Goal: Task Accomplishment & Management: Manage account settings

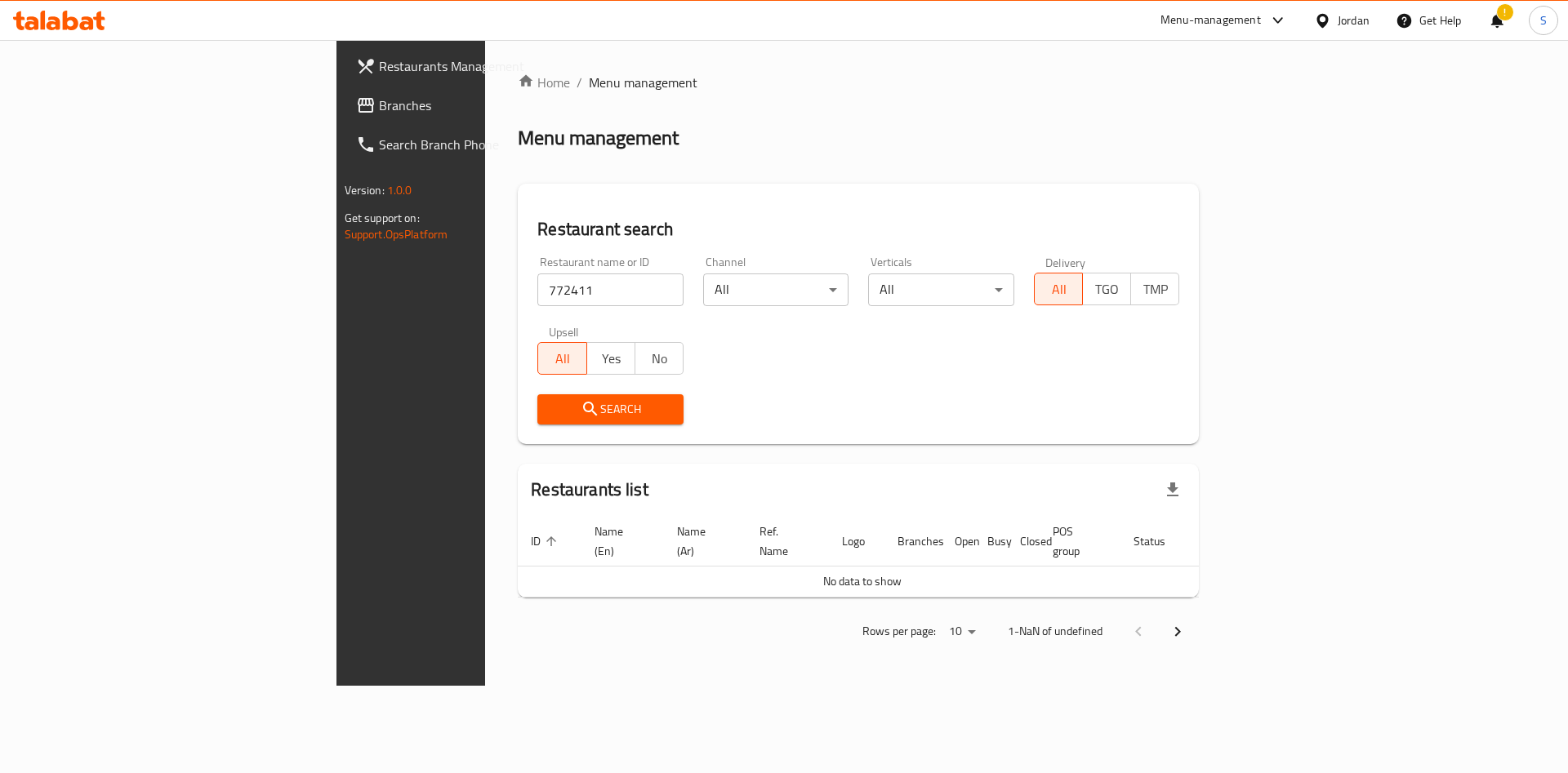
click at [379, 112] on span "Branches" at bounding box center [481, 105] width 206 height 19
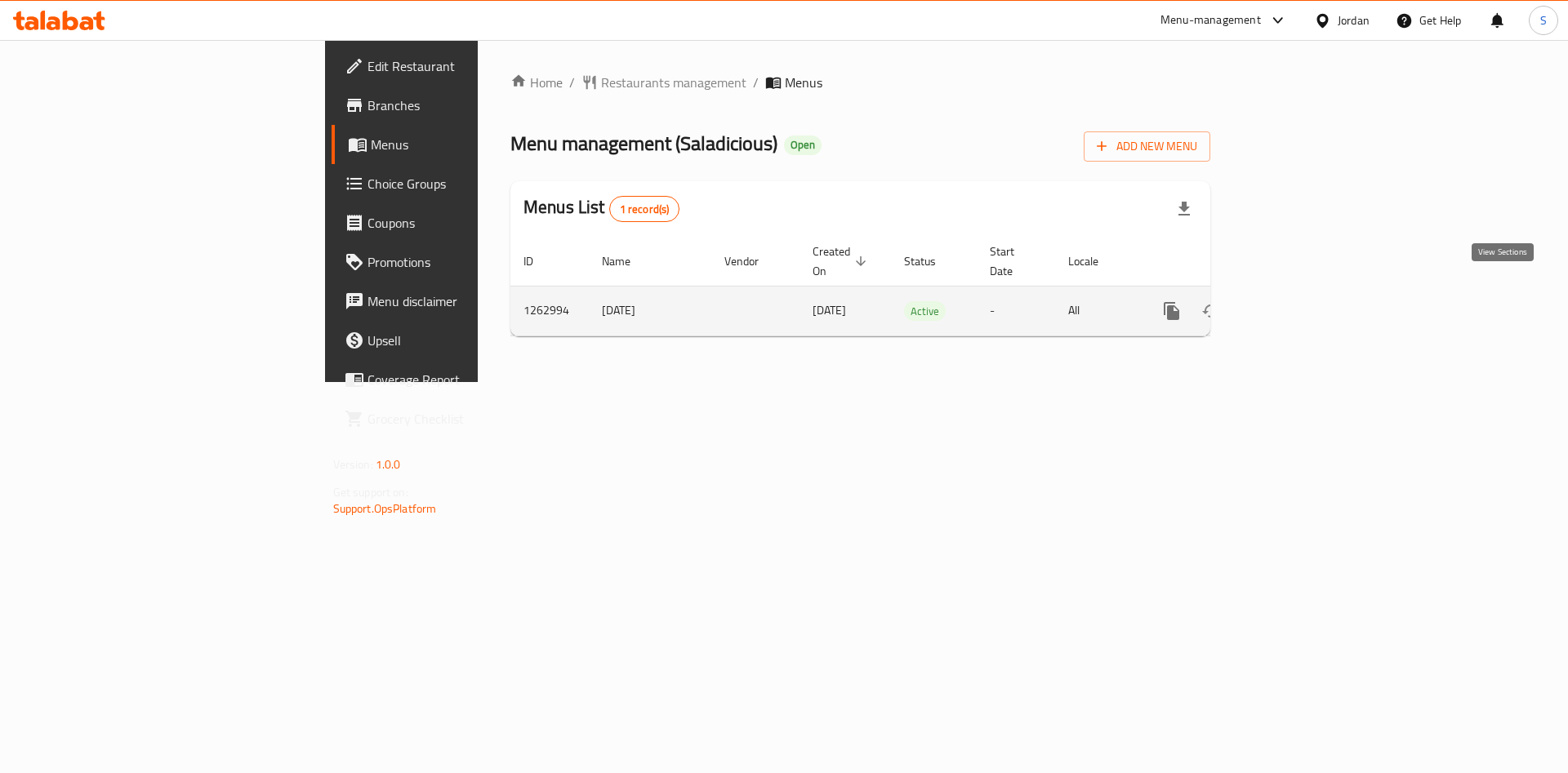
click at [1299, 301] on icon "enhanced table" at bounding box center [1290, 311] width 19 height 19
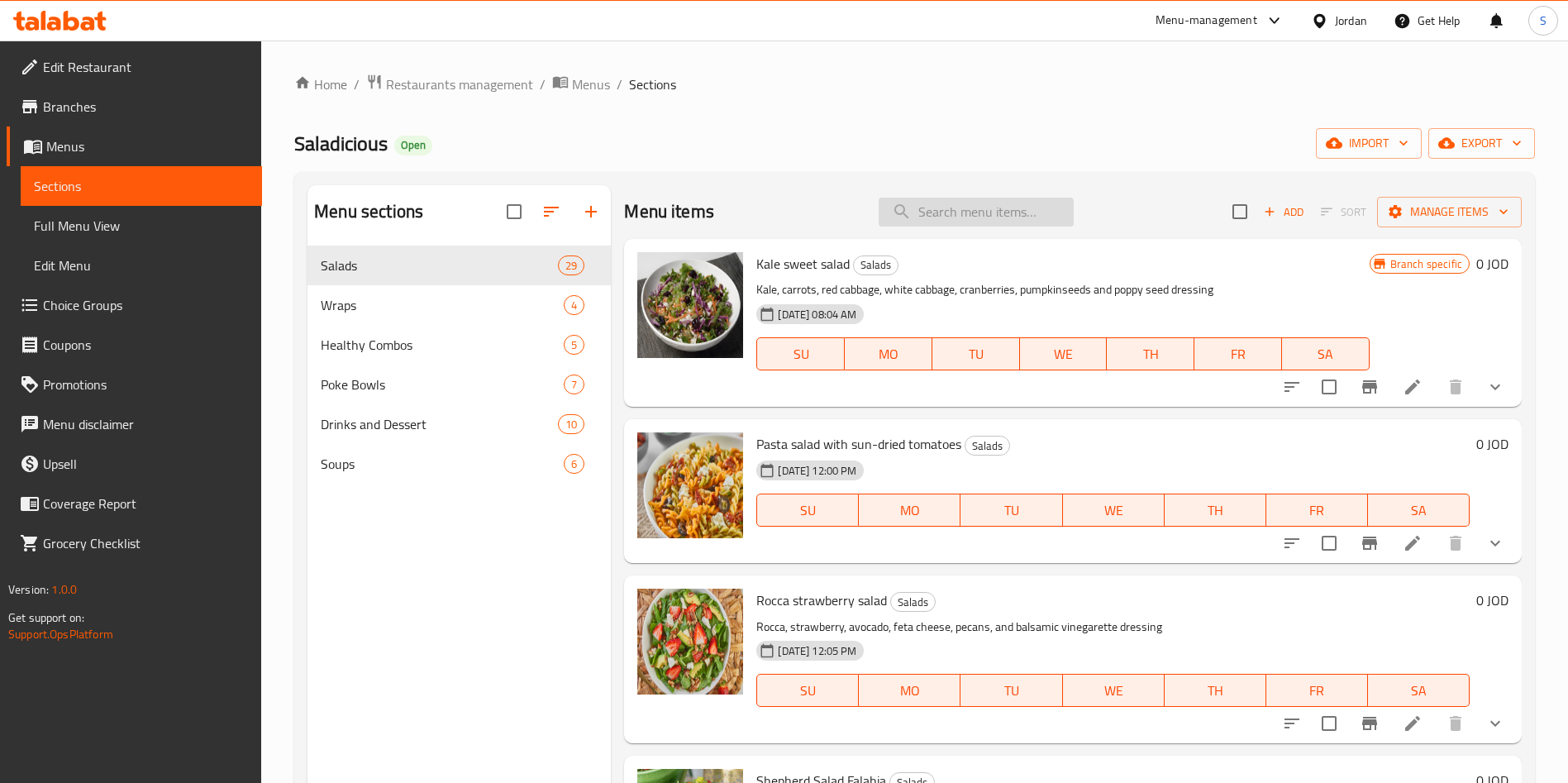
click at [950, 213] on input "search" at bounding box center [976, 212] width 195 height 29
paste input "Beet and apple salad"
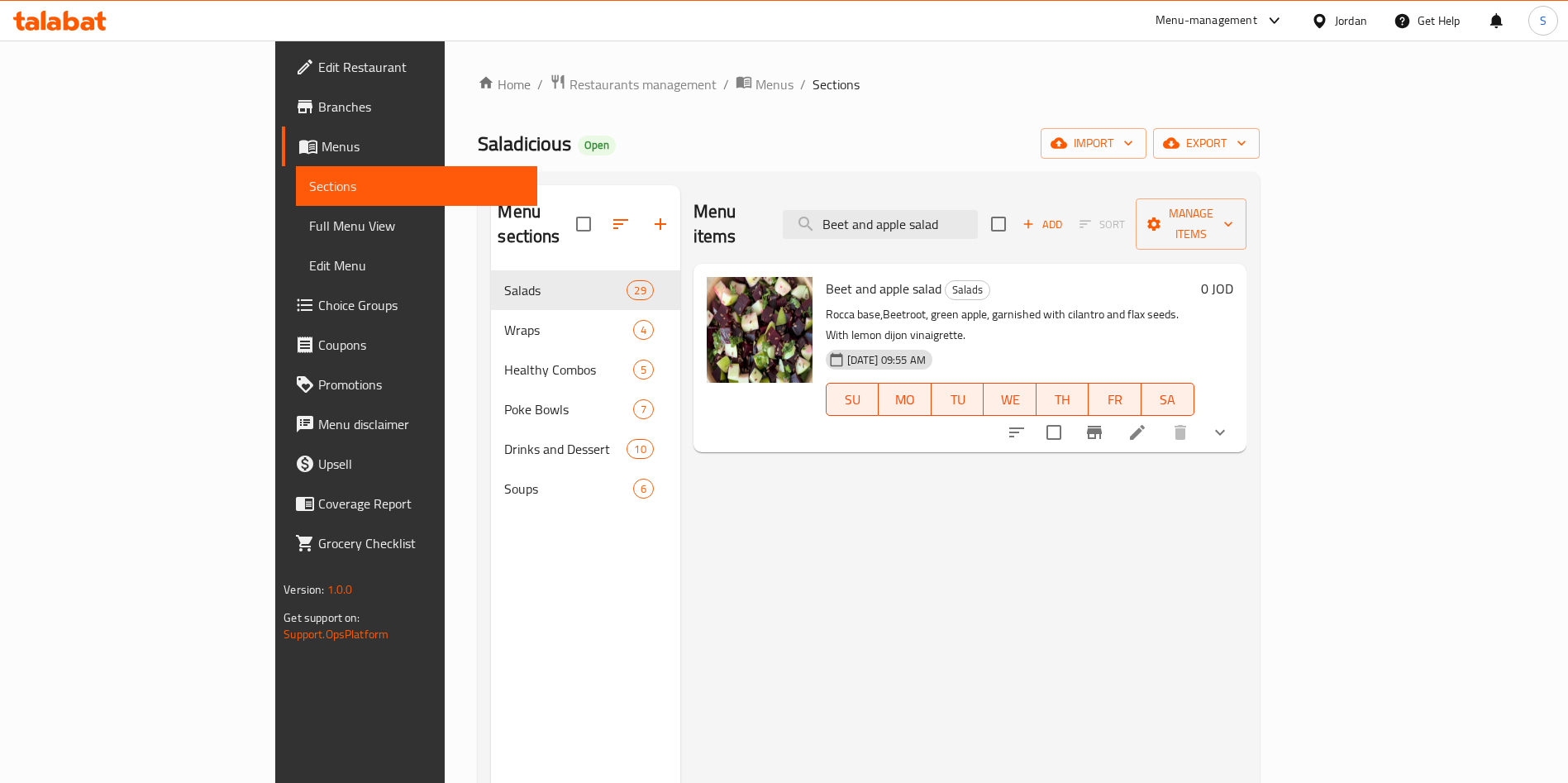
type input "Beet and apple salad"
click at [1145, 425] on icon at bounding box center [1138, 432] width 15 height 15
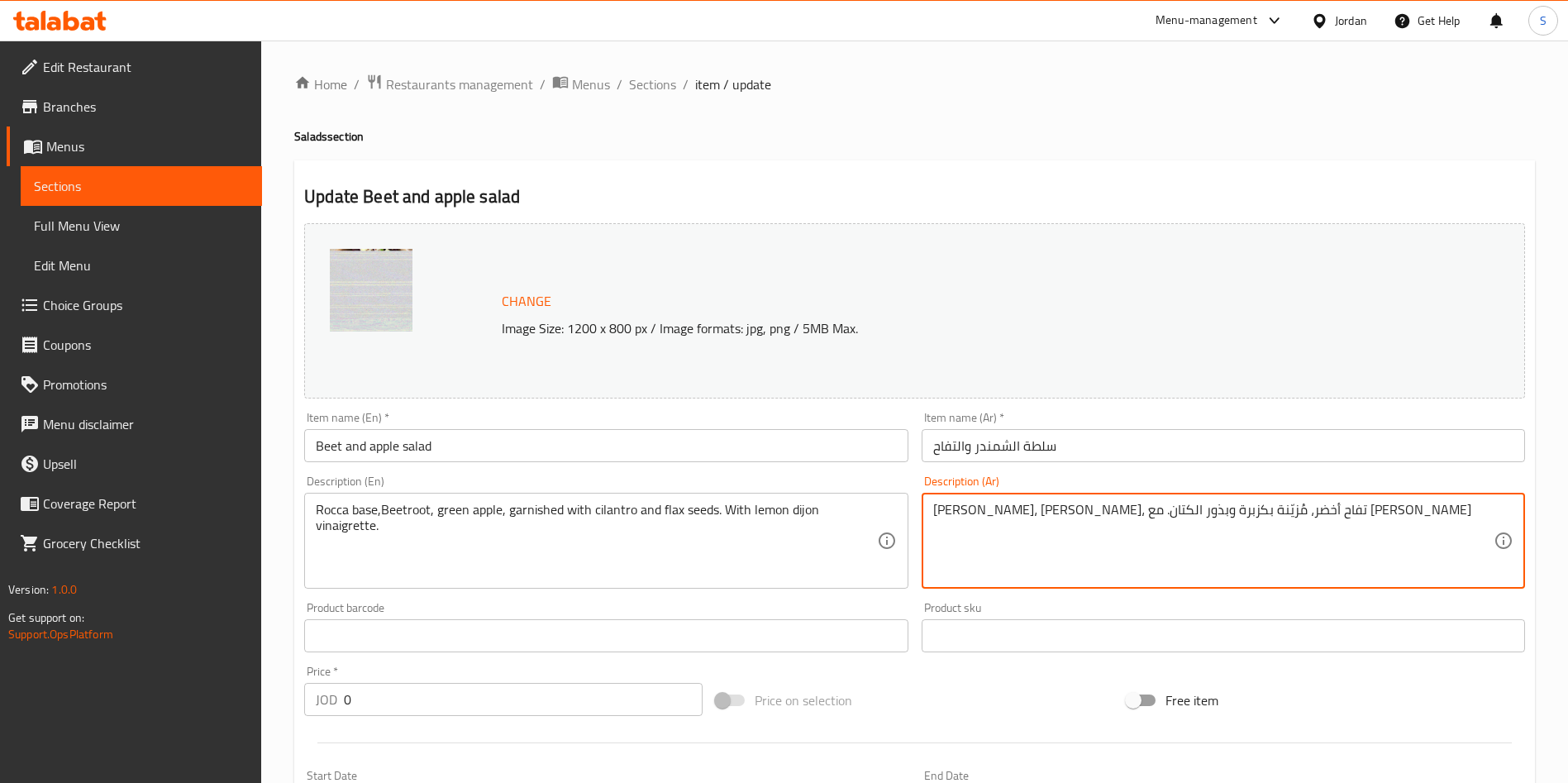
click at [1246, 518] on textarea "روكا بيس، شمندر، تفاح أخضر، مُزيّنة بكزبرة وبذور الكتان. مع فينيجريت الليمون وا…" at bounding box center [1213, 541] width 560 height 78
click at [1249, 512] on textarea "روكا بيس، شمندر، تفاح أخضر، مُزيّنة بكزبرة وبذور الكتان. مع فينيجريت الليمون وا…" at bounding box center [1213, 541] width 560 height 78
click at [1238, 513] on textarea "روكا بيس، شمندر، تفاح أخضر، مُزيّنة بكزبرة وبذور الكتان. مع فينيجريت الليمون وا…" at bounding box center [1213, 541] width 560 height 78
click at [1248, 517] on textarea "روكا بيس، شمندر، تفاح أخضر، مُزيّنة بكزبرة وبذور الكتان. مع فينيجريت الليمون وا…" at bounding box center [1213, 541] width 560 height 78
click at [1239, 513] on textarea "روكا بيس، شمندر، تفاح أخضر، مُزيّنة بكزبرة وبذور الكتان. مع فينيجريت الليمون وا…" at bounding box center [1213, 541] width 560 height 78
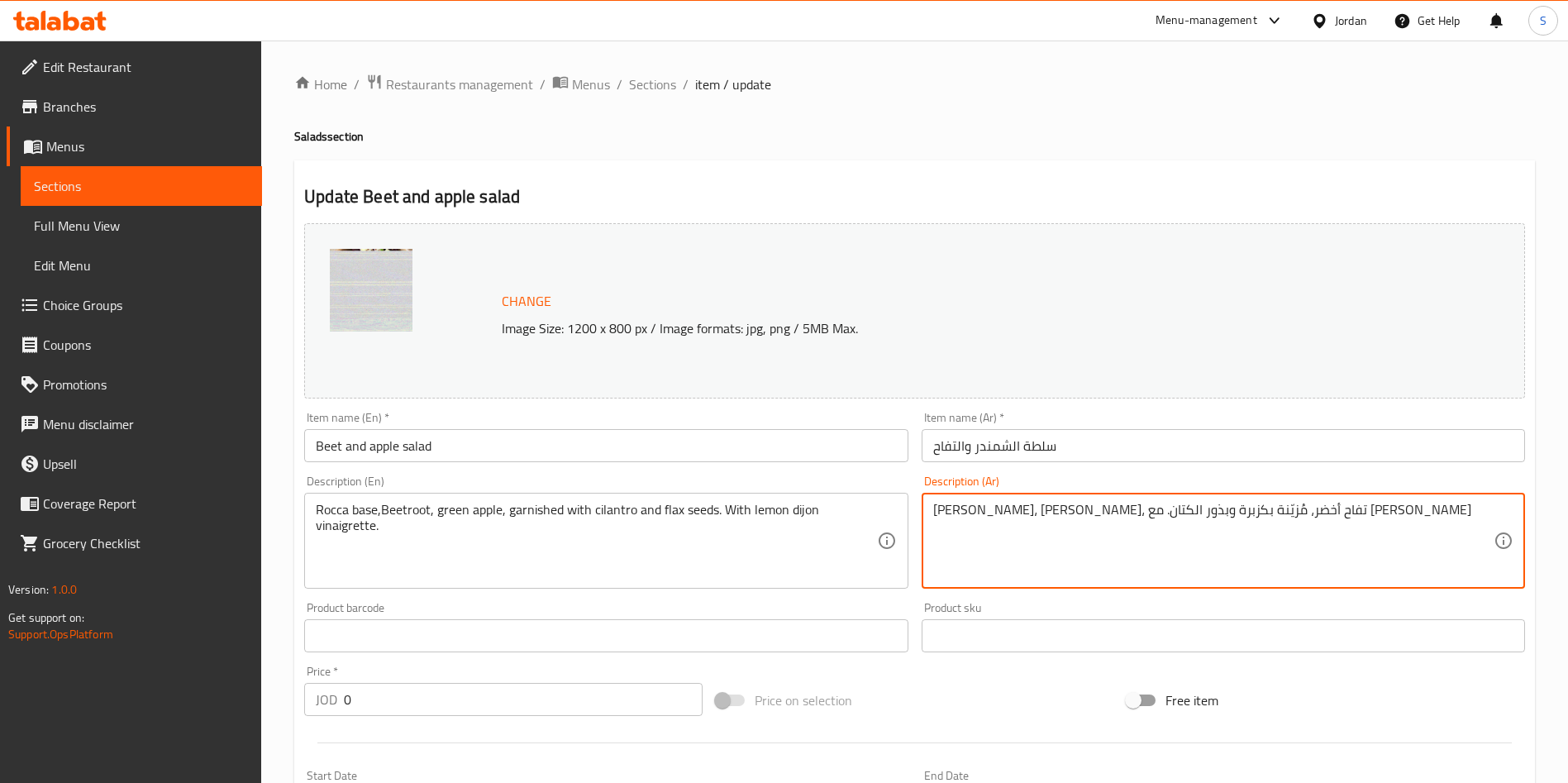
click at [1242, 516] on textarea "روكا بيس، شمندر، تفاح أخضر، مُزيّنة بكزبرة وبذور الكتان. مع فينيجريت الليمون وا…" at bounding box center [1213, 541] width 560 height 78
paste textarea "Feta cheese"
drag, startPoint x: 1148, startPoint y: 512, endPoint x: 1128, endPoint y: 513, distance: 20.0
click at [1127, 513] on textarea "روكا بيس، شمندر، تفاح أخضر Feta cheese، مُزيّنة بكزبرة وبذور الكتان. مع فينيجري…" at bounding box center [1213, 541] width 560 height 78
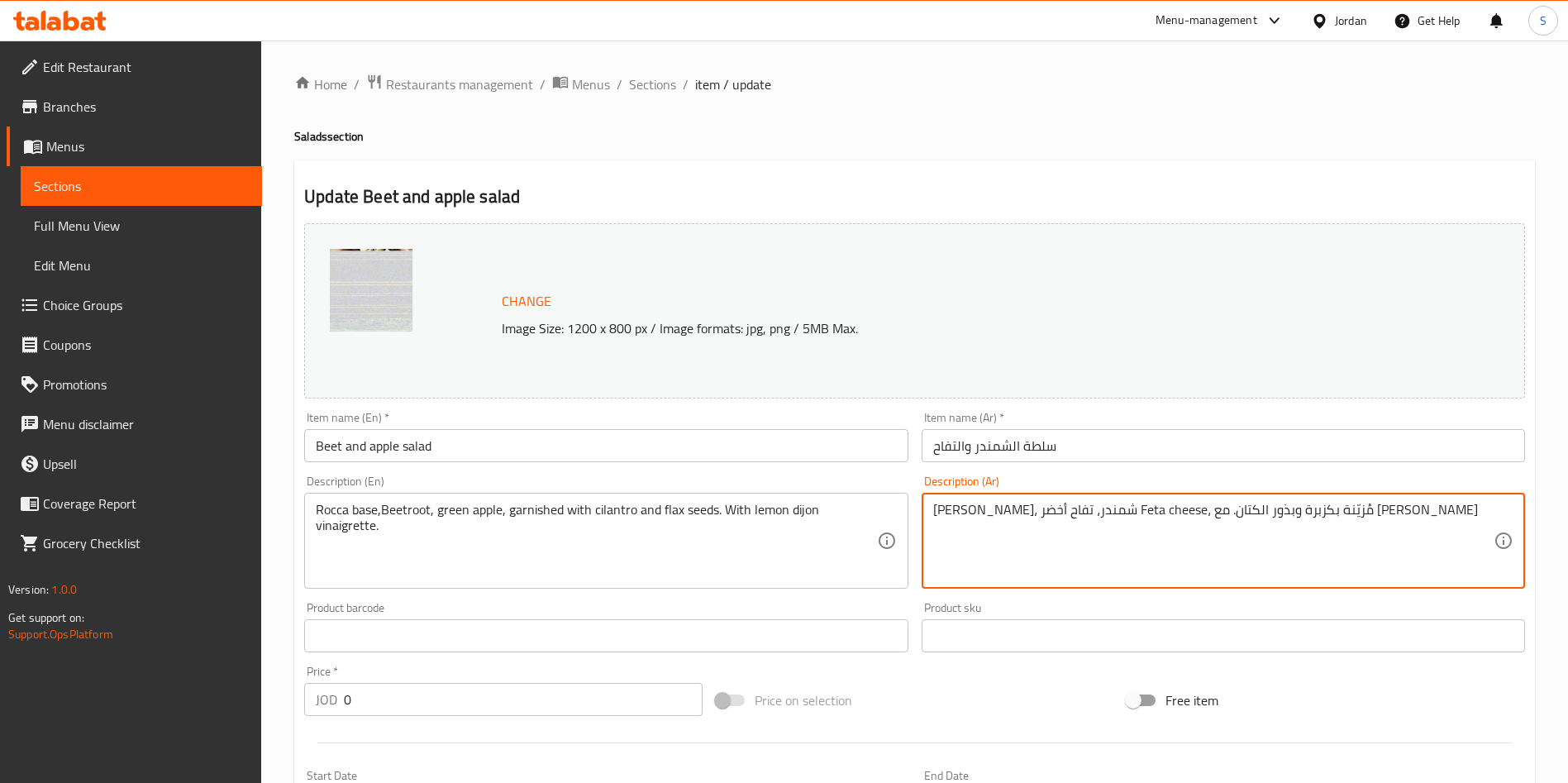
drag, startPoint x: 1151, startPoint y: 513, endPoint x: 1089, endPoint y: 513, distance: 62.0
click at [1089, 513] on textarea "روكا بيس، شمندر، تفاح أخضر Feta cheese، مُزيّنة بكزبرة وبذور الكتان. مع فينيجري…" at bounding box center [1213, 541] width 560 height 78
click at [1145, 512] on textarea "روكا بيس، شمندر، تفاح أخضرFeta cheese، مُزيّنة بكزبرة وبذور الكتان. مع فينيجريت…" at bounding box center [1213, 541] width 560 height 78
drag, startPoint x: 1154, startPoint y: 512, endPoint x: 1082, endPoint y: 512, distance: 72.0
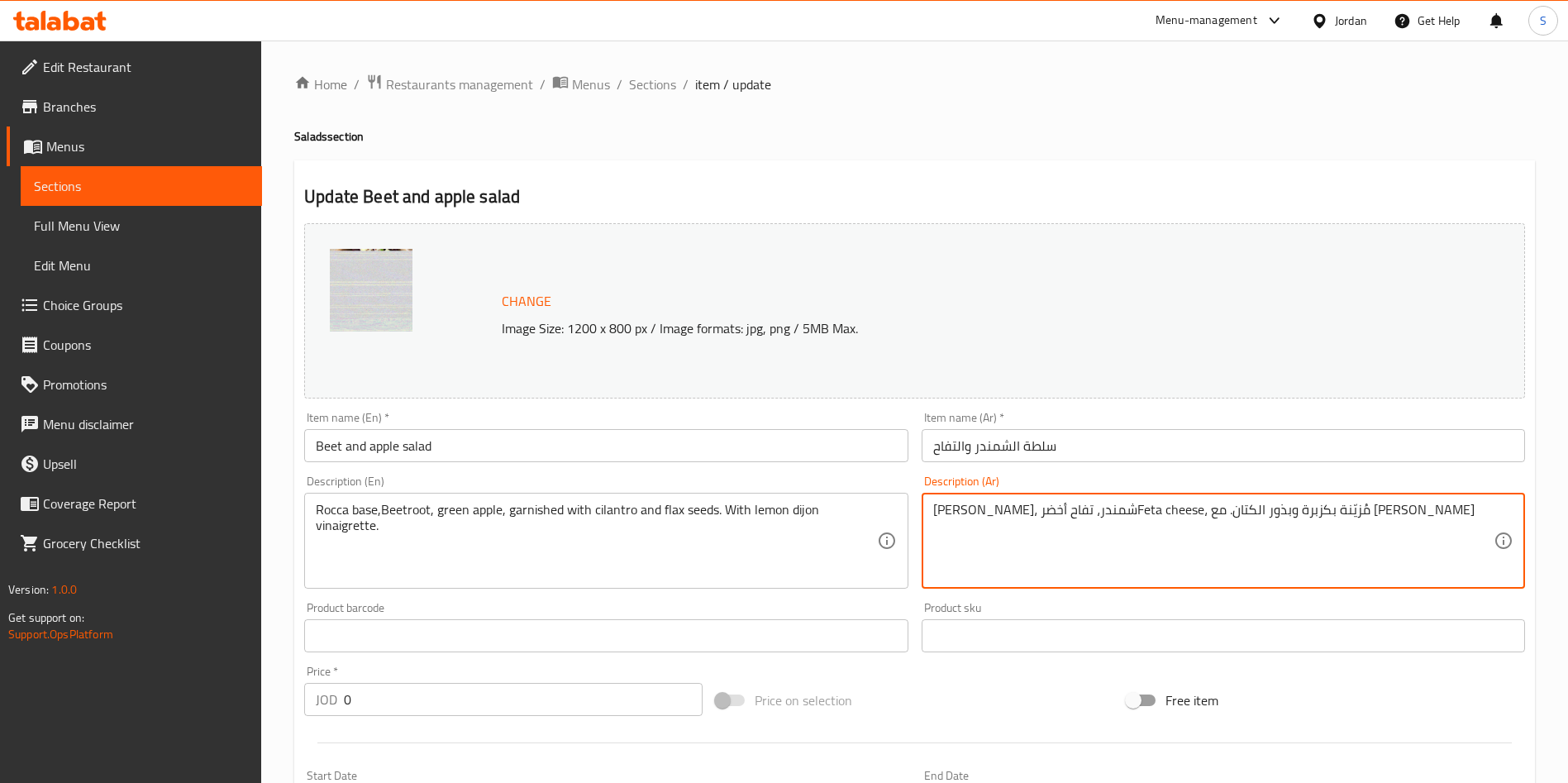
click at [1082, 512] on textarea "روكا بيس، شمندر، تفاح أخضرFeta cheese، مُزيّنة بكزبرة وبذور الكتان. مع فينيجريت…" at bounding box center [1213, 541] width 560 height 78
click at [1250, 510] on textarea "روكا بيس، شمندر، تفاح أخضر جبنة قتا مُزيّنة بكزبرة وبذور الكتان. مع فينيجريت ال…" at bounding box center [1213, 541] width 560 height 78
click at [1171, 579] on textarea "روكا بيس، شمندر، تفاح أخضر جبنة فتا مُزيّنة بكزبرة وبذور الكتان. مع فينيجريت ال…" at bounding box center [1213, 541] width 560 height 78
type textarea "روكا بيس، شمندر، تفاح أخضر جبنة فتا مُزيّنة بكزبرة وبذور الكتان. مع فينيجريت ال…"
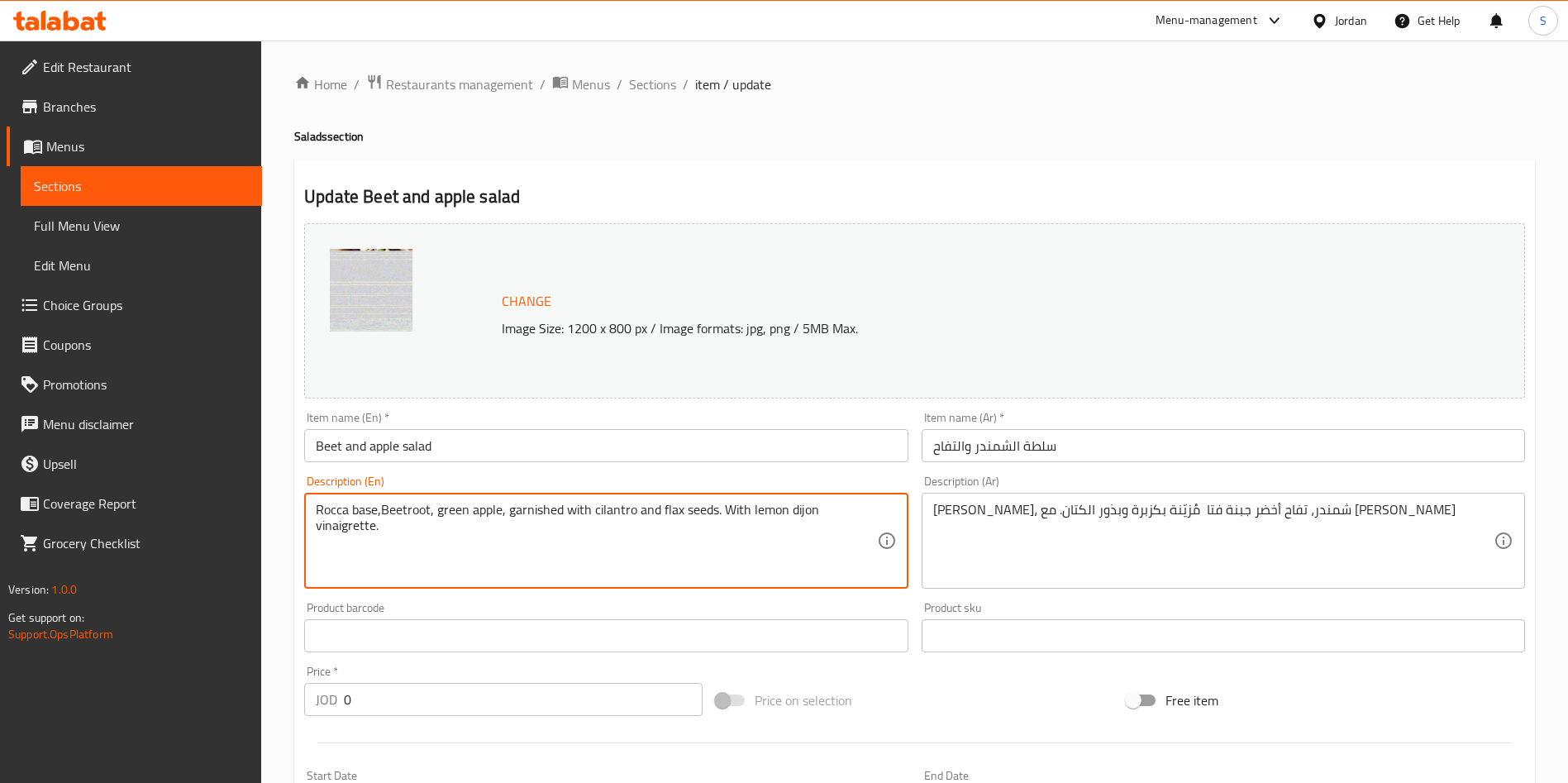
click at [508, 504] on textarea "Rocca base,Beetroot, green apple, garnished with cilantro and flax seeds. With …" at bounding box center [596, 541] width 560 height 78
type textarea "Rocca base,Beetroot, green apple, Feta cheese, garnished with cilantro and flax…"
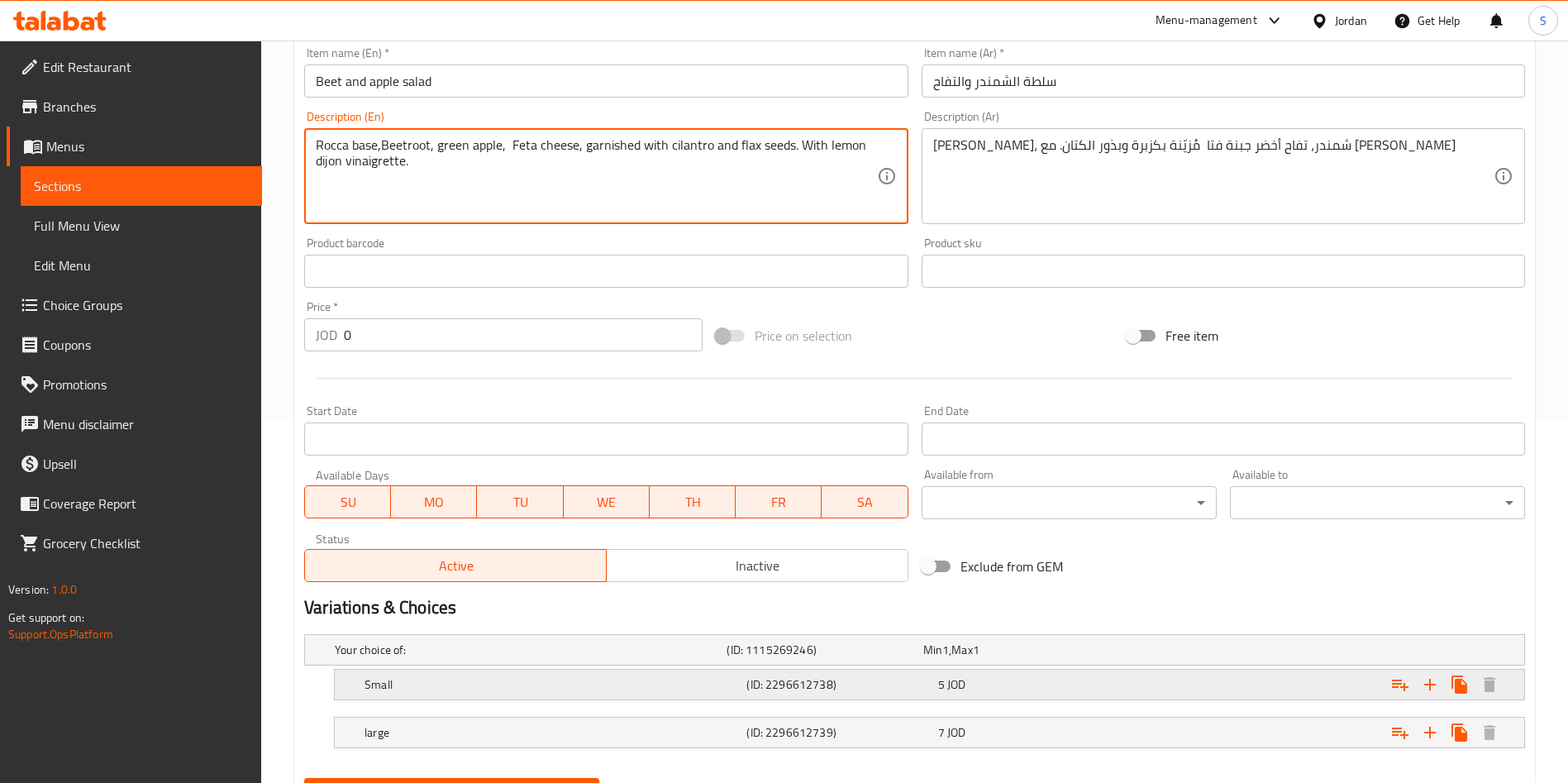
scroll to position [447, 0]
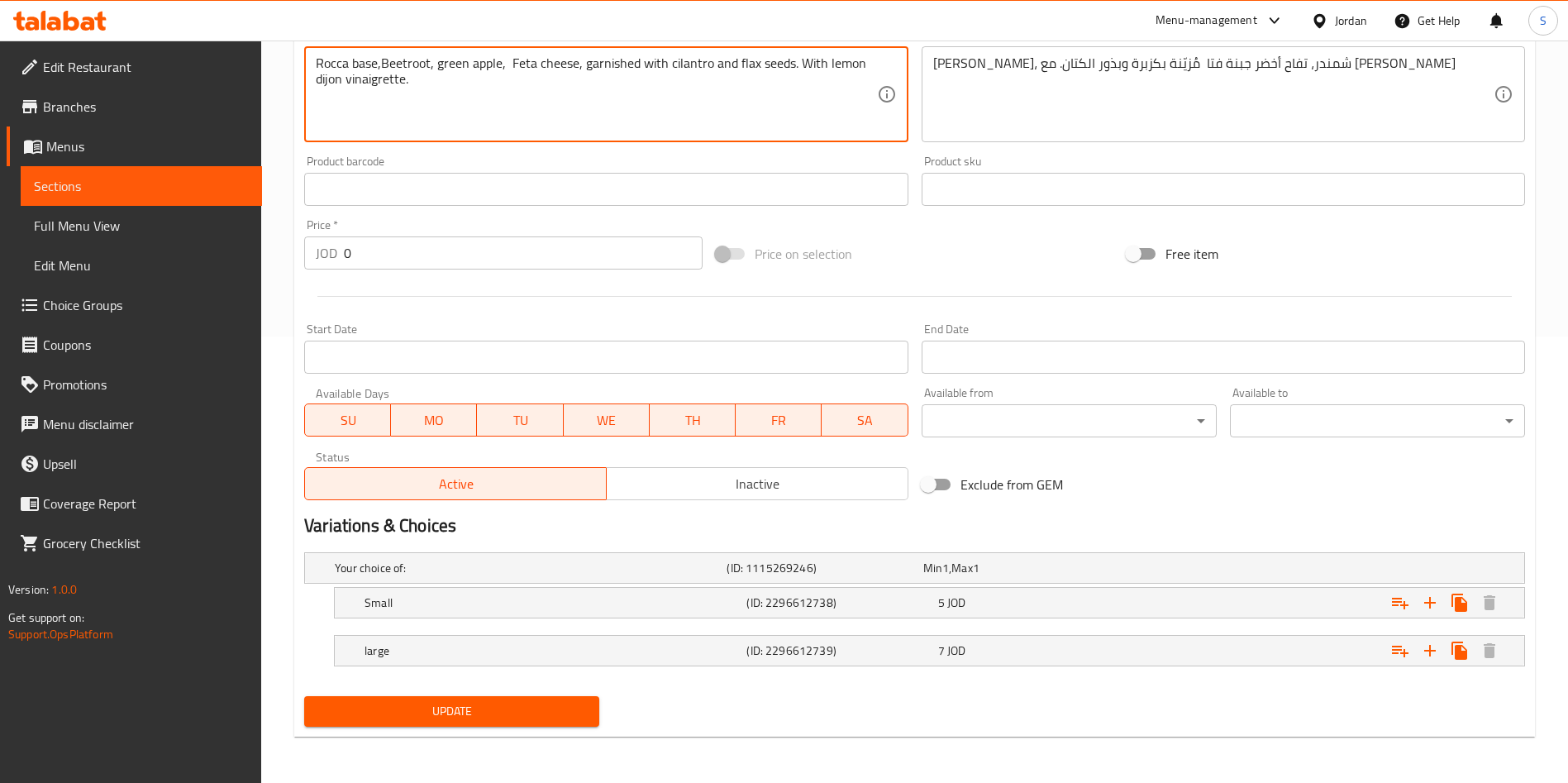
click at [486, 731] on div "Update" at bounding box center [452, 711] width 309 height 44
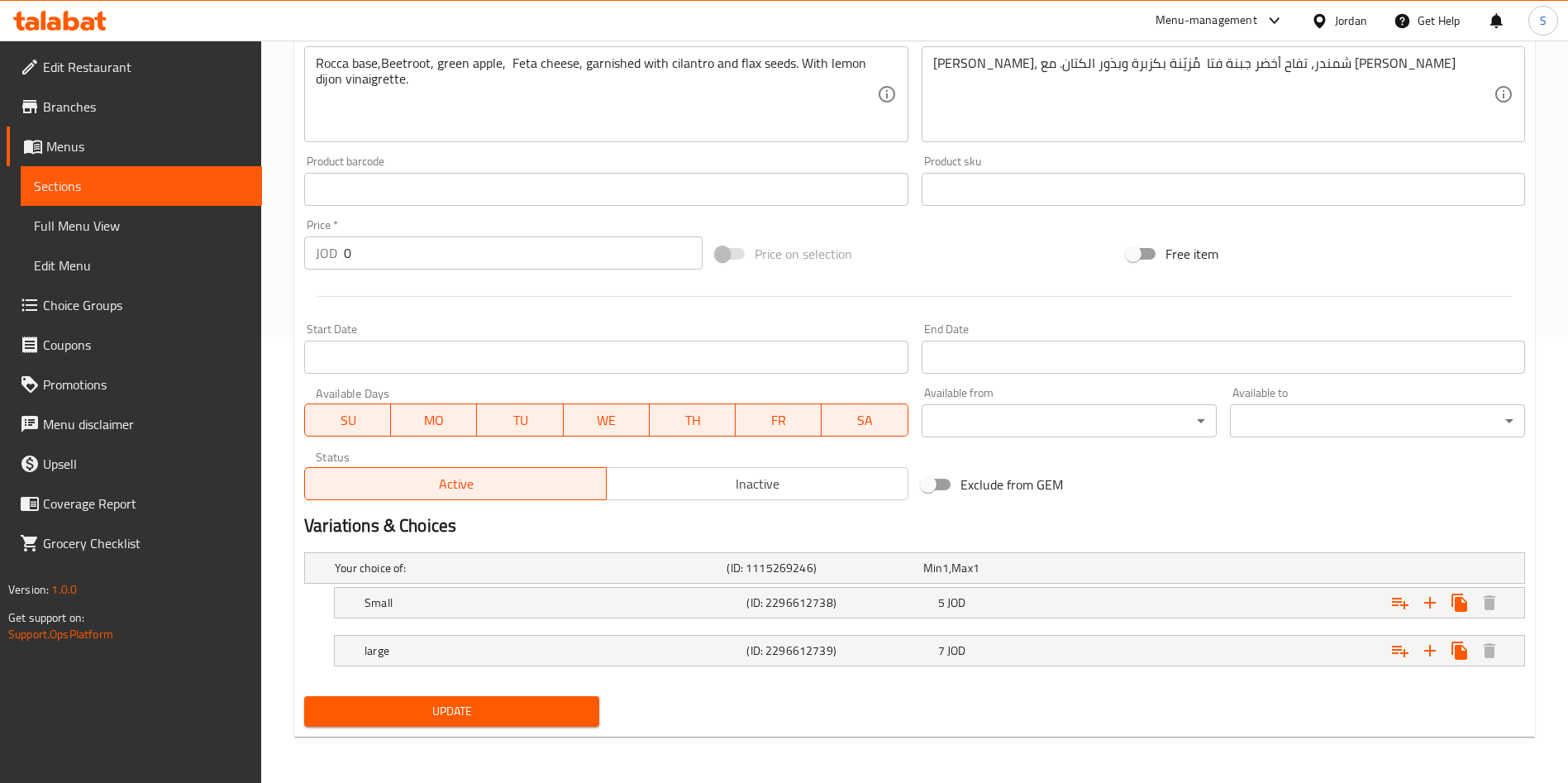
click at [486, 720] on span "Update" at bounding box center [452, 711] width 269 height 20
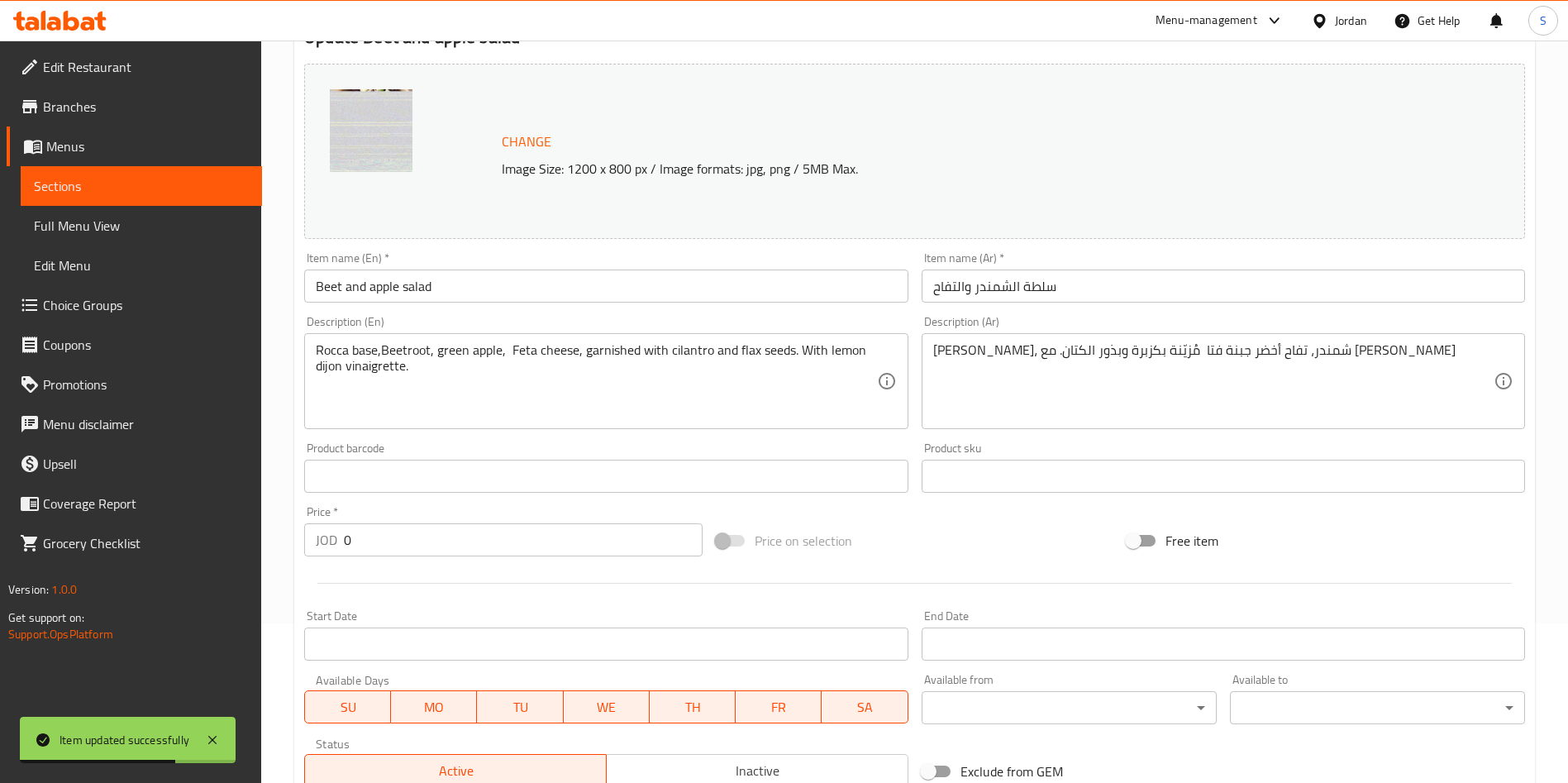
scroll to position [0, 0]
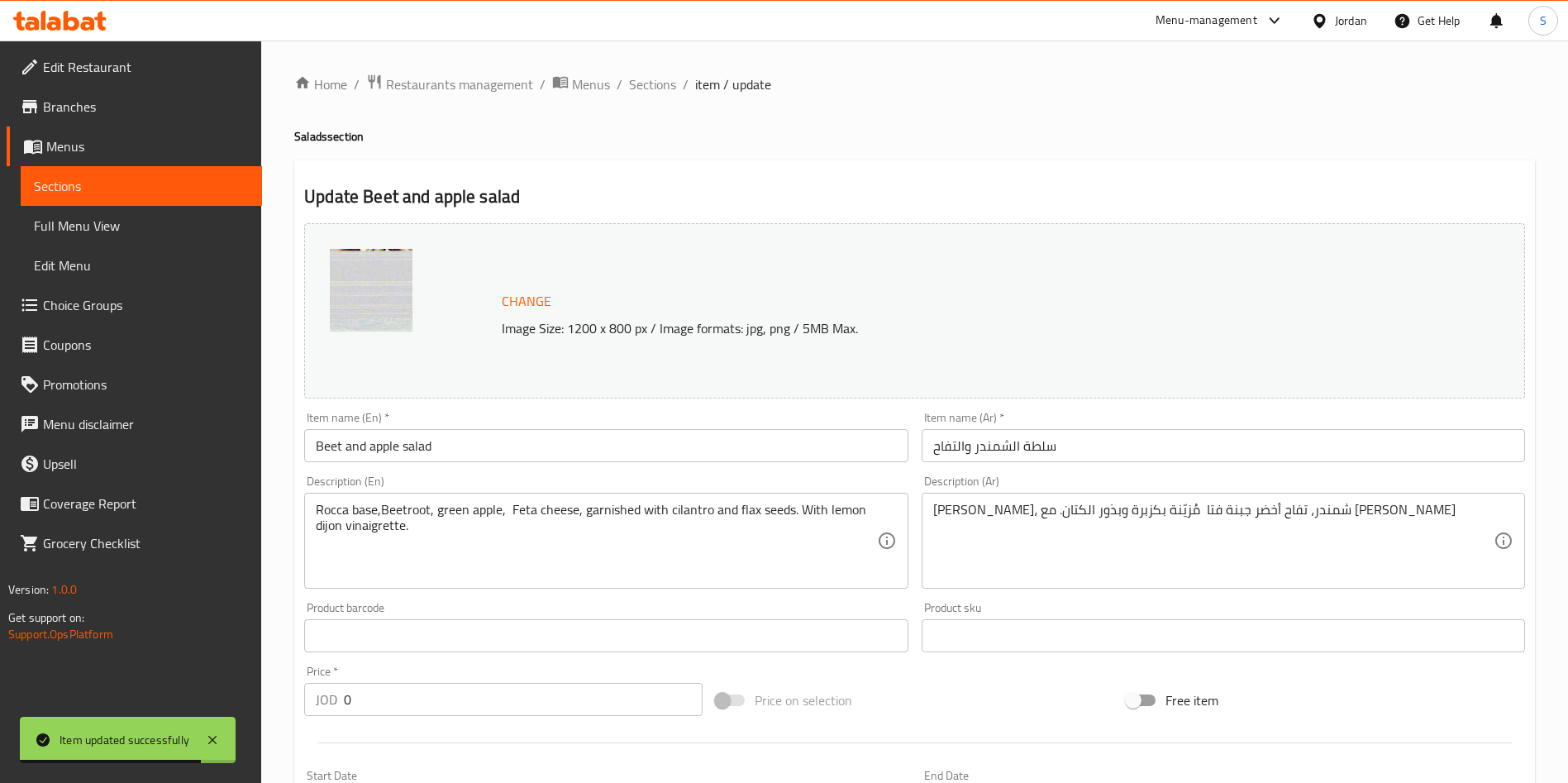
click at [663, 69] on div "Home / Restaurants management / Menus / Sections / item / update Salads section…" at bounding box center [915, 635] width 1307 height 1190
click at [663, 79] on span "Sections" at bounding box center [652, 85] width 47 height 20
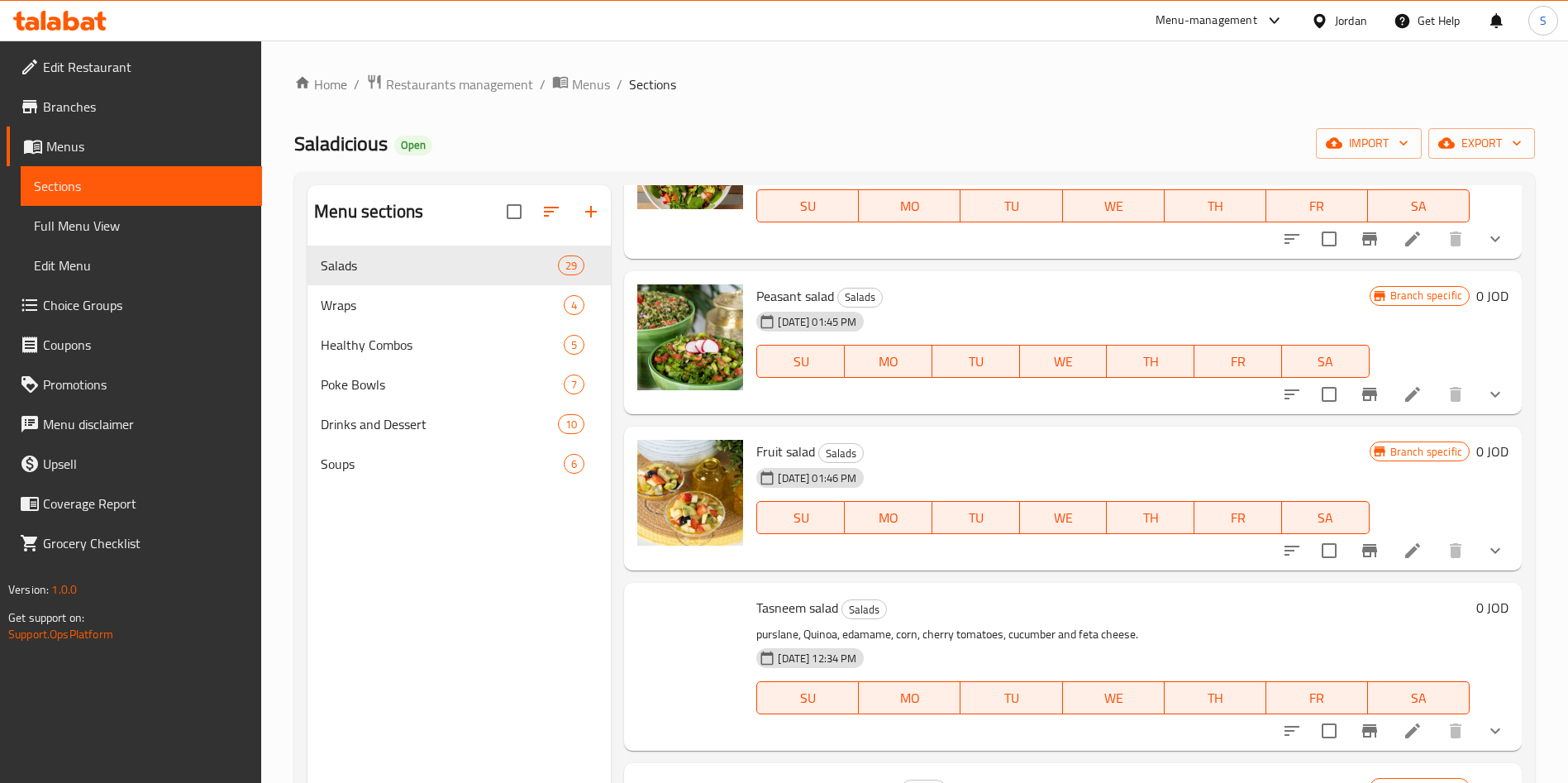
scroll to position [1117, 0]
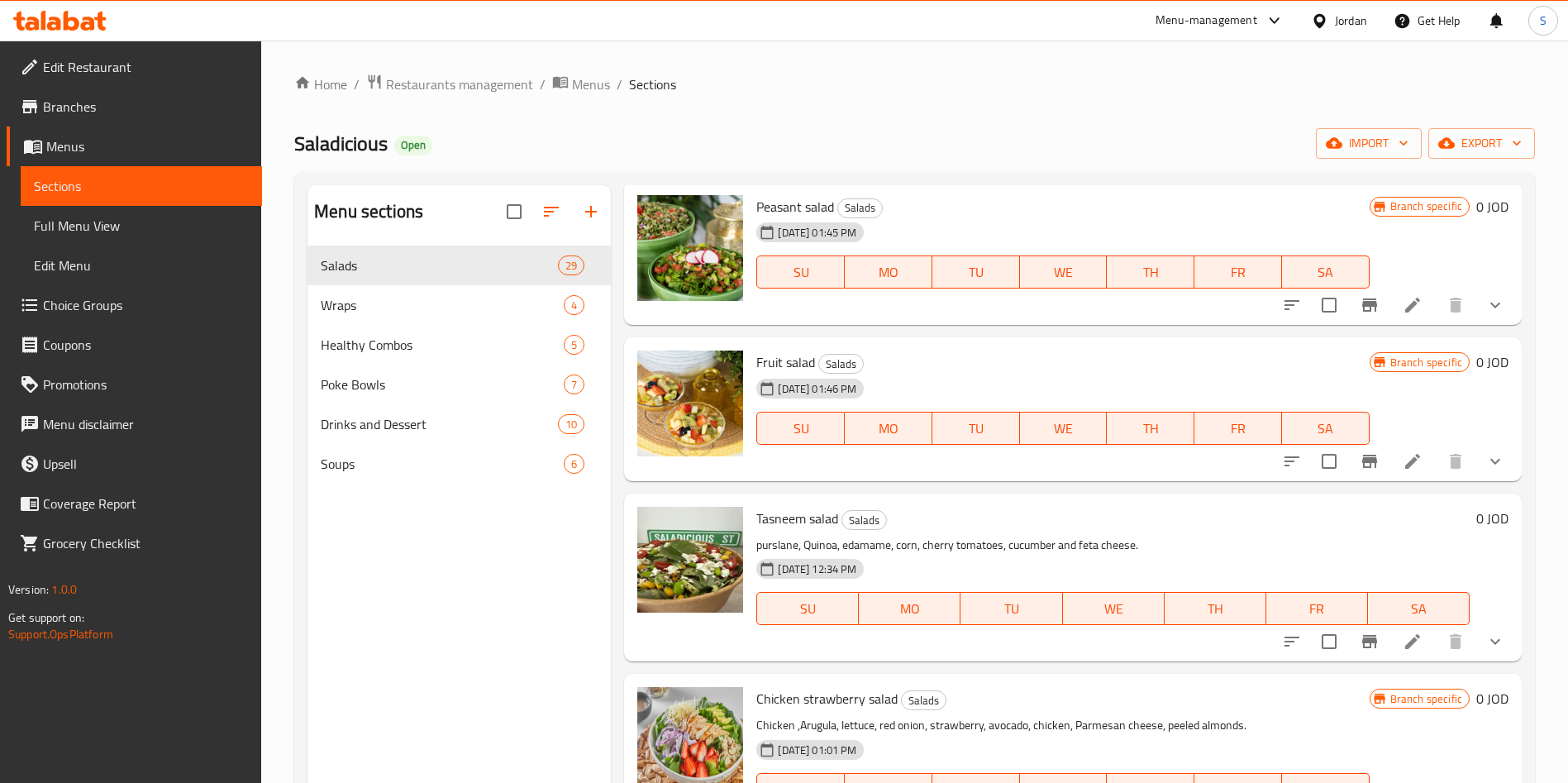
drag, startPoint x: 1567, startPoint y: 445, endPoint x: 1571, endPoint y: 471, distance: 26.3
click at [1568, 471] on html "​ Menu-management Jordan Get Help S Edit Restaurant Branches Menus Sections Ful…" at bounding box center [784, 392] width 1568 height 783
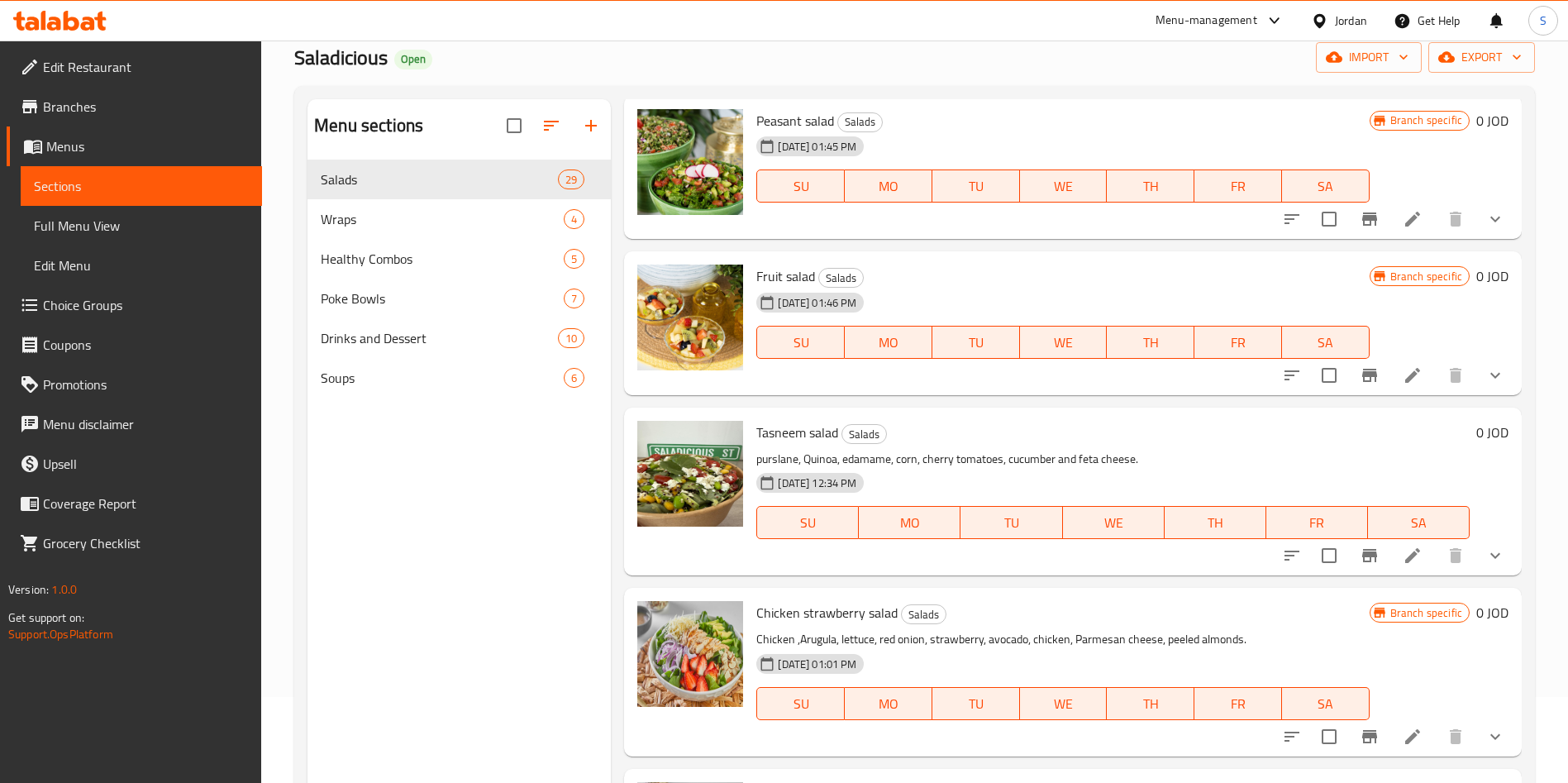
scroll to position [124, 0]
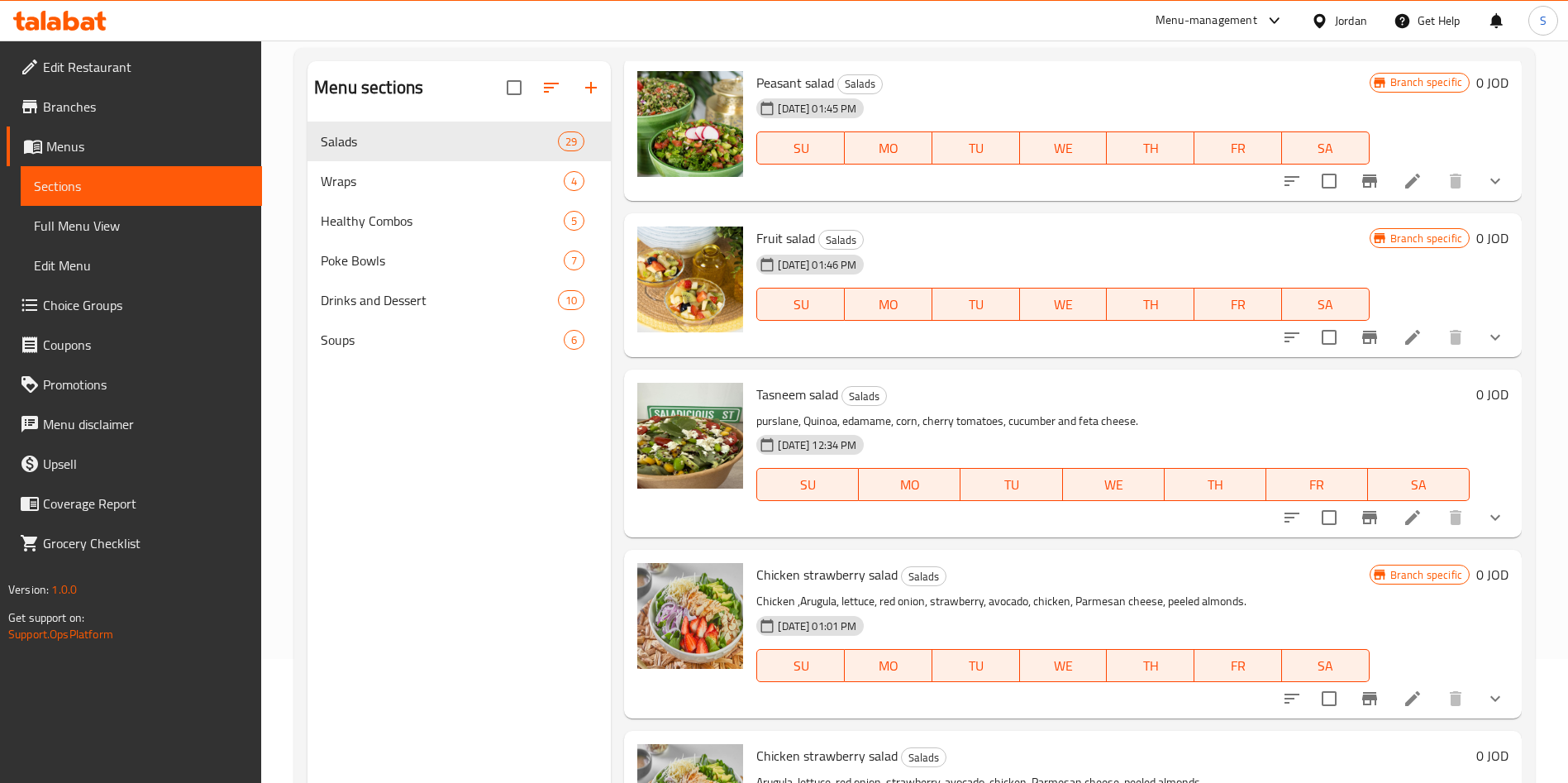
click at [1525, 340] on div "Menu sections Salads 29 Wraps 4 Healthy Combos 5 Poke Bowls 7 Drinks and Desser…" at bounding box center [914, 453] width 1241 height 810
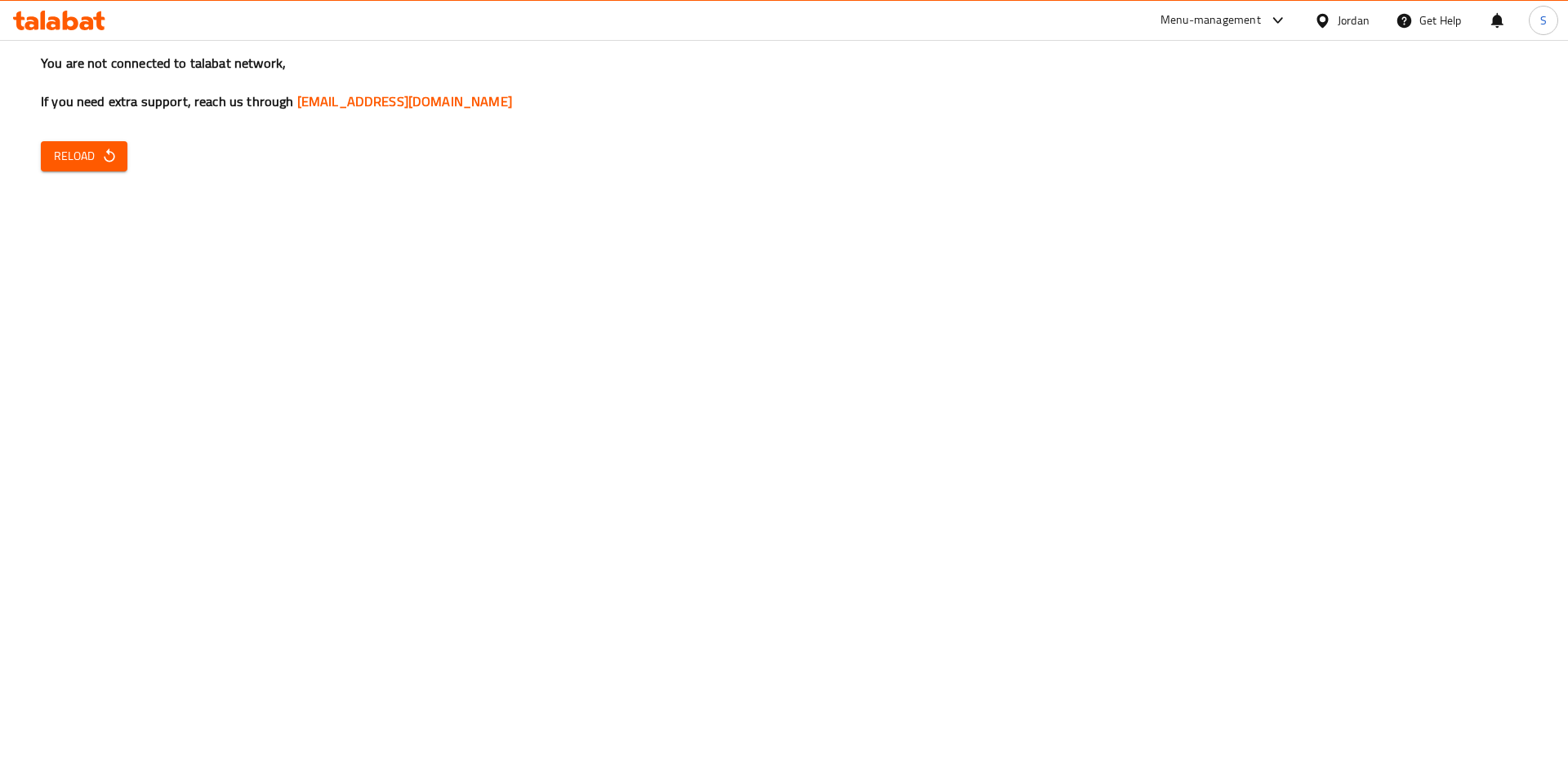
click at [1567, 382] on div "You are not connected to talabat network, If you need extra support, reach us t…" at bounding box center [784, 386] width 1568 height 773
click at [84, 134] on div "You are not connected to talabat network, If you need extra support, reach us t…" at bounding box center [784, 386] width 1568 height 773
click at [91, 148] on span "Reload" at bounding box center [83, 155] width 61 height 20
click at [121, 128] on div "You are not connected to talabat network, If you need extra support, reach us t…" at bounding box center [784, 386] width 1568 height 773
click at [107, 157] on icon "button" at bounding box center [109, 155] width 17 height 17
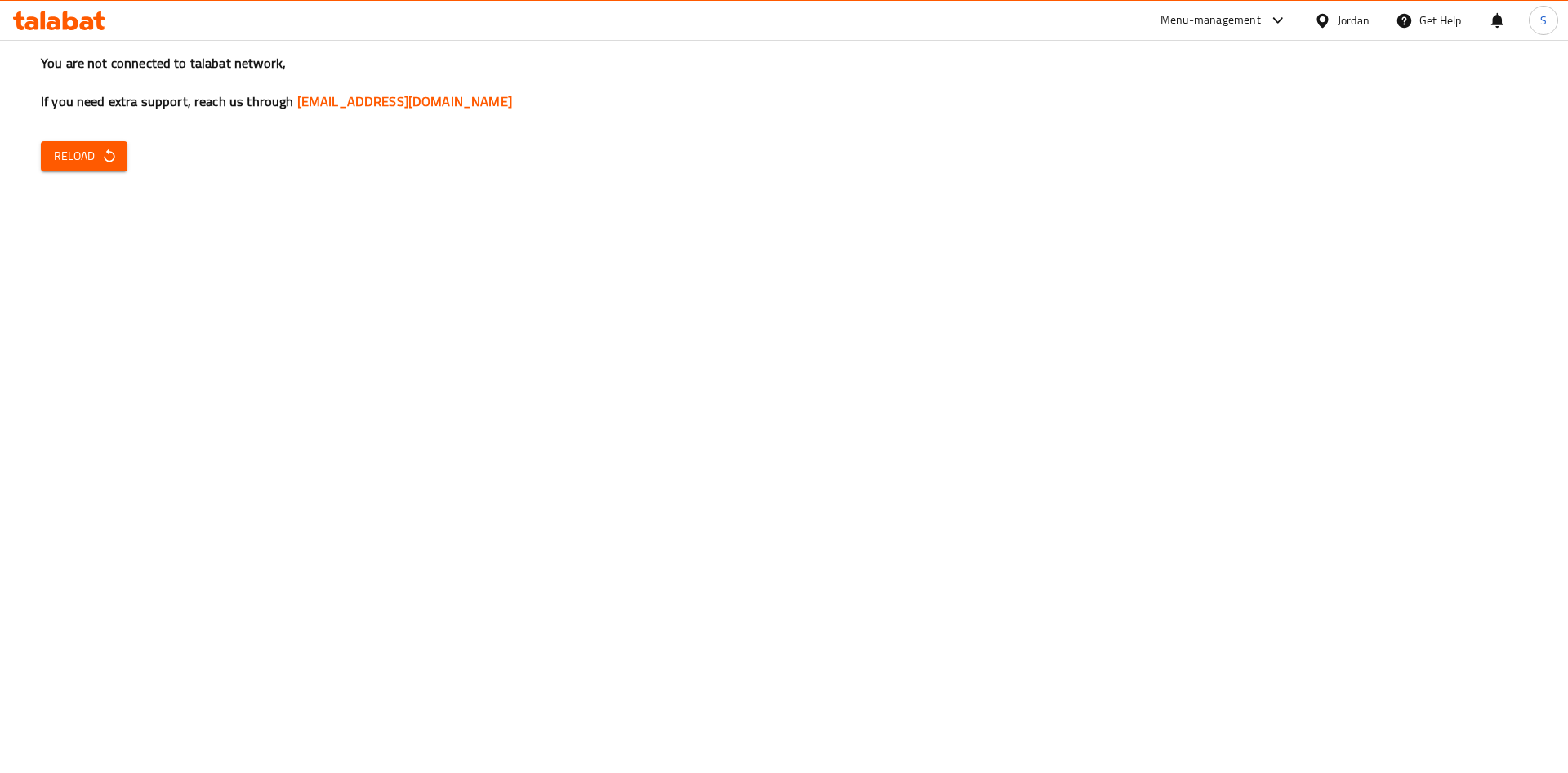
click at [73, 187] on div "You are not connected to talabat network, If you need extra support, reach us t…" at bounding box center [784, 386] width 1568 height 773
click at [78, 159] on span "Reload" at bounding box center [83, 155] width 61 height 20
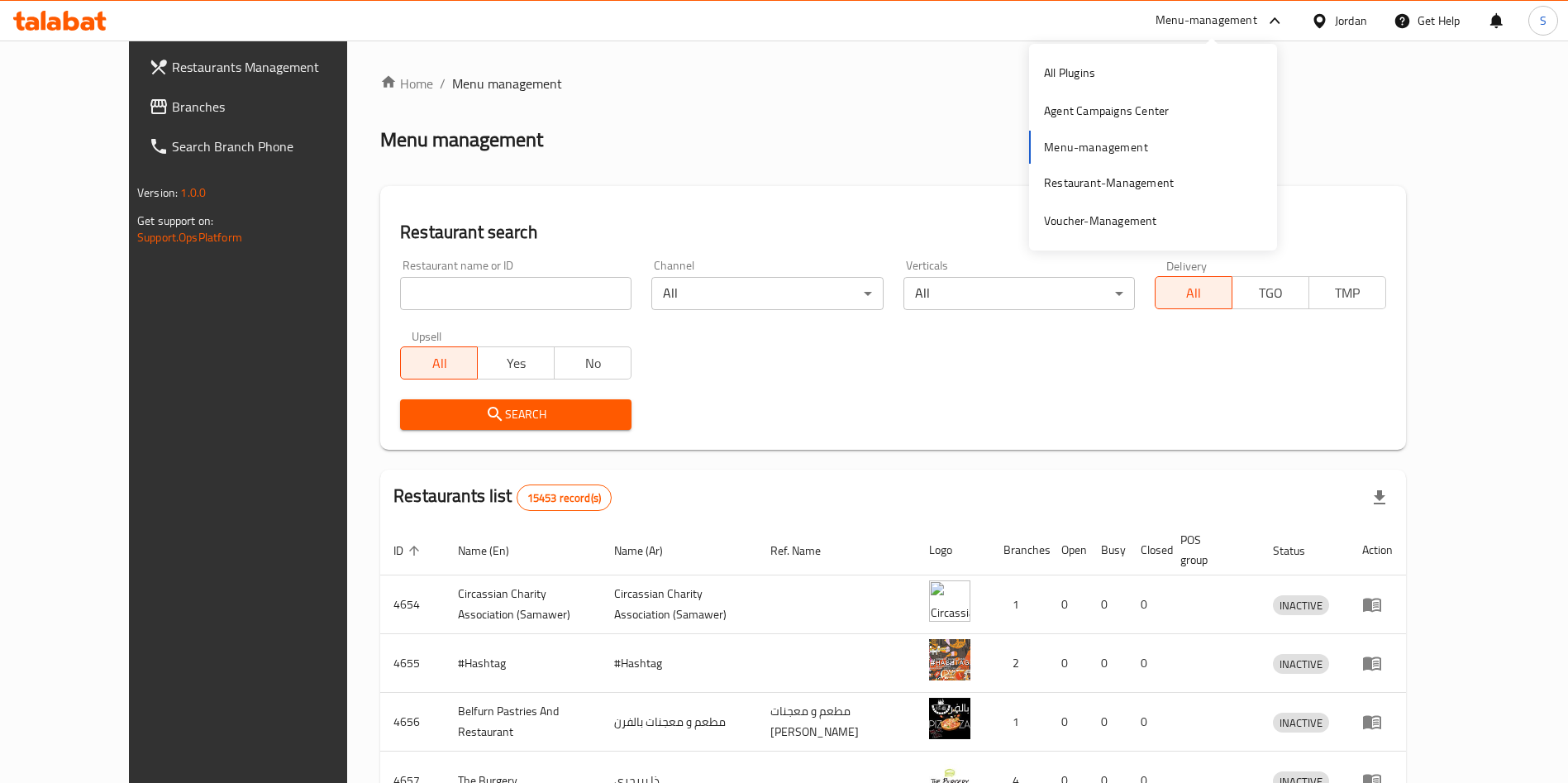
click at [493, 290] on input "search" at bounding box center [516, 293] width 231 height 33
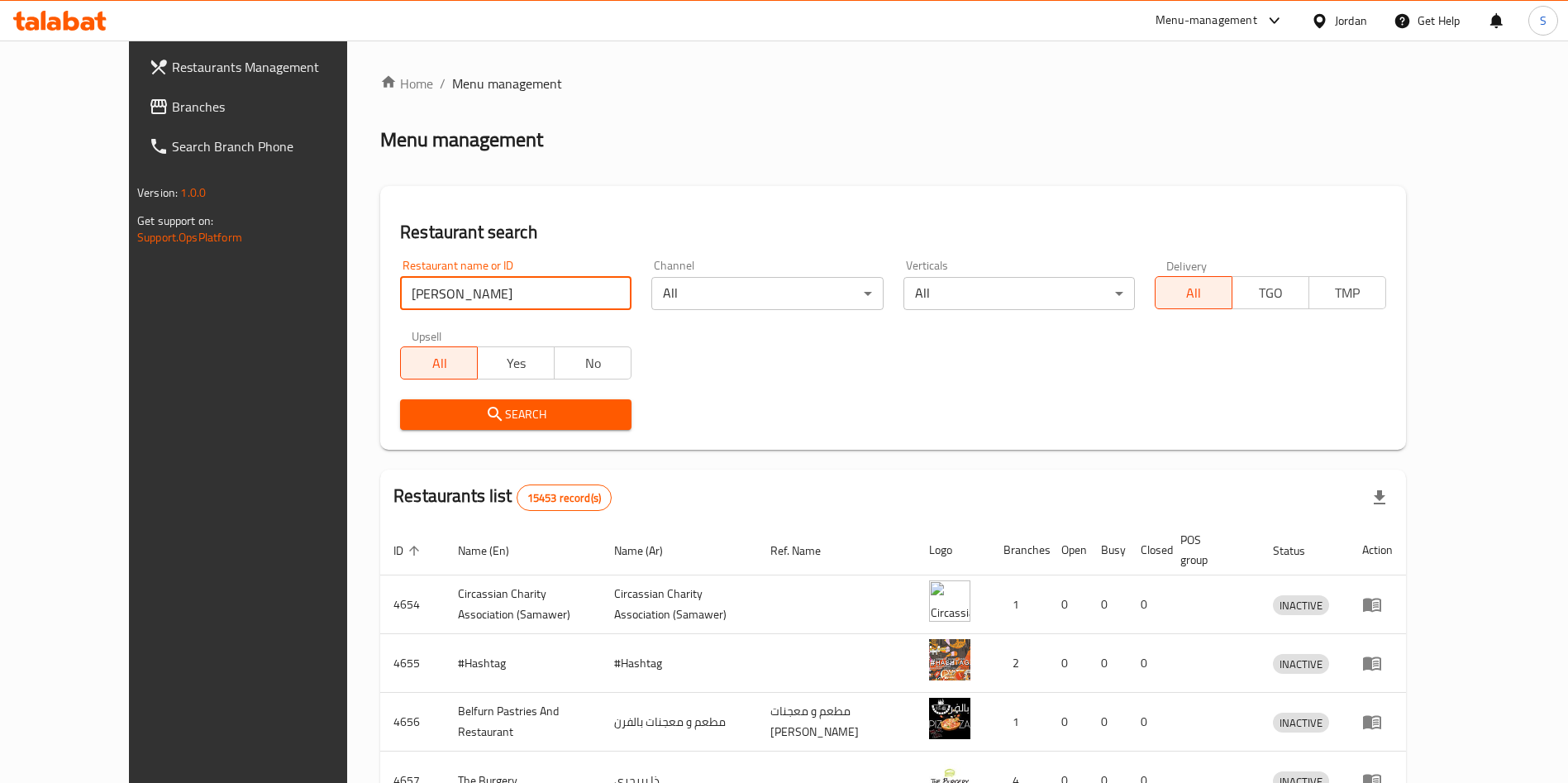
type input "[PERSON_NAME]"
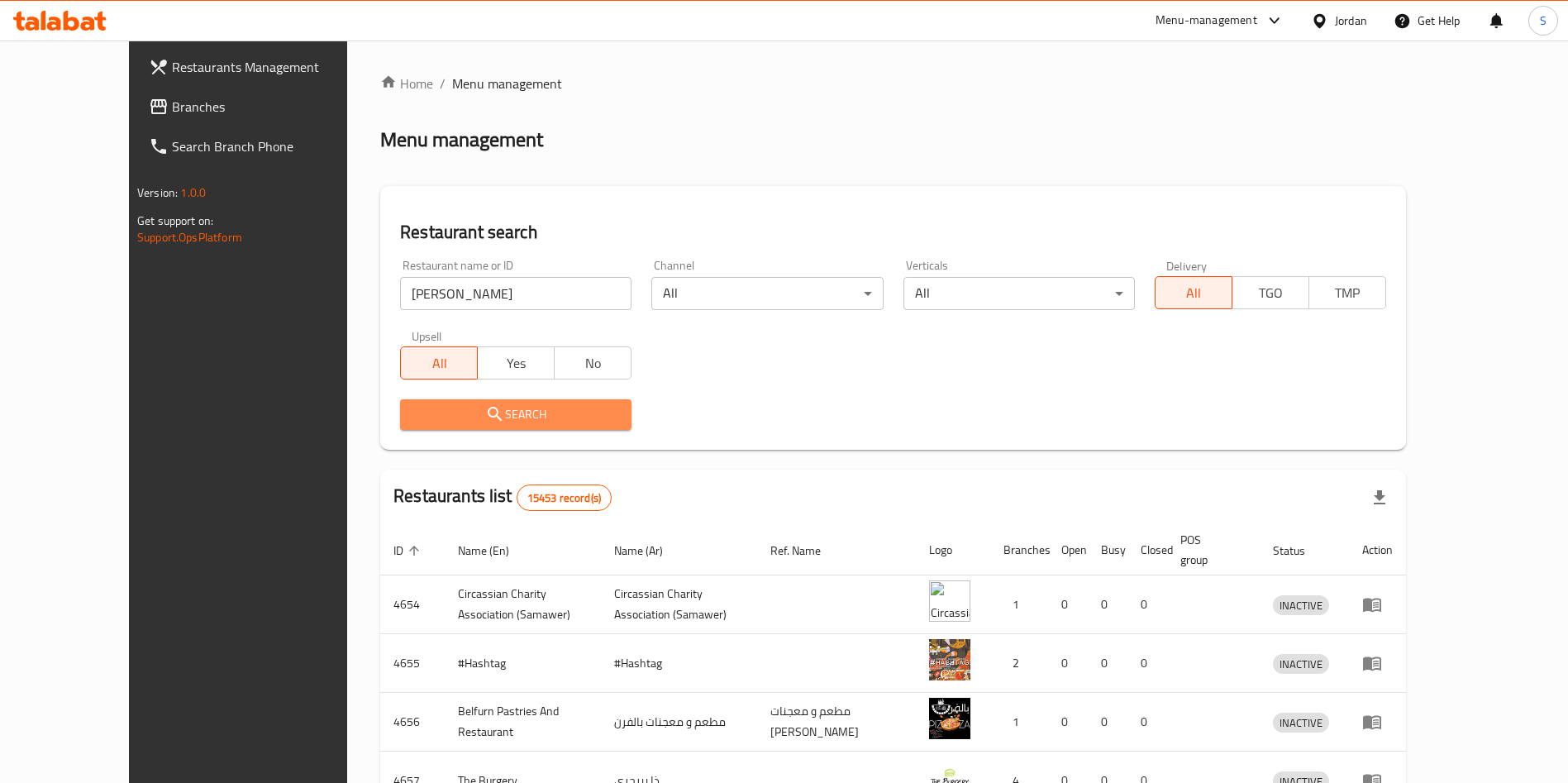
click at [467, 405] on span "Search" at bounding box center [516, 415] width 205 height 20
click at [467, 403] on div at bounding box center [784, 392] width 1568 height 783
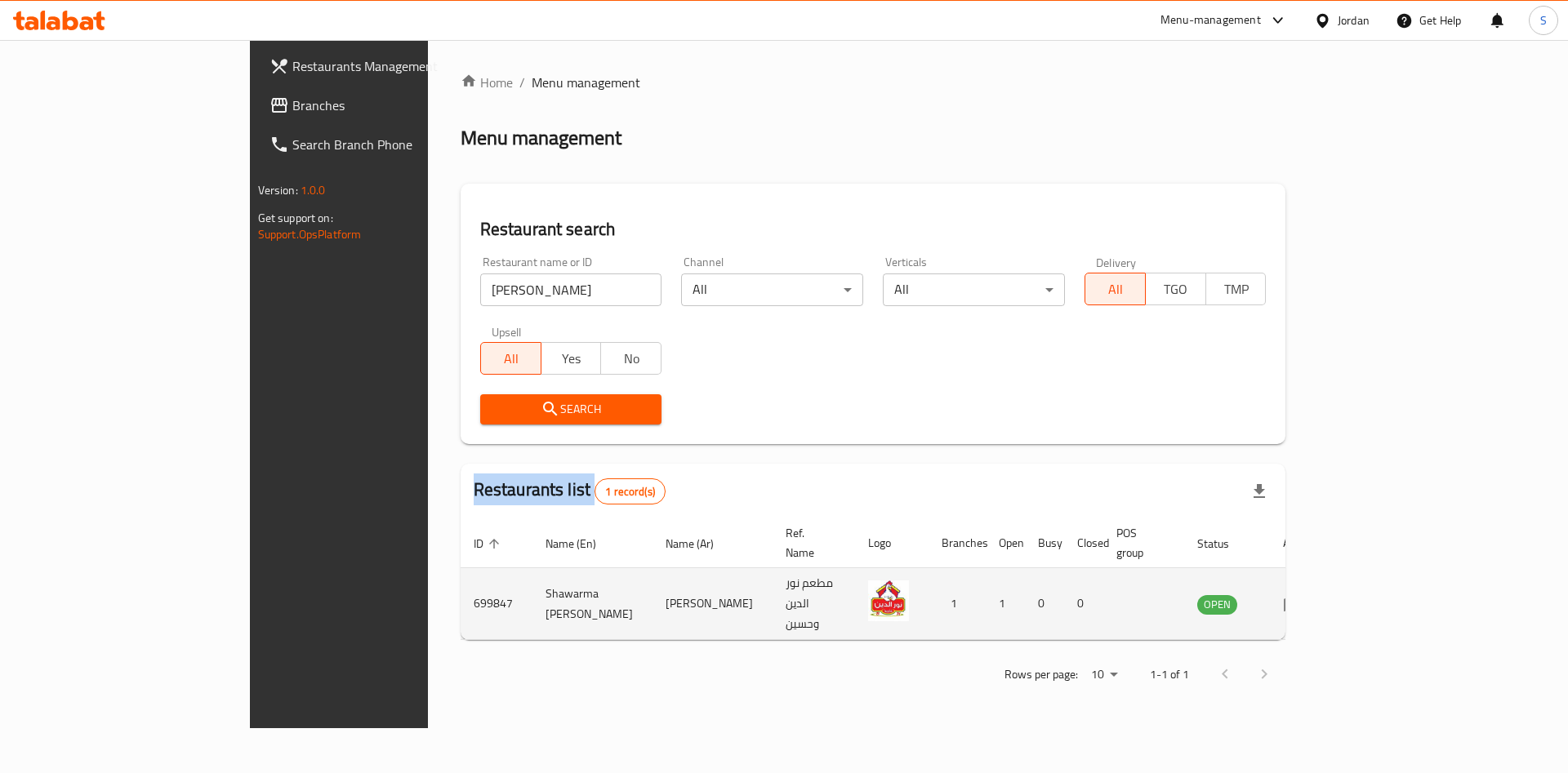
click at [1302, 597] on icon "enhanced table" at bounding box center [1292, 604] width 18 height 14
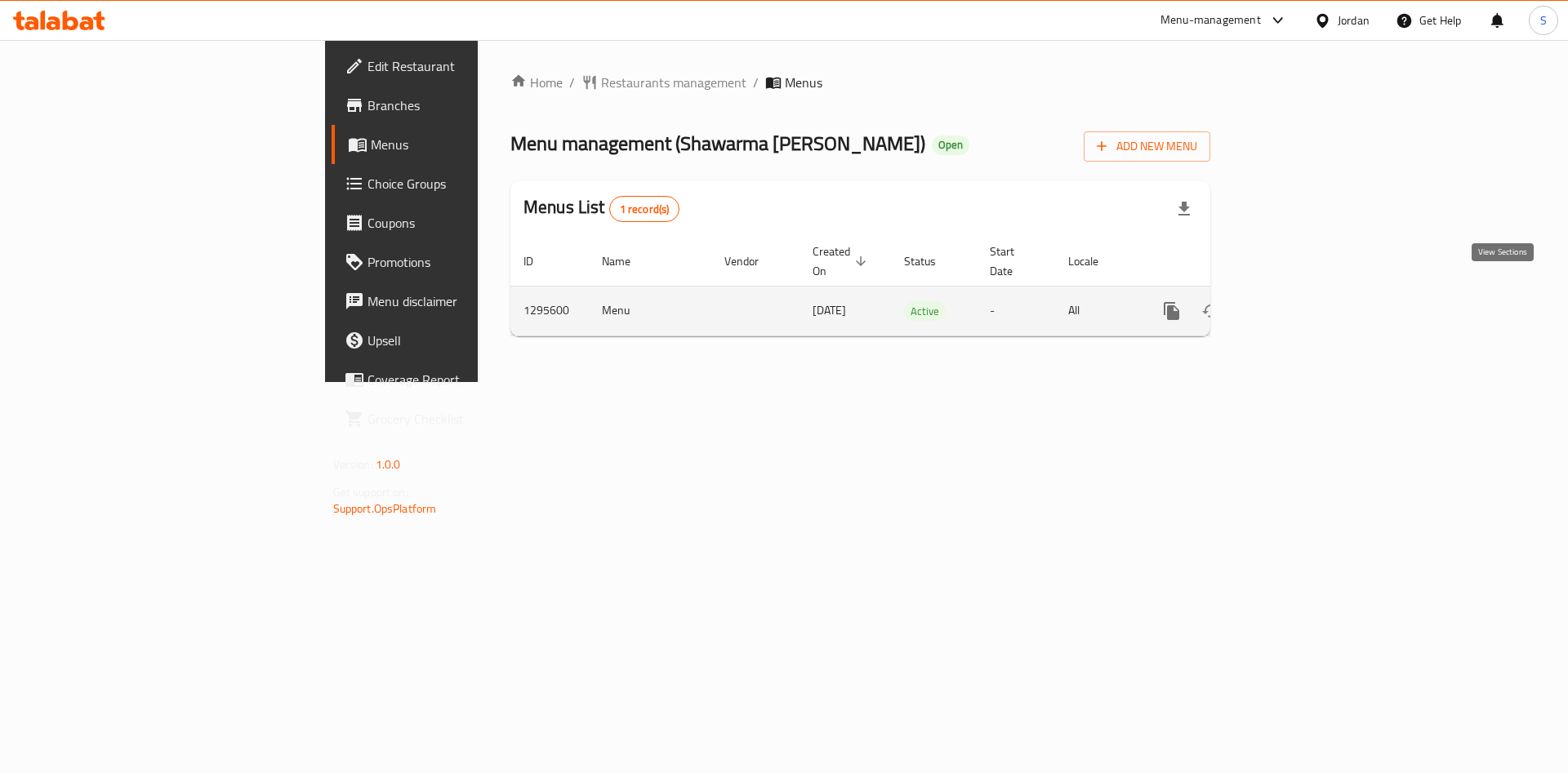
click at [1299, 301] on icon "enhanced table" at bounding box center [1290, 311] width 19 height 19
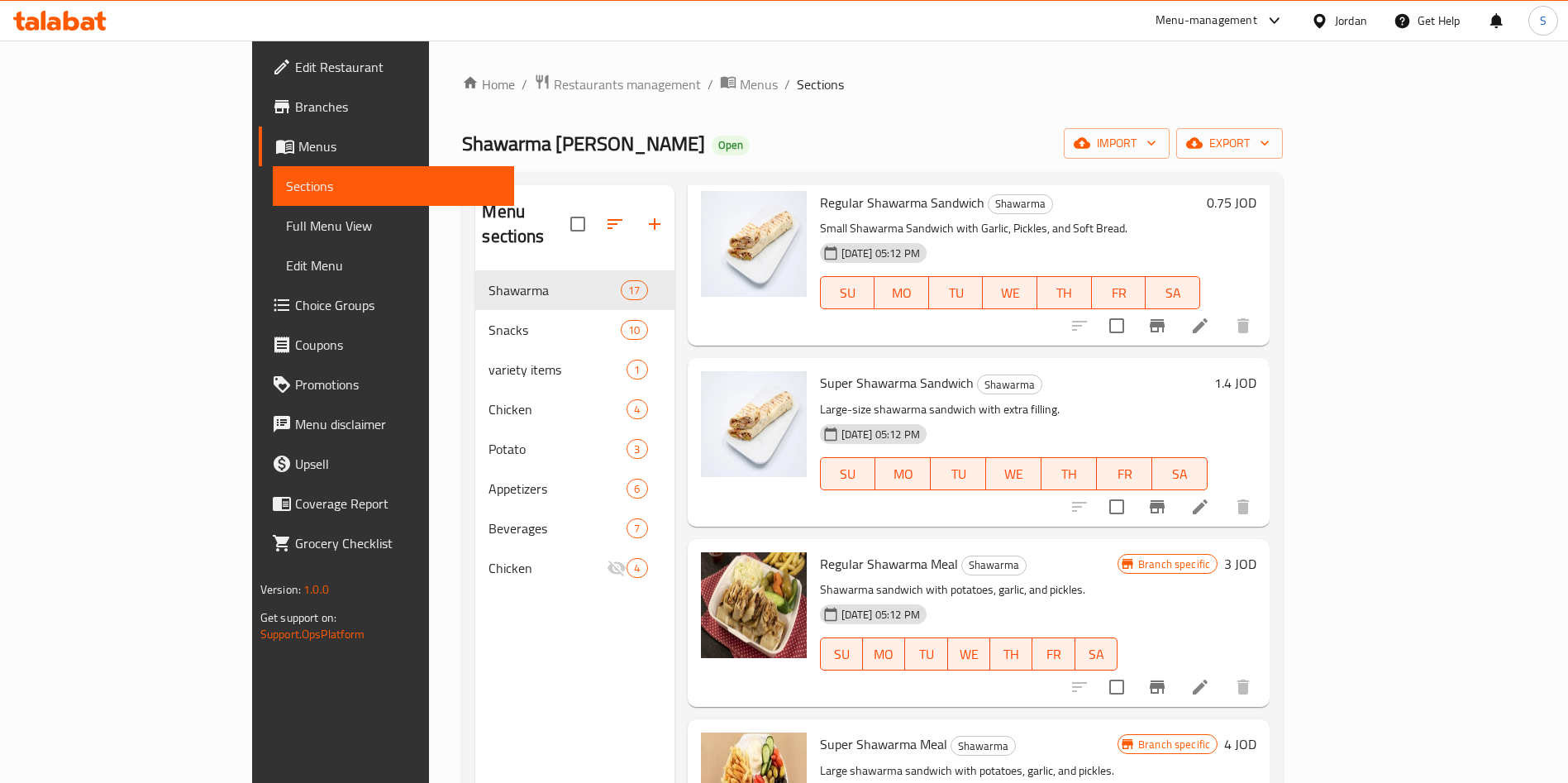
scroll to position [124, 0]
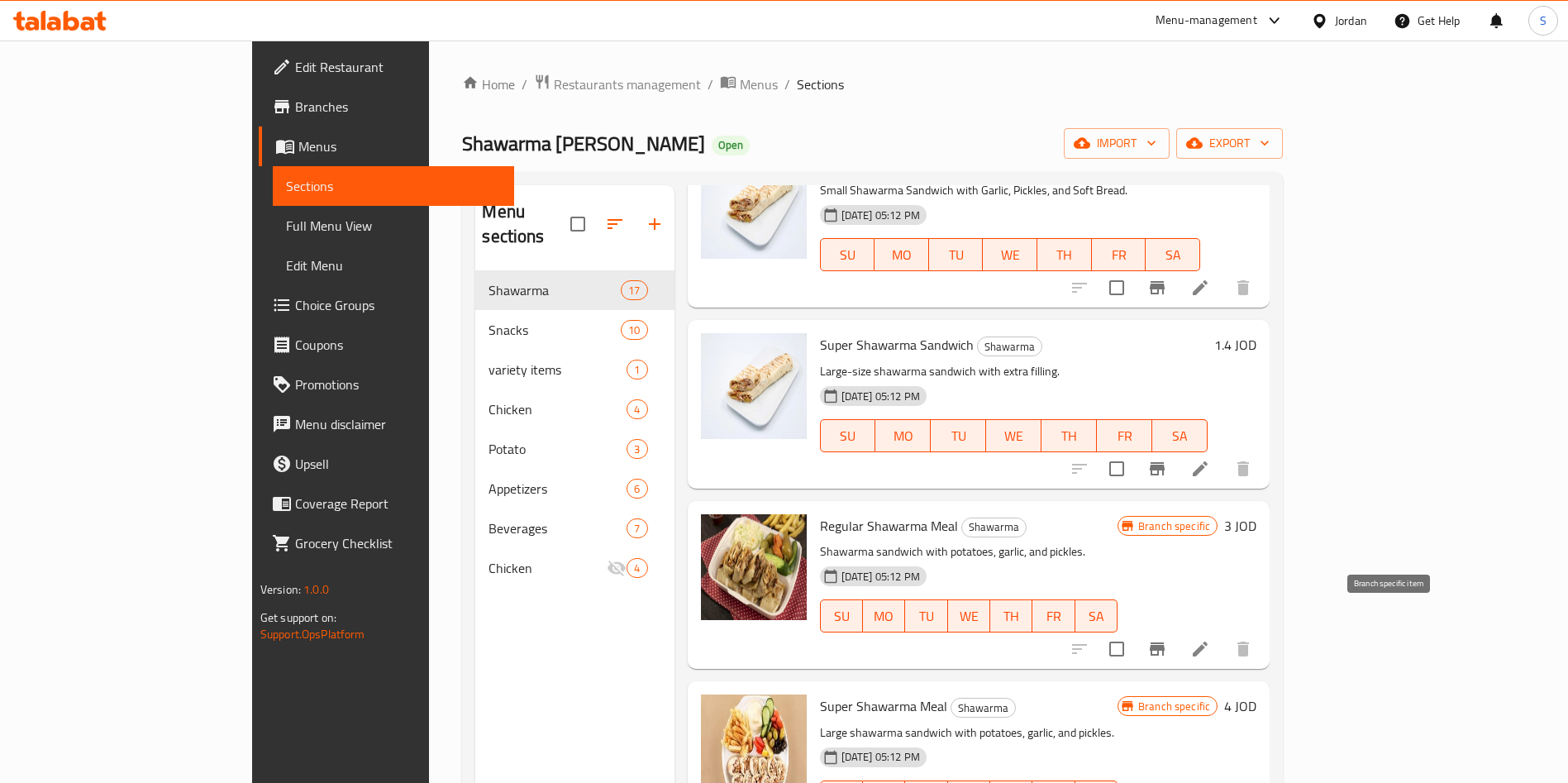
click at [1178, 632] on button "Branch-specific-item" at bounding box center [1157, 649] width 40 height 40
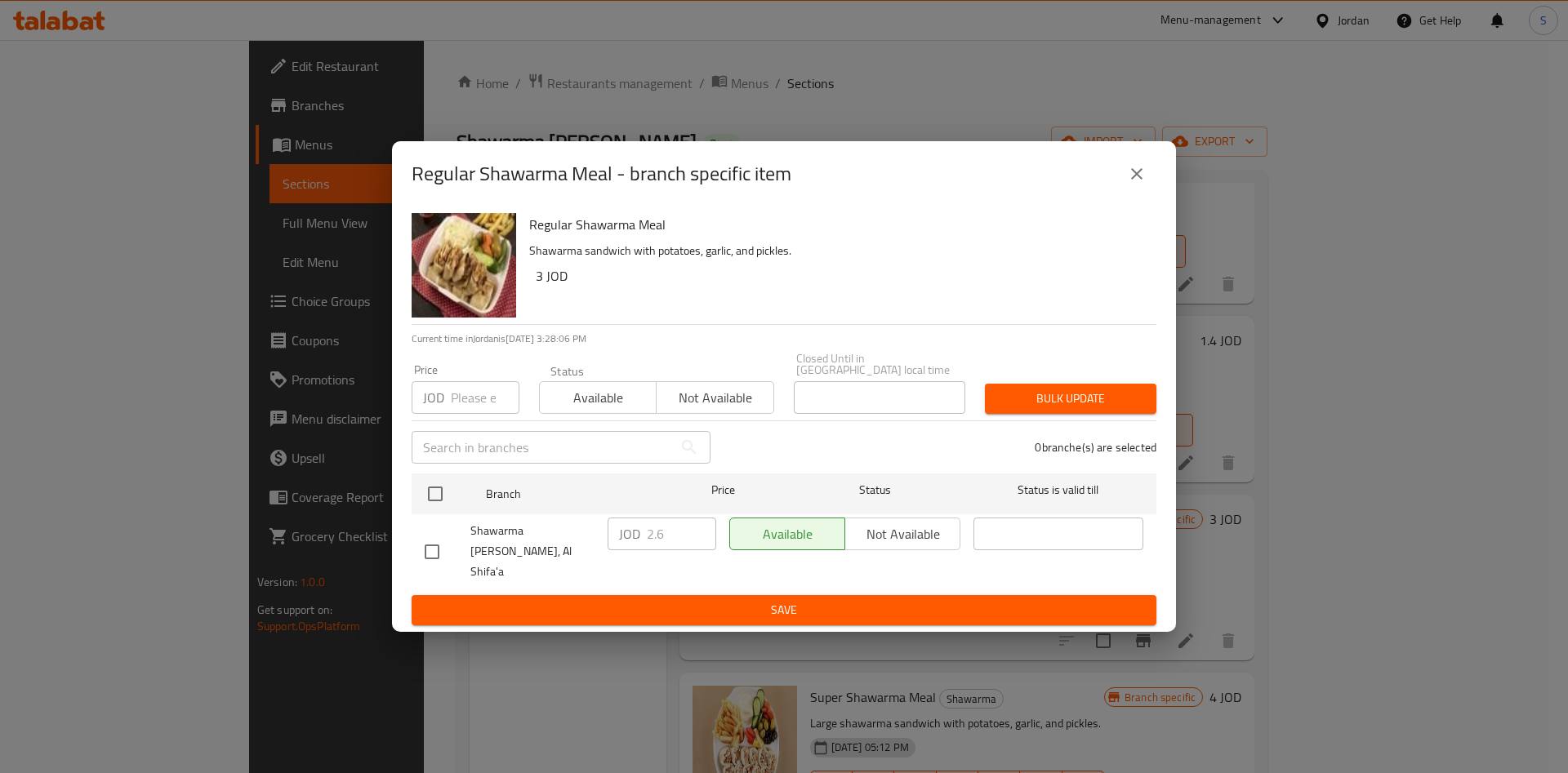
click at [1361, 624] on div "Regular Shawarma Meal - branch specific item Regular Shawarma Meal Shawarma san…" at bounding box center [784, 386] width 1568 height 773
click at [1152, 191] on button "close" at bounding box center [1137, 174] width 40 height 40
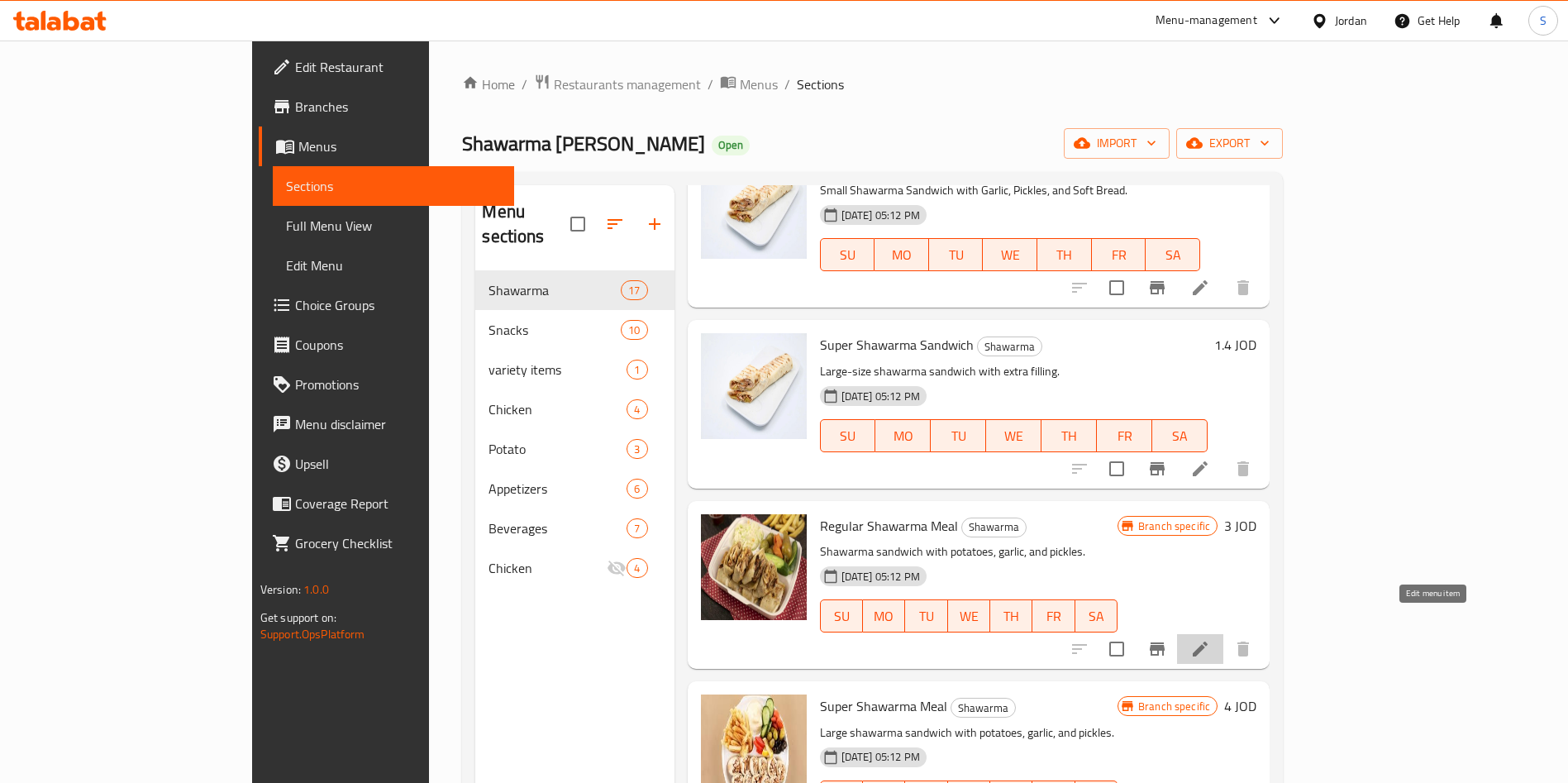
click at [1210, 639] on icon at bounding box center [1200, 649] width 20 height 20
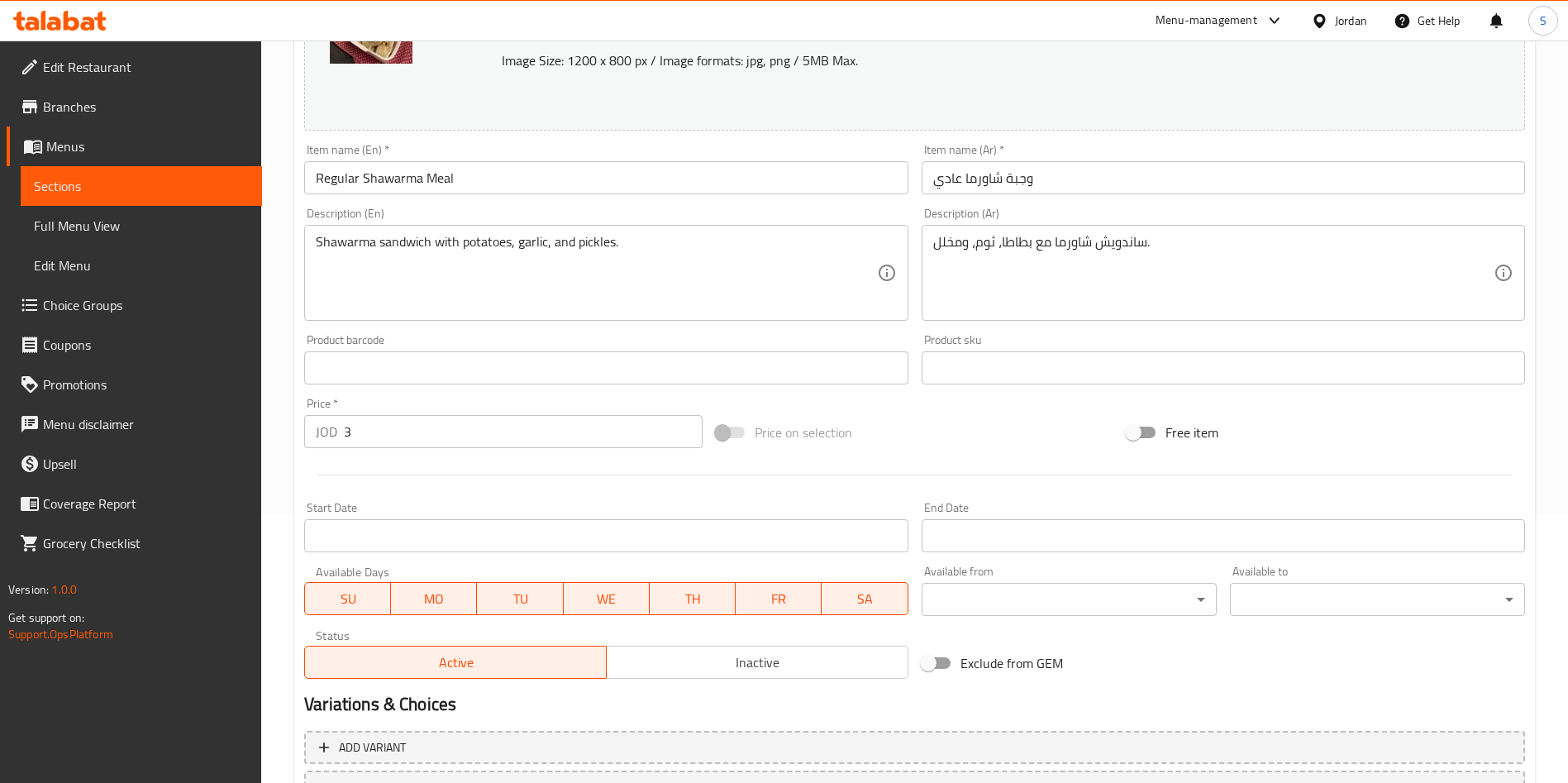
scroll to position [124, 0]
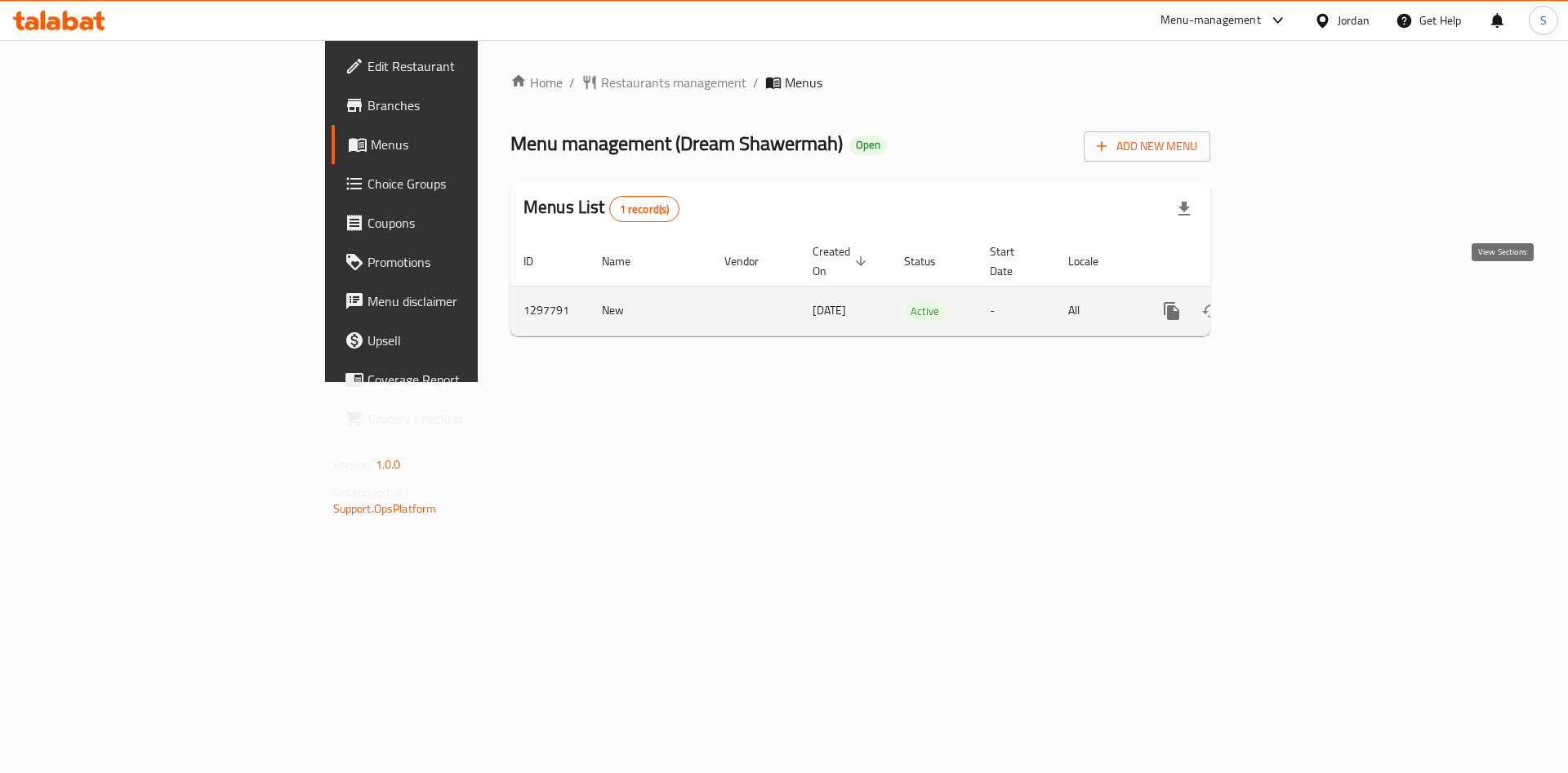
click at [1299, 301] on icon "enhanced table" at bounding box center [1290, 311] width 19 height 19
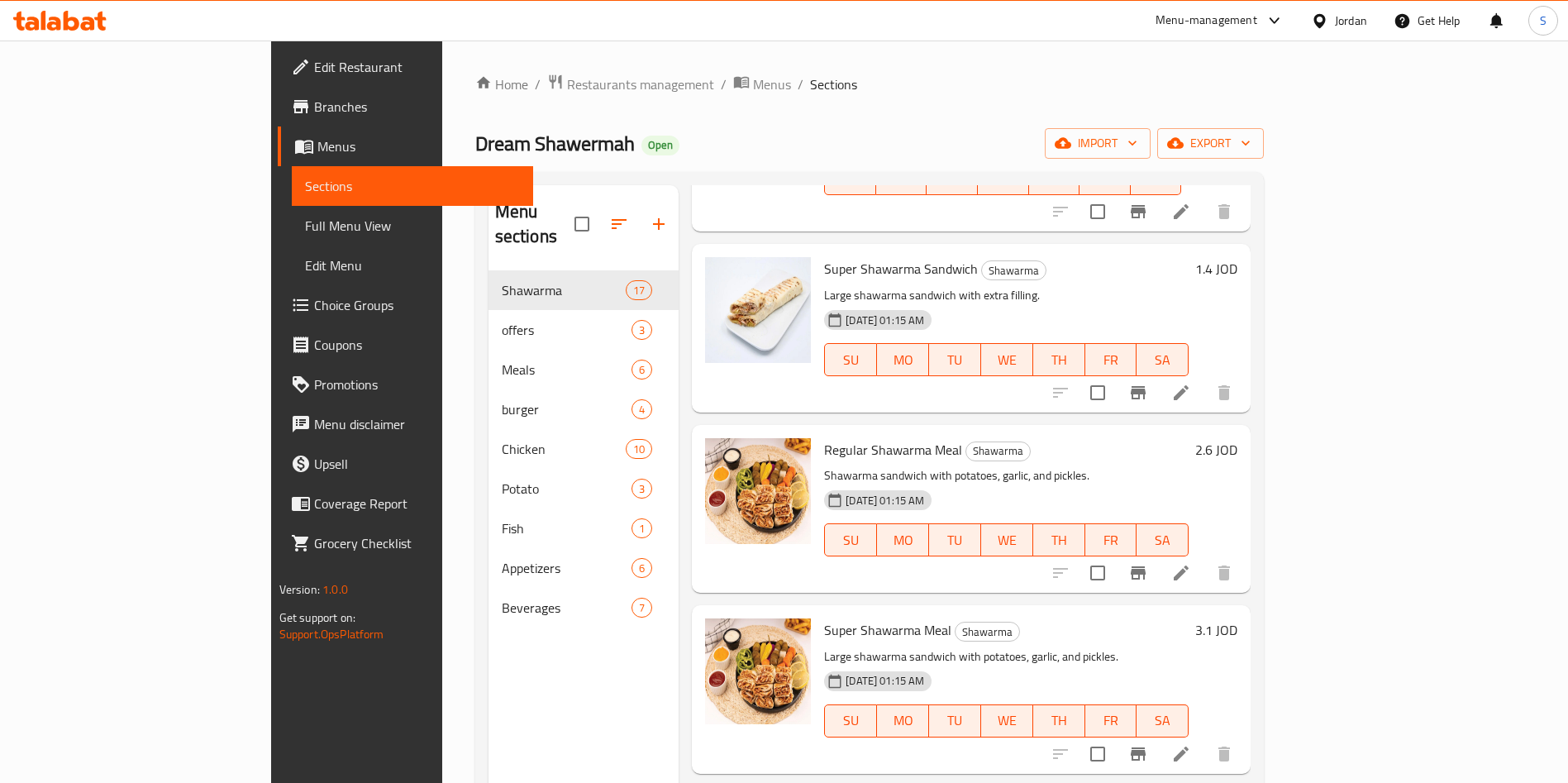
scroll to position [372, 0]
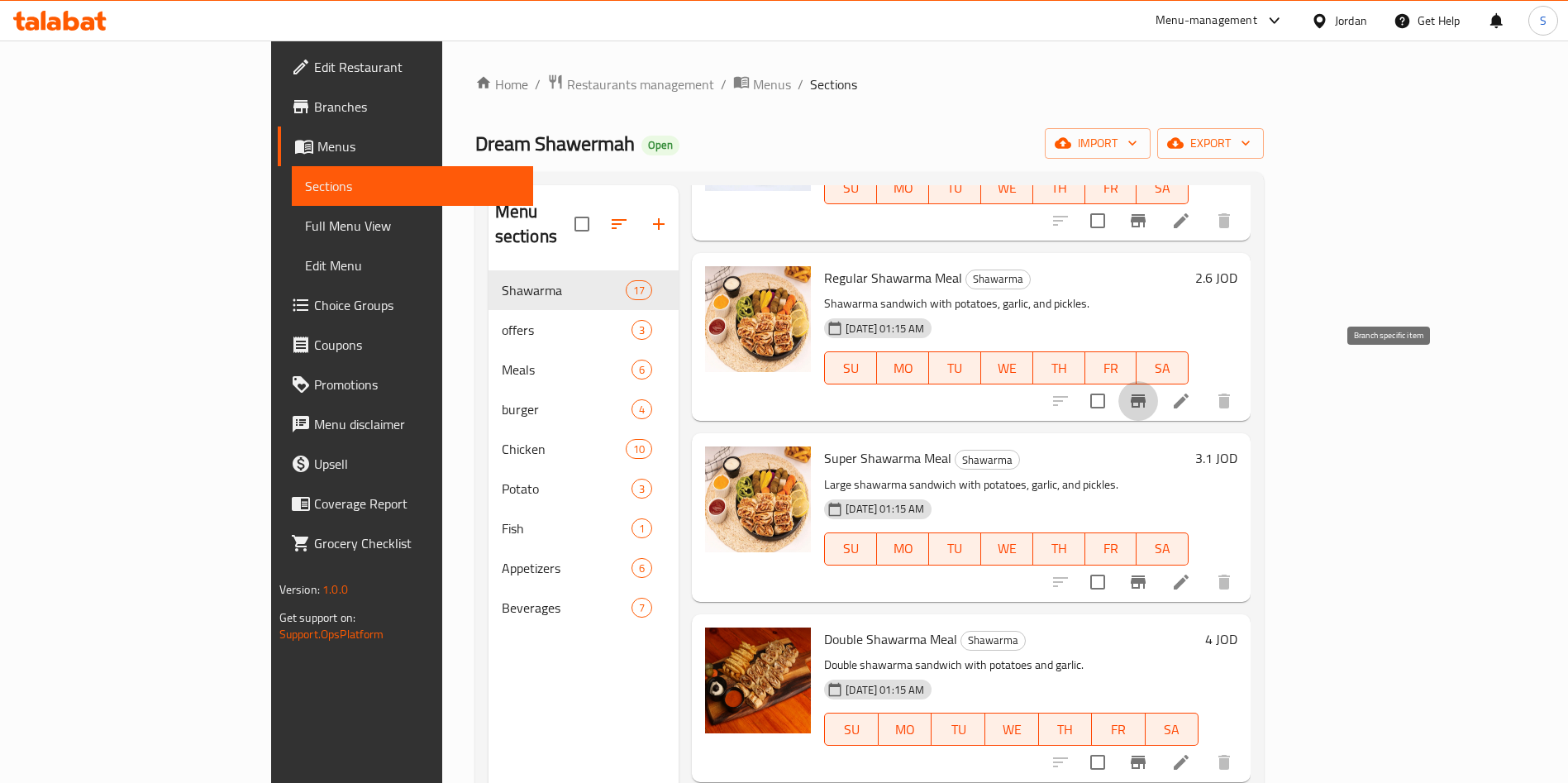
click at [1148, 392] on icon "Branch-specific-item" at bounding box center [1138, 401] width 20 height 20
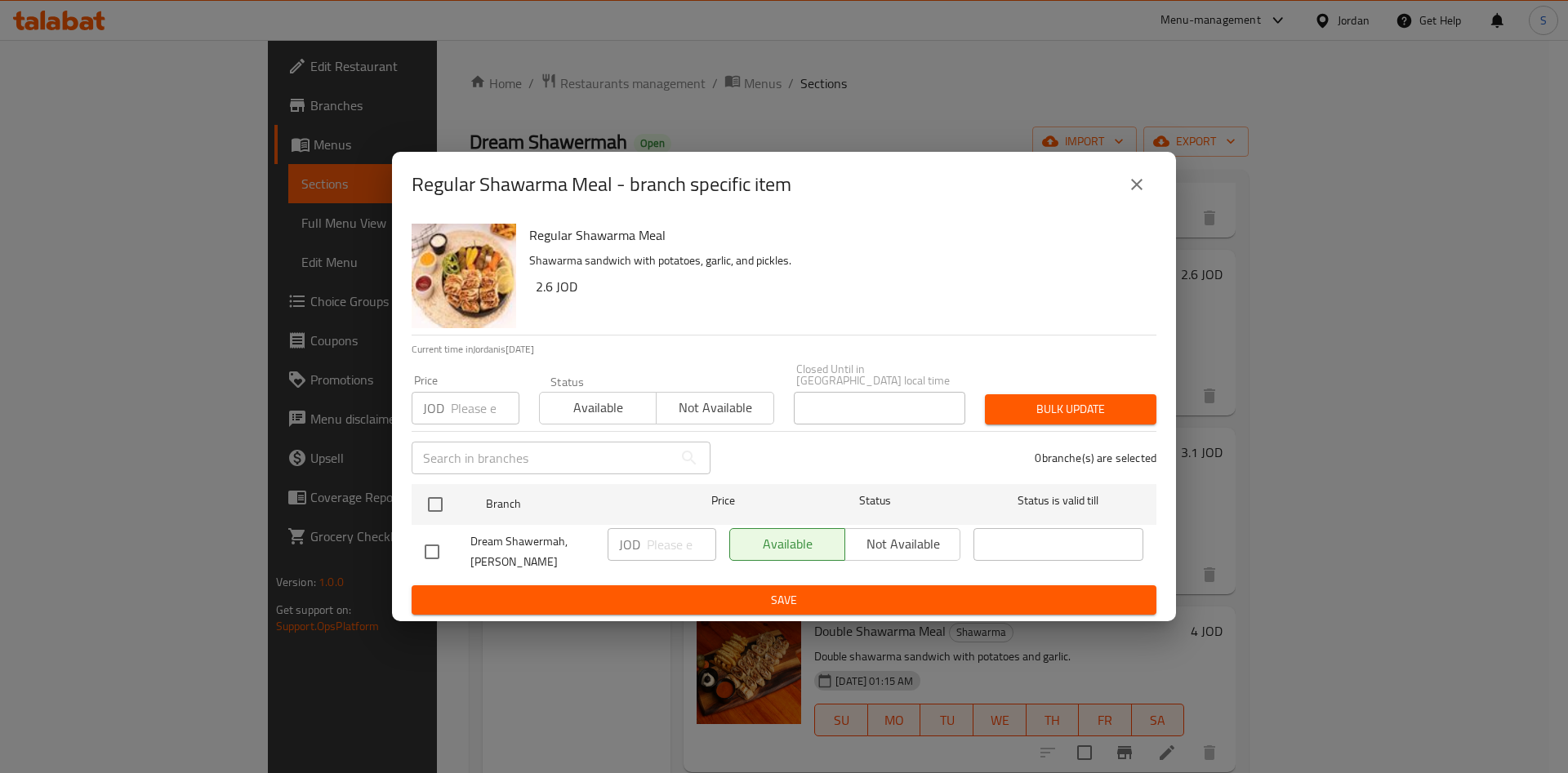
click at [1141, 180] on icon "close" at bounding box center [1137, 184] width 19 height 19
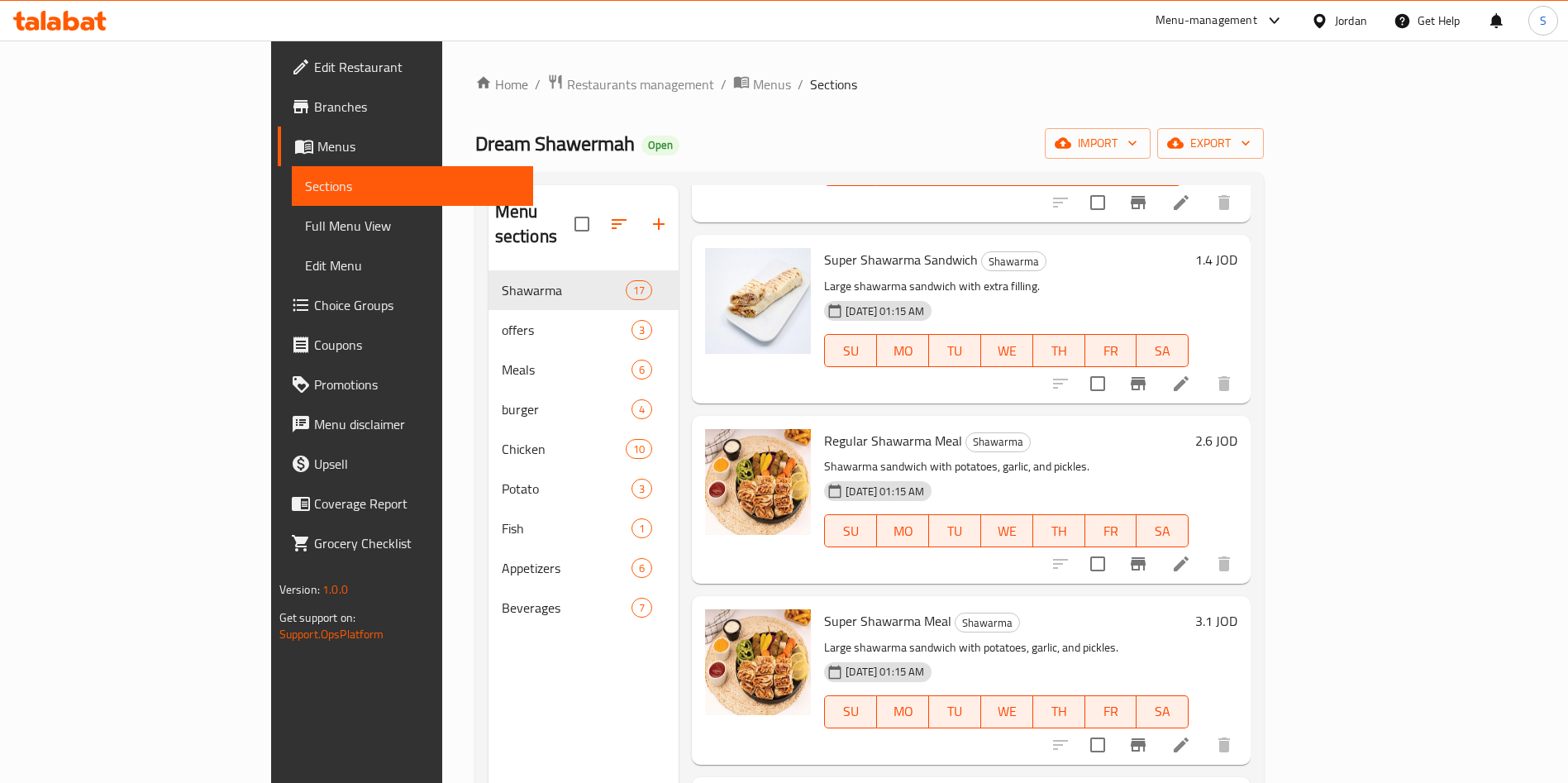
scroll to position [248, 0]
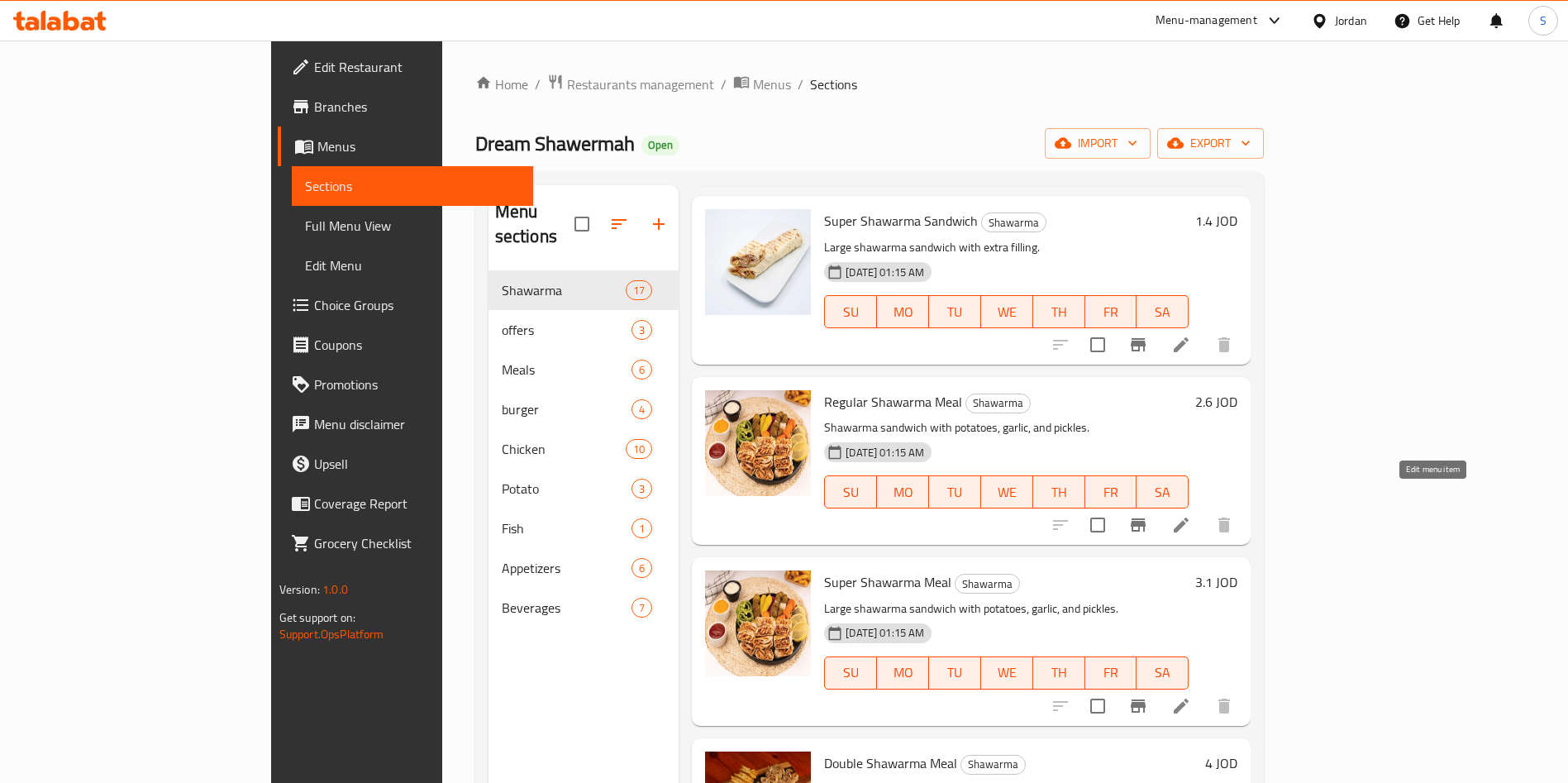
click at [1191, 515] on icon at bounding box center [1181, 525] width 20 height 20
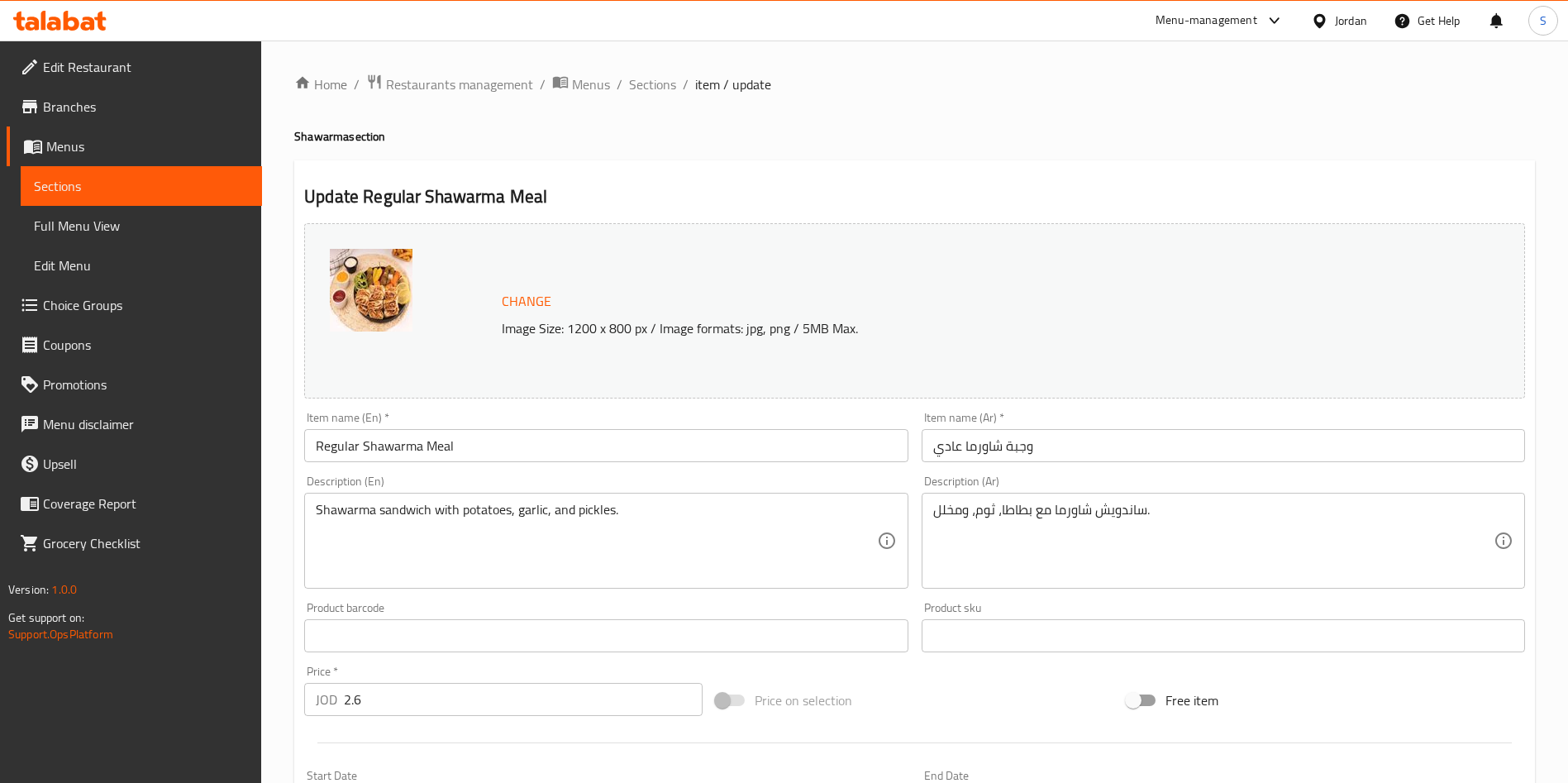
click at [625, 77] on ol "Home / Restaurants management / Menus / Sections / item / update" at bounding box center [914, 85] width 1241 height 21
click at [649, 91] on span "Sections" at bounding box center [652, 85] width 47 height 20
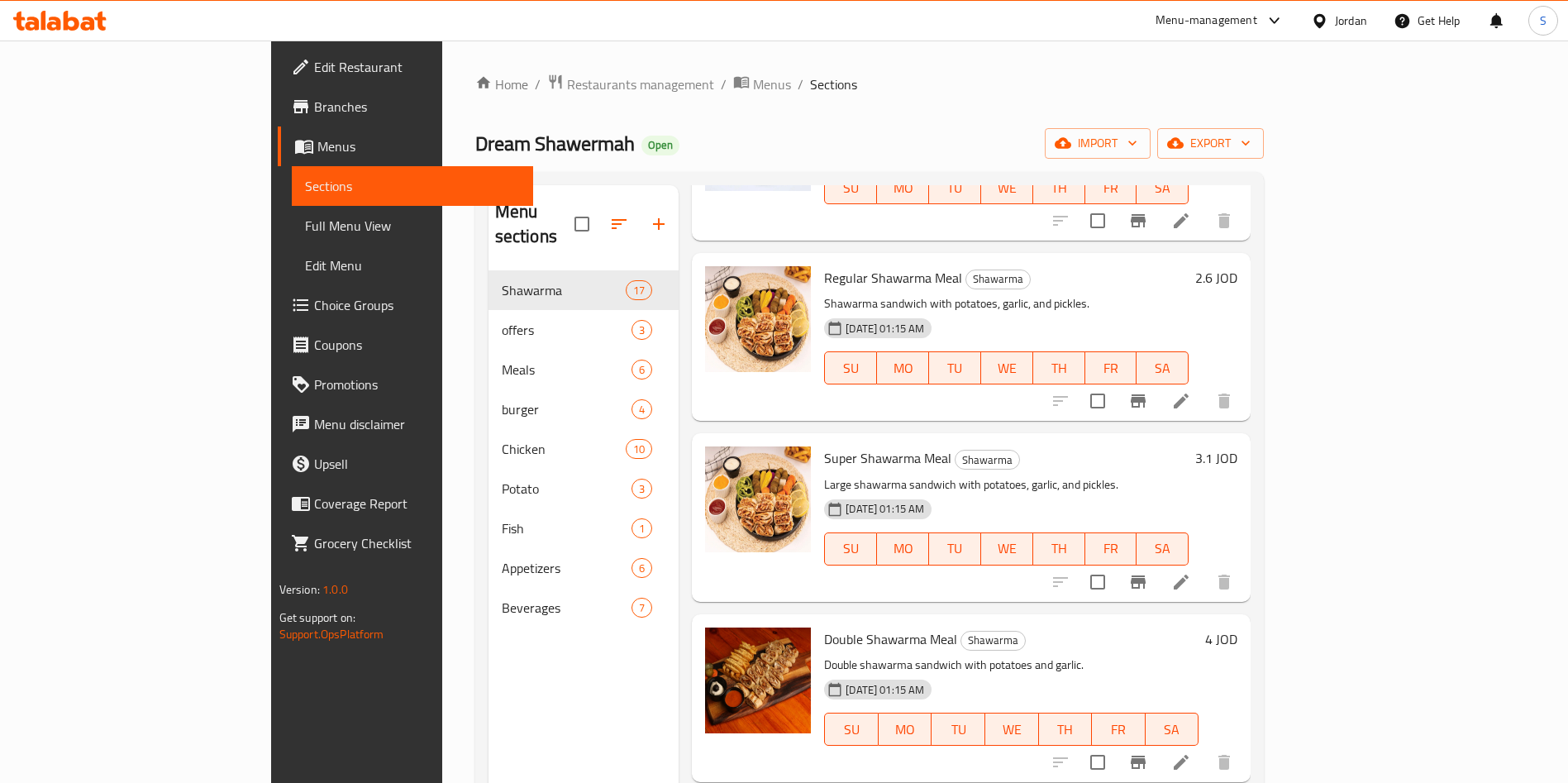
scroll to position [496, 0]
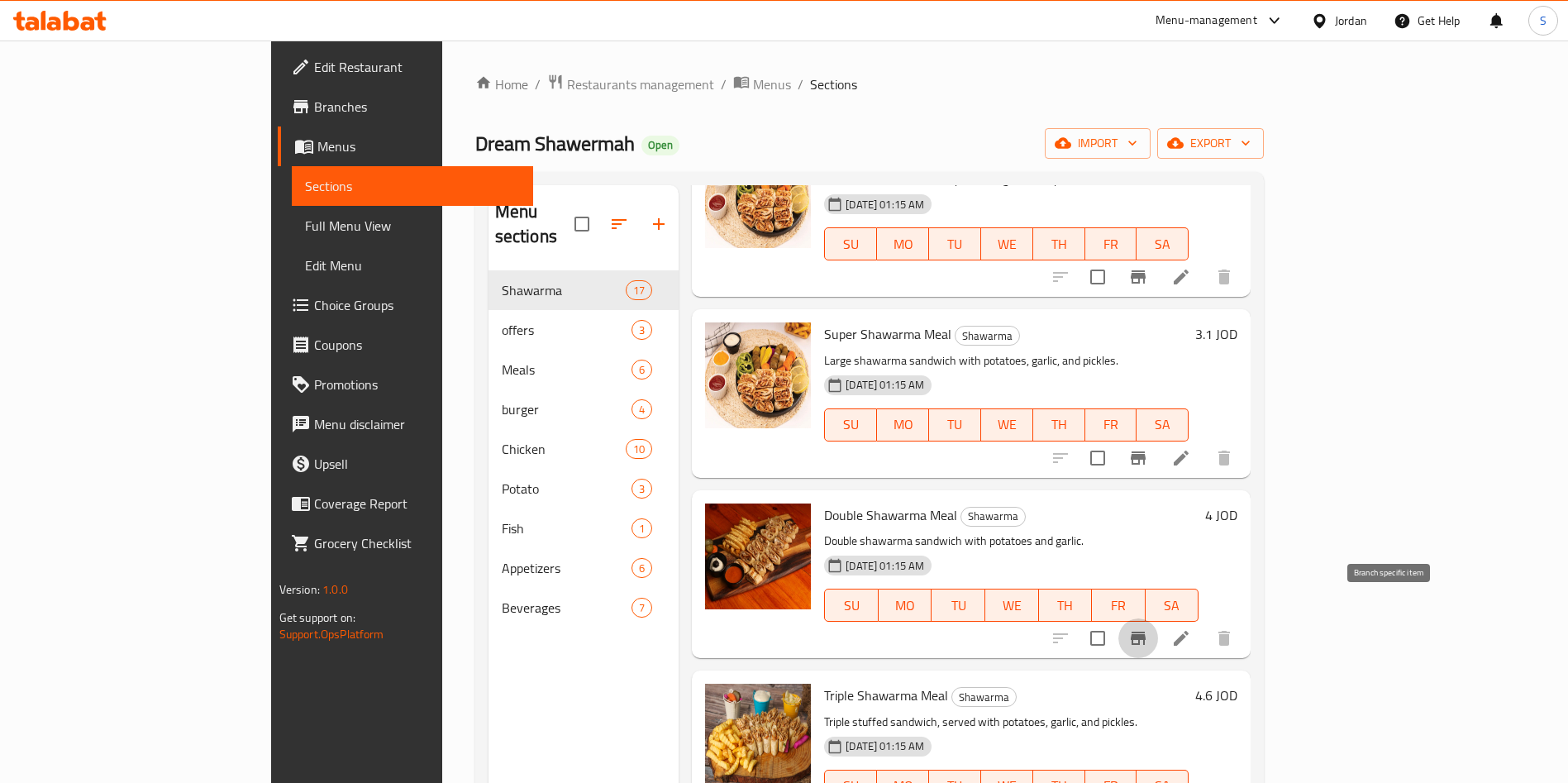
click at [1148, 628] on icon "Branch-specific-item" at bounding box center [1138, 638] width 20 height 20
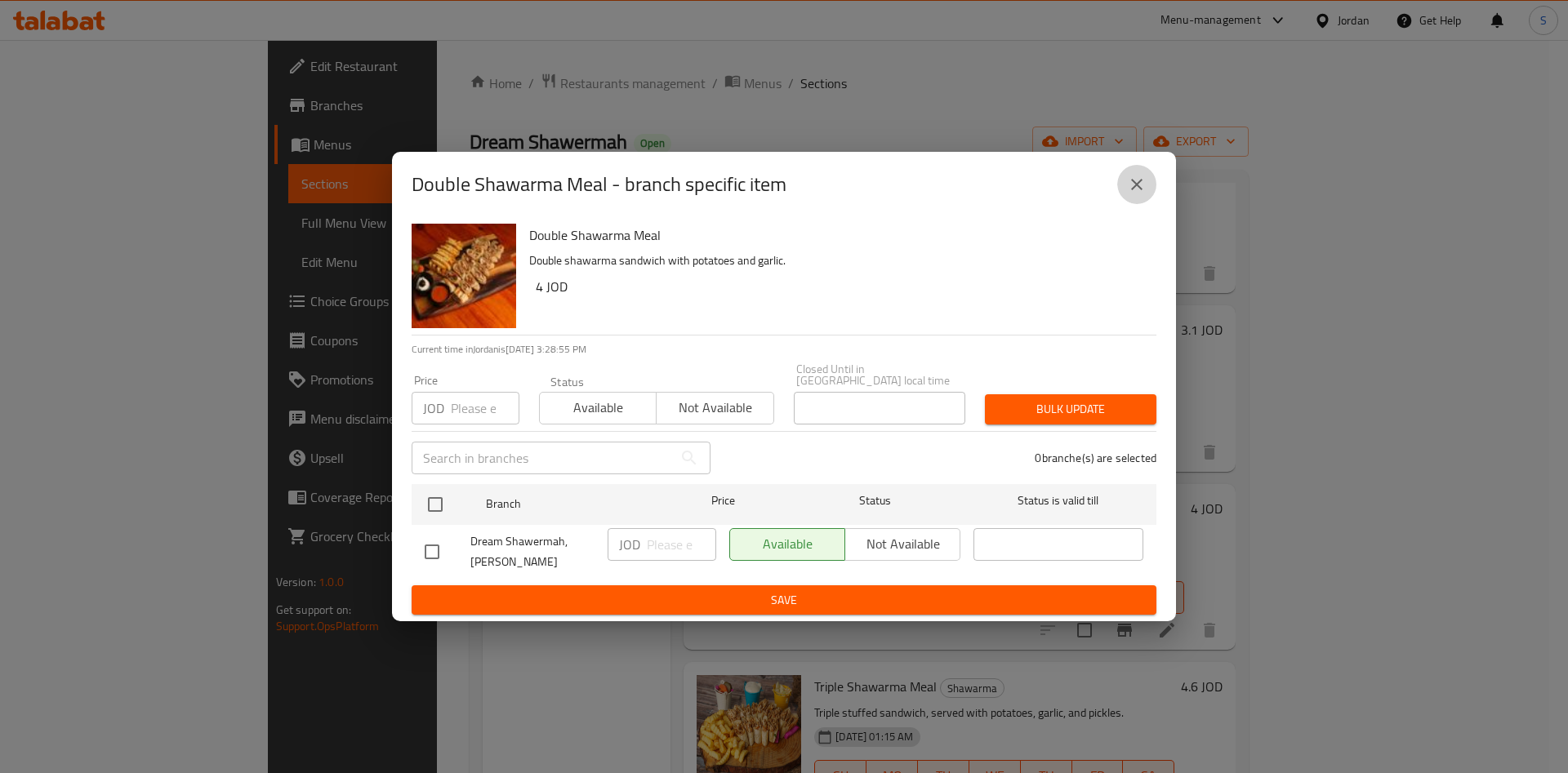
click at [1124, 191] on button "close" at bounding box center [1137, 184] width 40 height 40
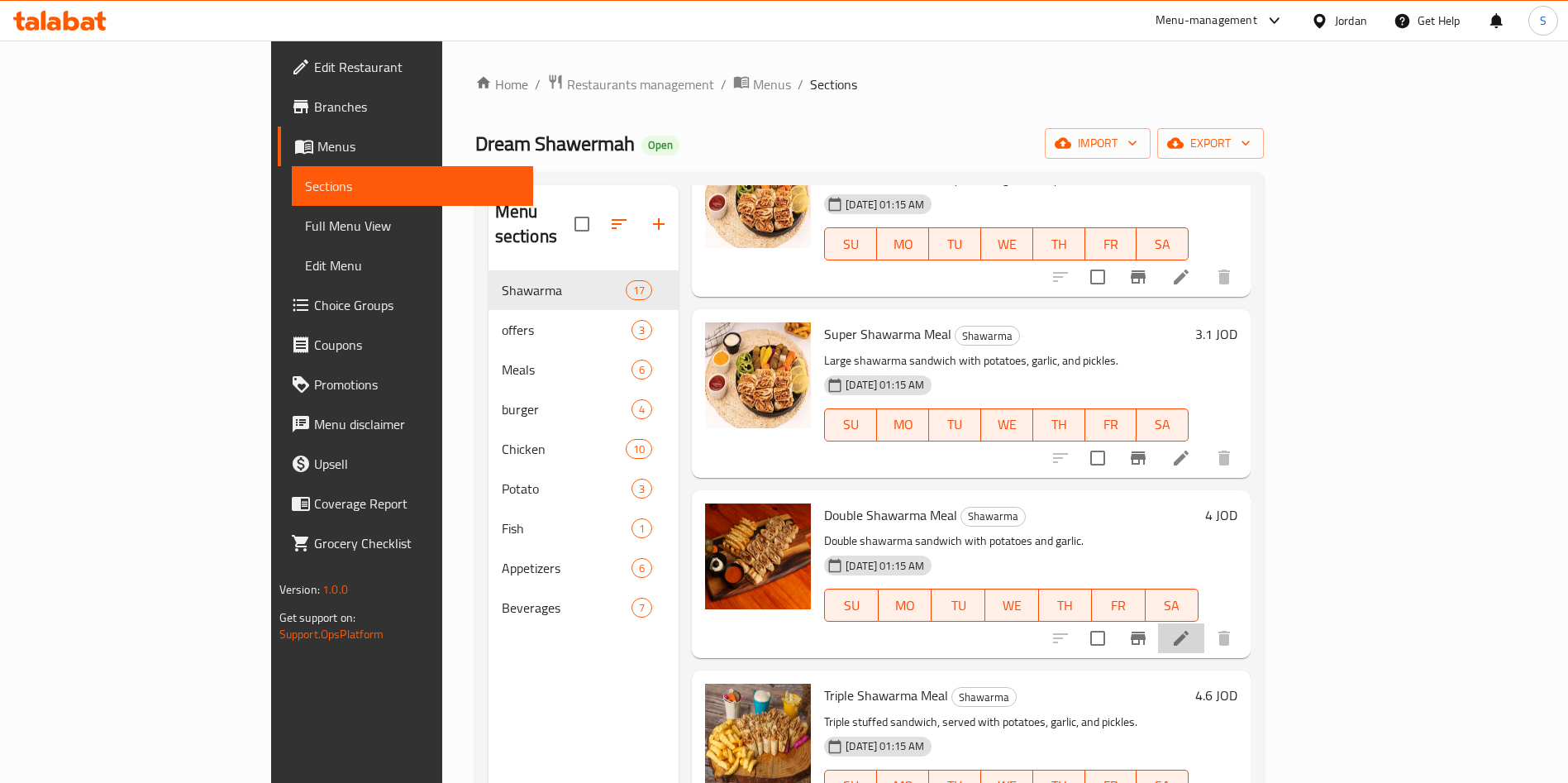
click at [1204, 624] on li at bounding box center [1181, 638] width 46 height 29
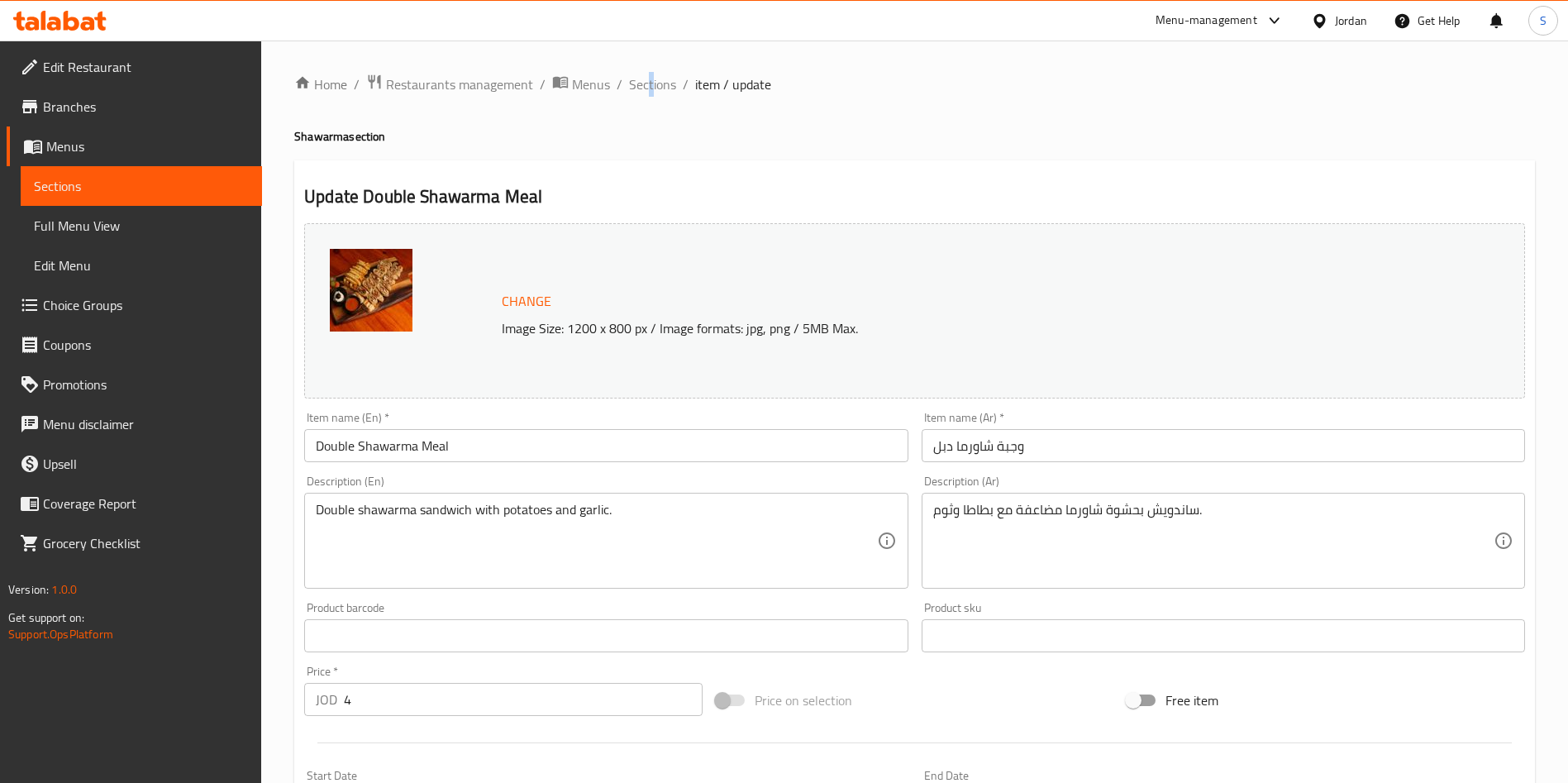
click at [648, 68] on div "Home / Restaurants management / Menus / Sections / item / update Shawarma secti…" at bounding box center [915, 617] width 1307 height 1152
click at [658, 85] on span "Sections" at bounding box center [652, 85] width 47 height 20
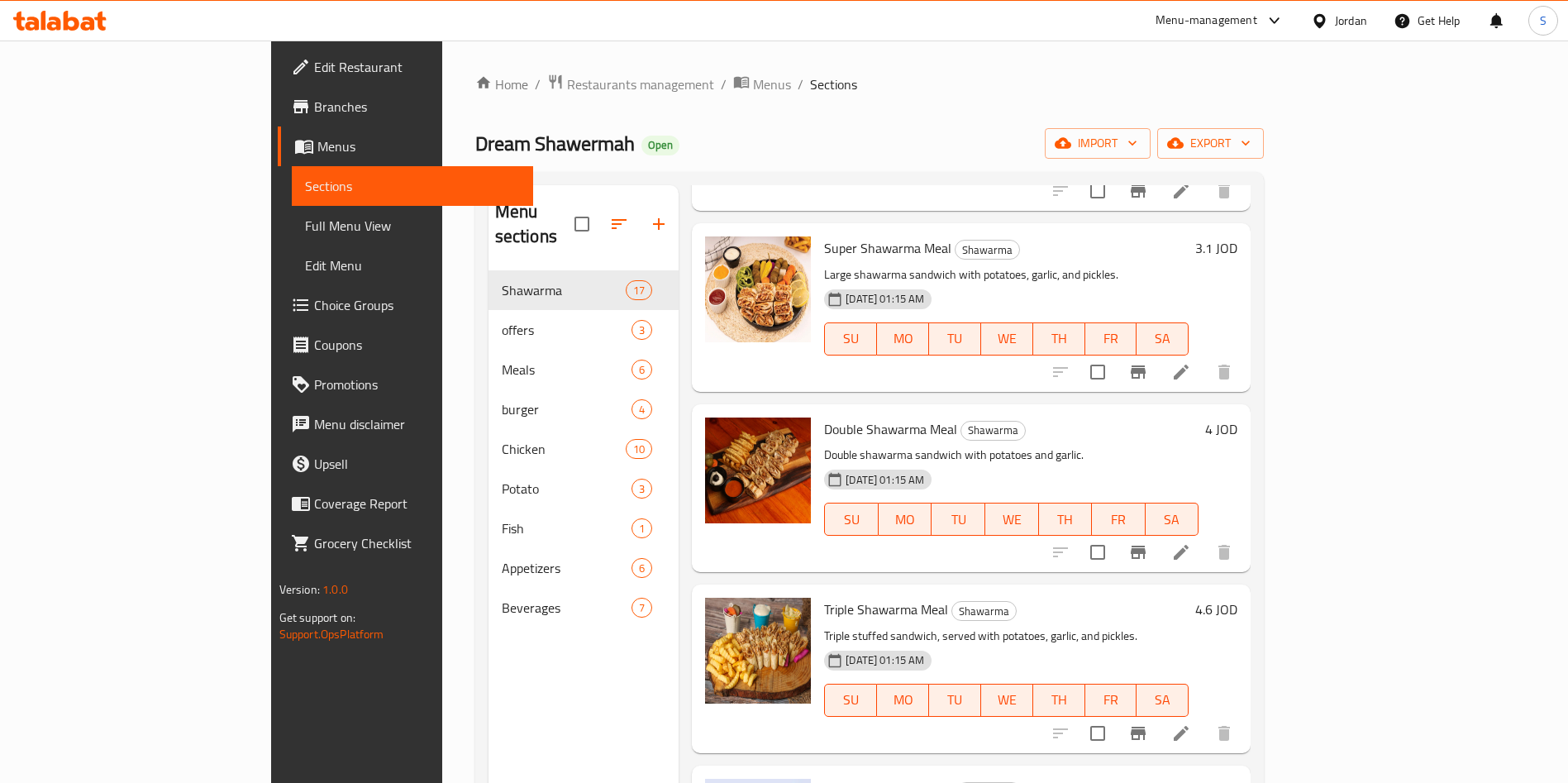
scroll to position [620, 0]
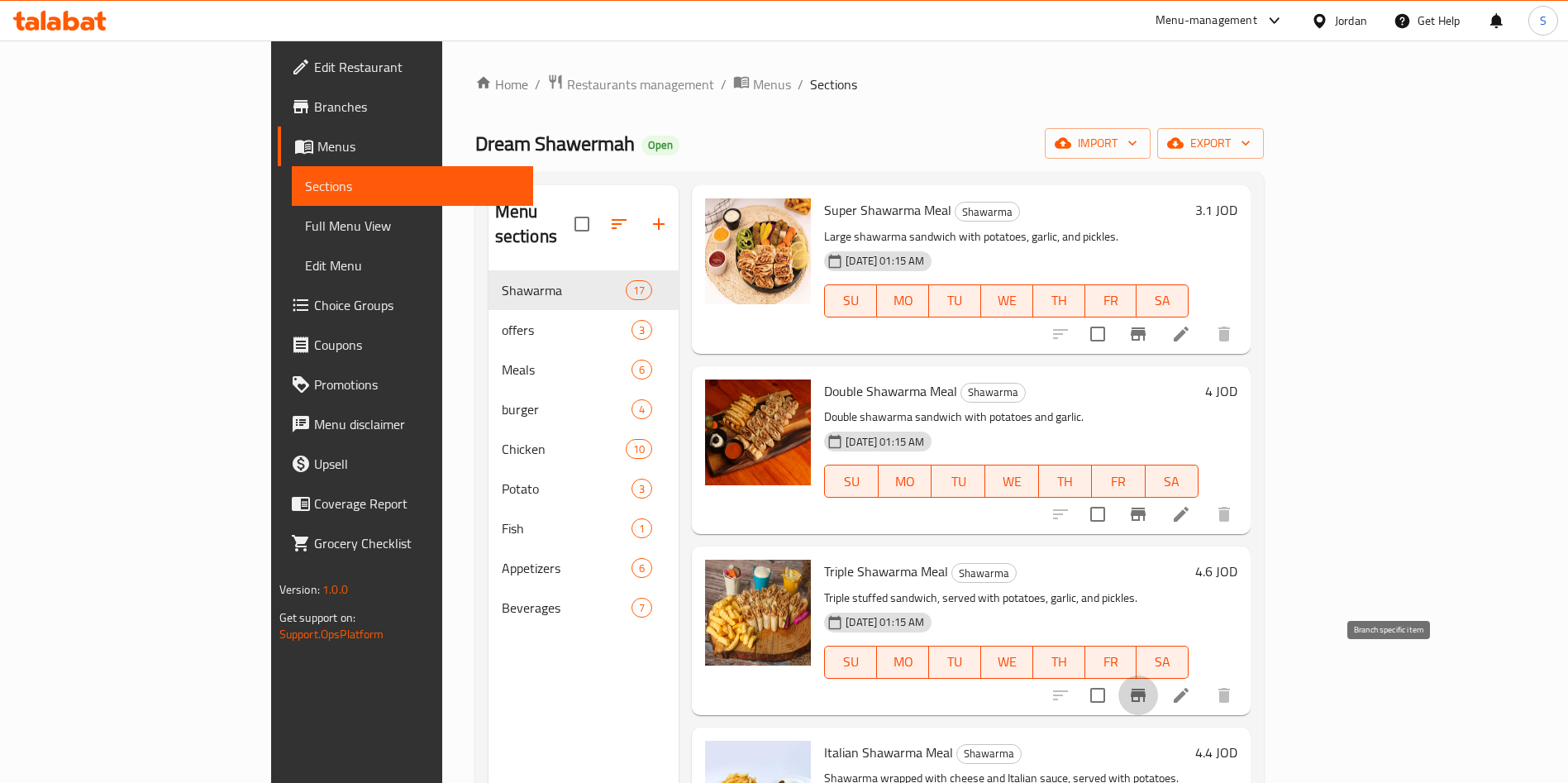
click at [1146, 689] on icon "Branch-specific-item" at bounding box center [1138, 695] width 15 height 13
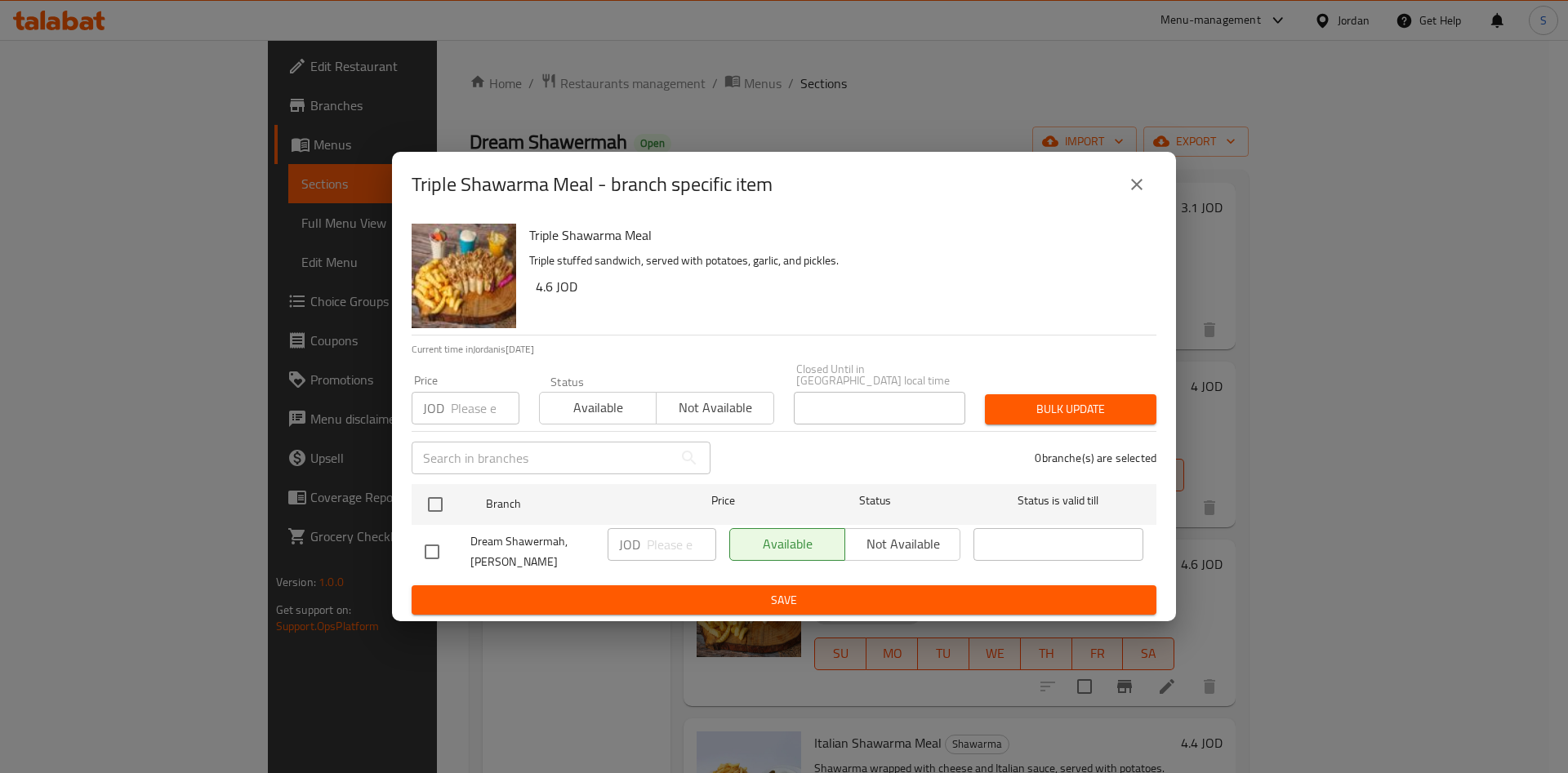
click at [1131, 373] on div "Price JOD Price Status Available Not available Closed Until in Jordan local tim…" at bounding box center [784, 394] width 764 height 81
click at [1127, 187] on icon "close" at bounding box center [1137, 184] width 19 height 19
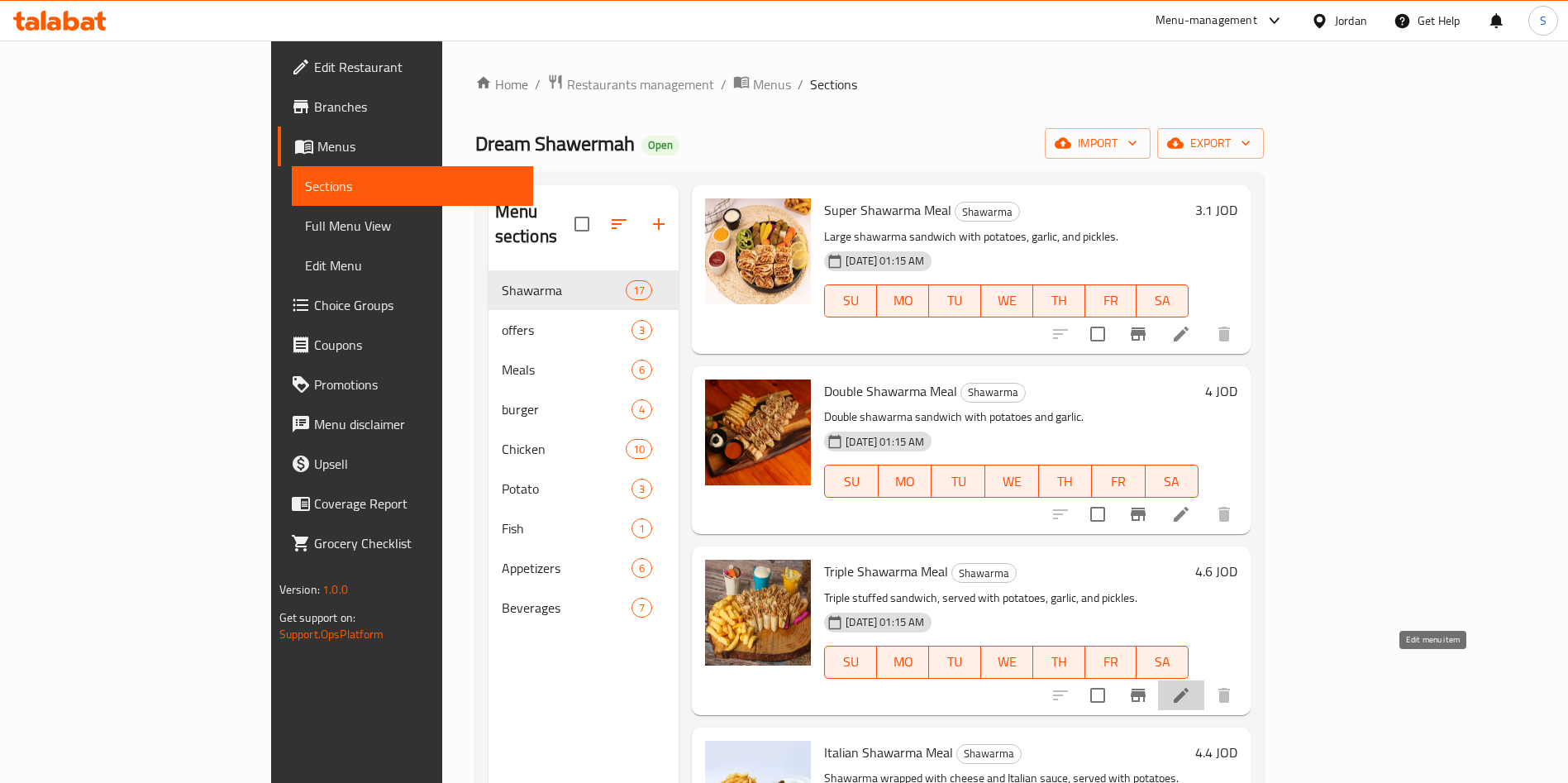
click at [1191, 686] on icon at bounding box center [1181, 696] width 20 height 20
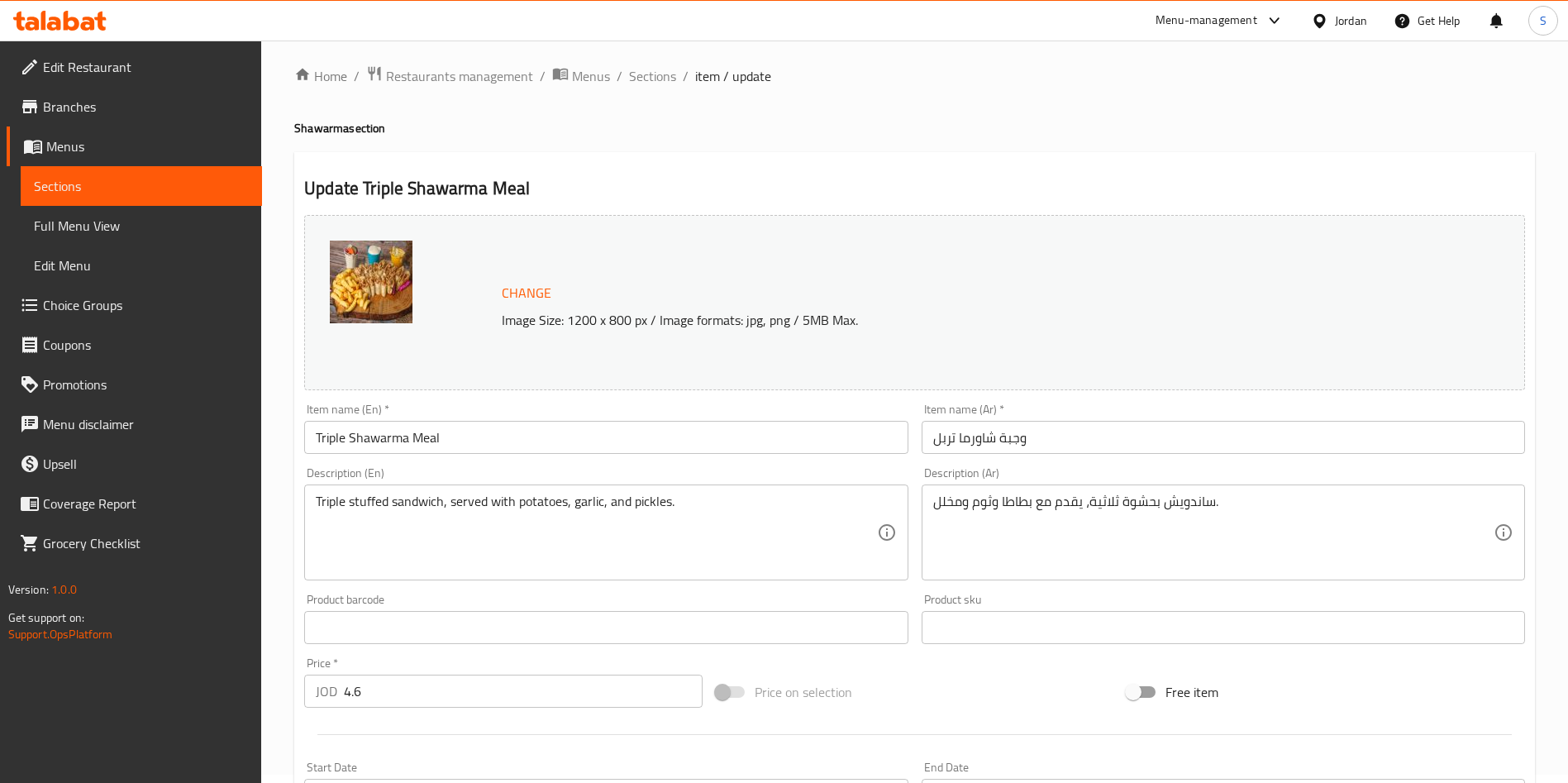
scroll to position [248, 0]
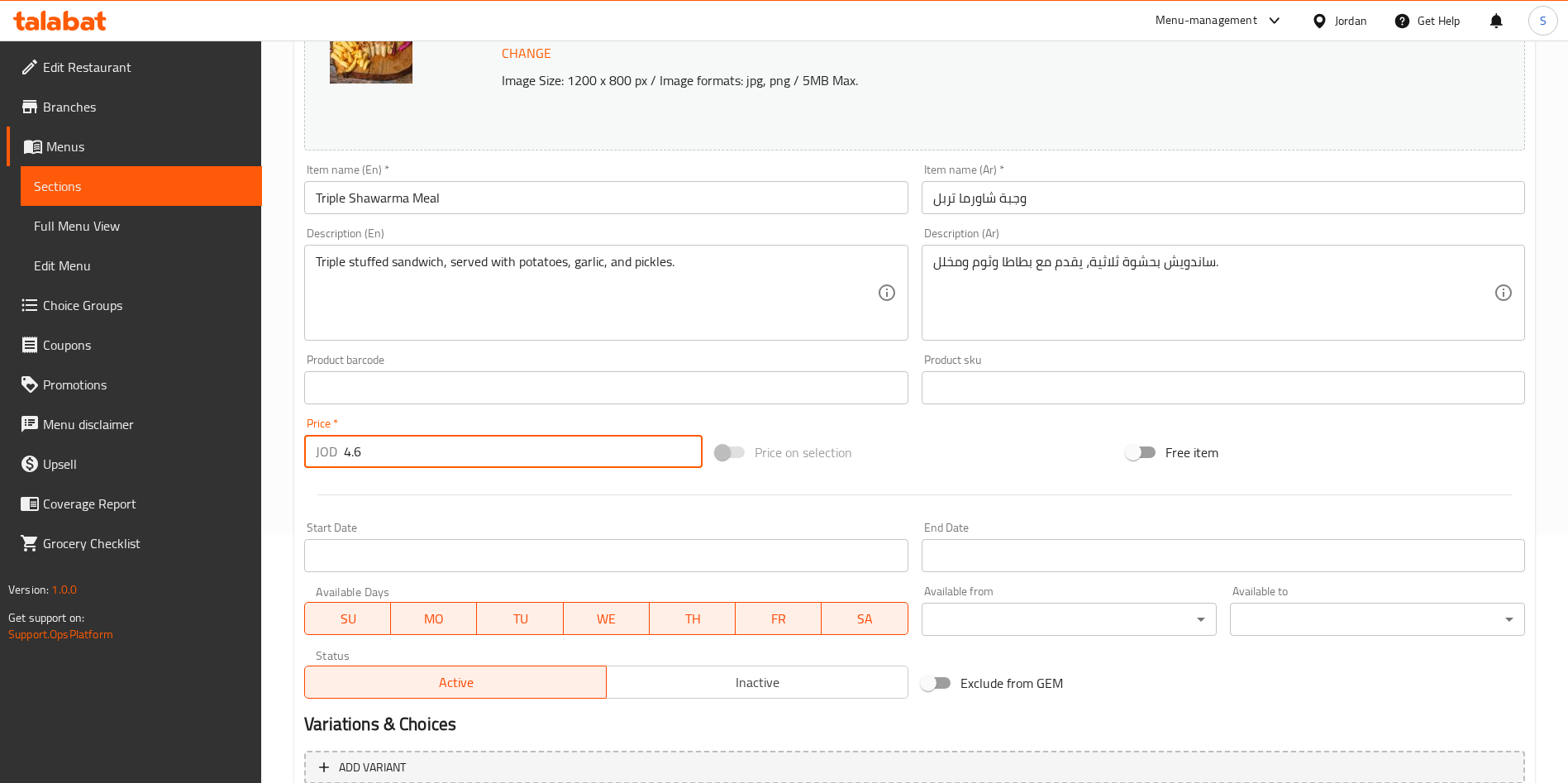
drag, startPoint x: 366, startPoint y: 441, endPoint x: 357, endPoint y: 441, distance: 9.0
click at [357, 441] on input "4.6" at bounding box center [523, 451] width 358 height 33
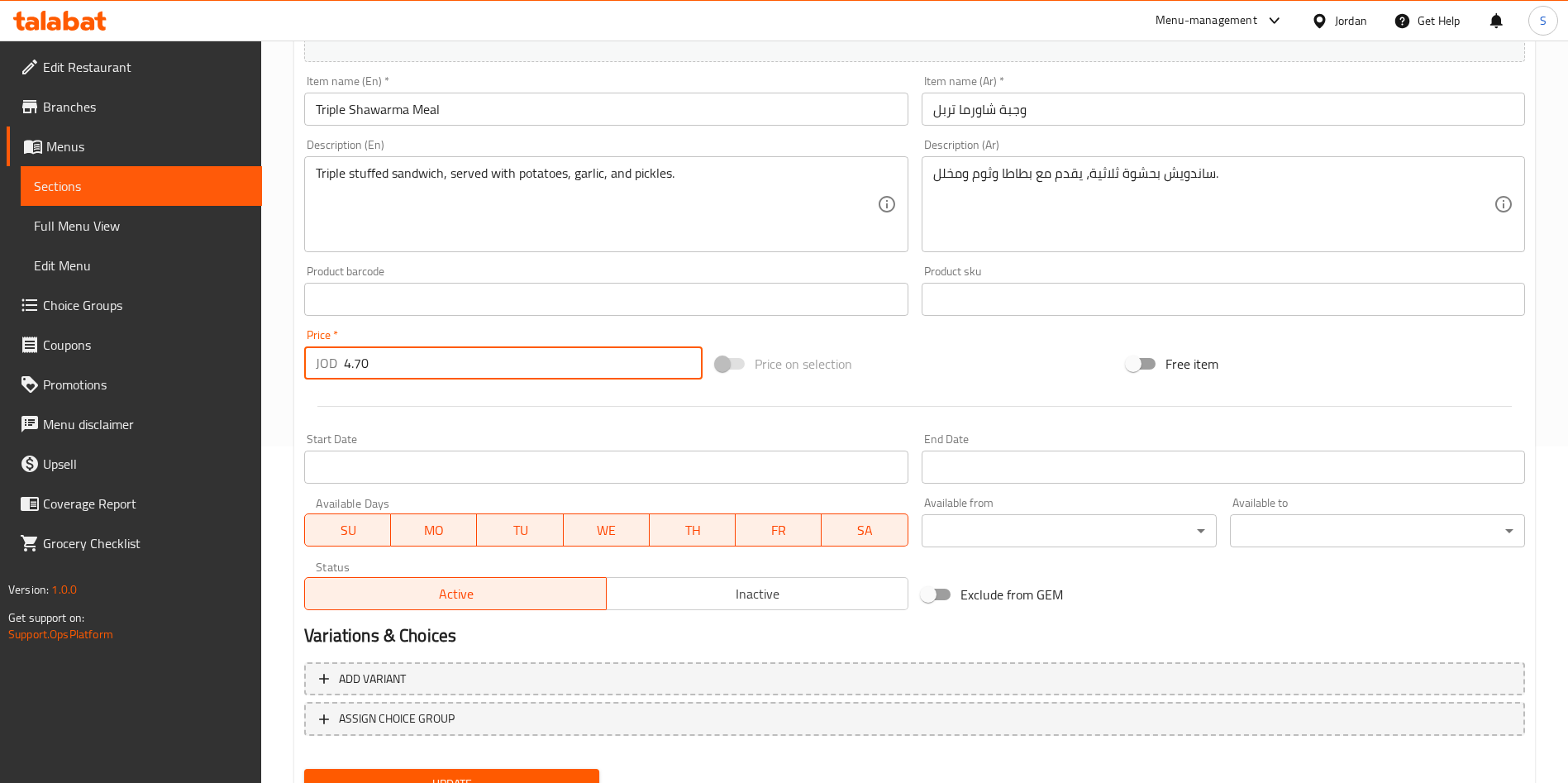
scroll to position [409, 0]
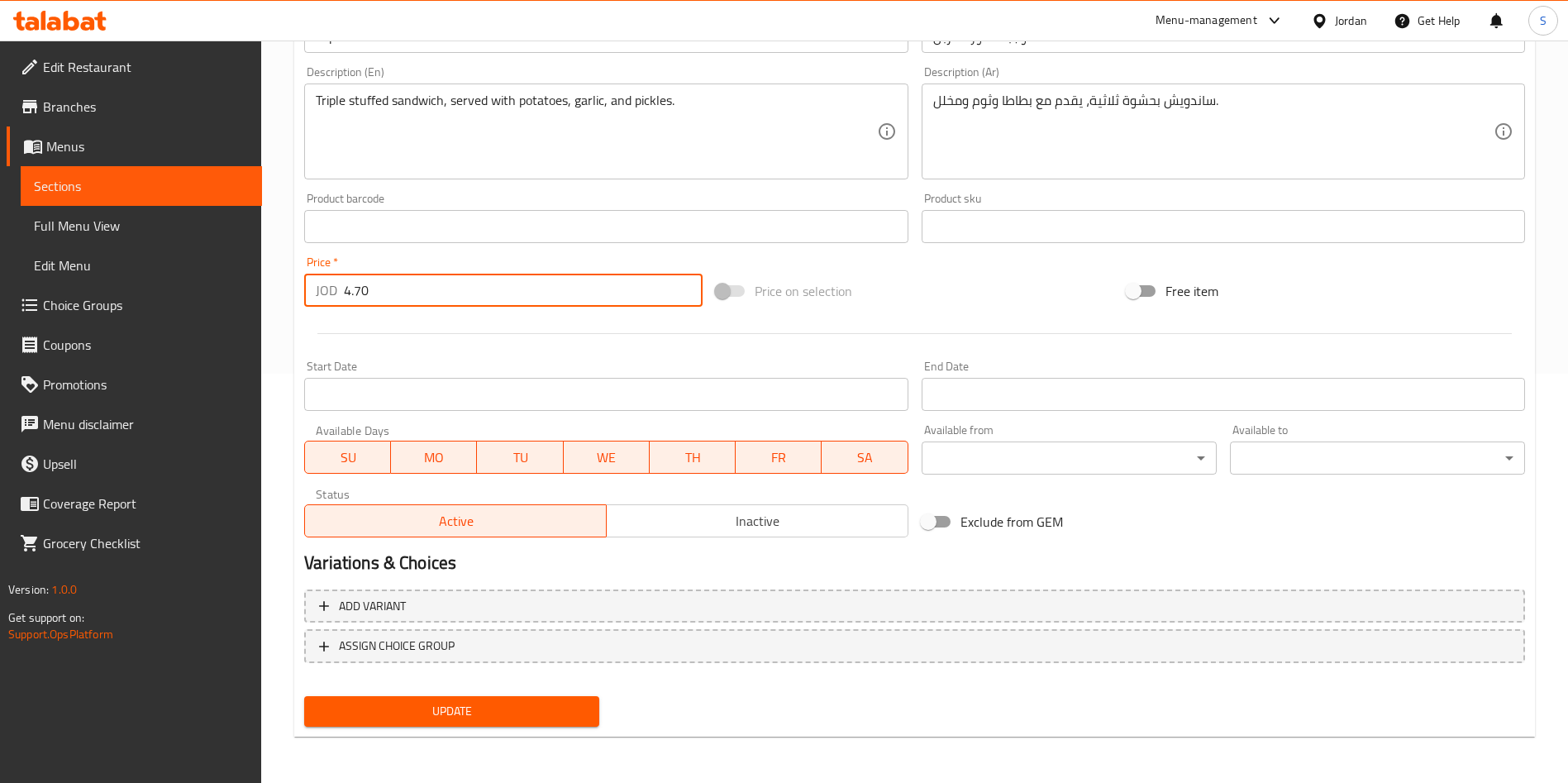
type input "4.70"
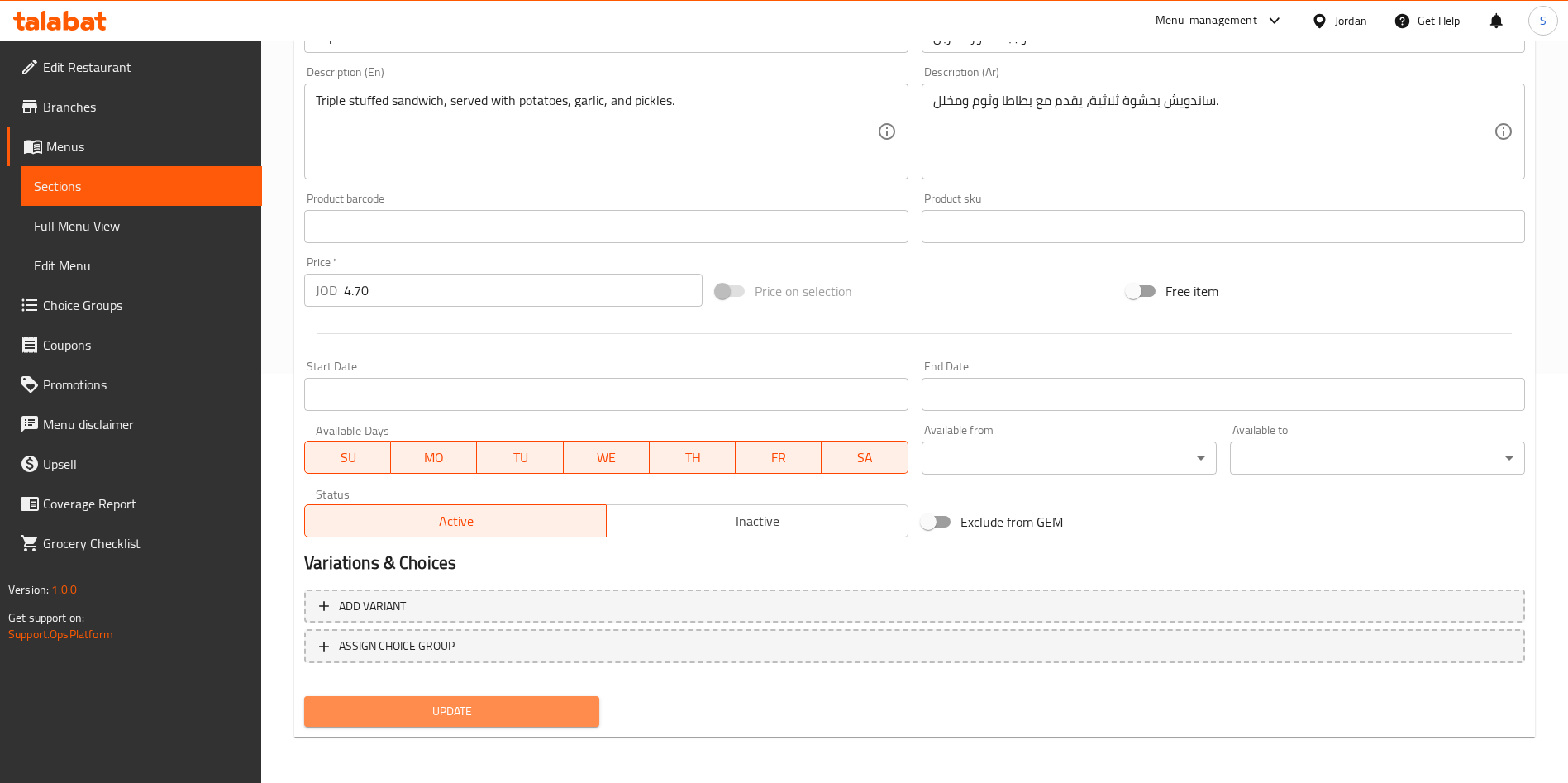
click at [471, 710] on span "Update" at bounding box center [452, 711] width 269 height 20
click at [398, 718] on span "Update" at bounding box center [452, 711] width 269 height 20
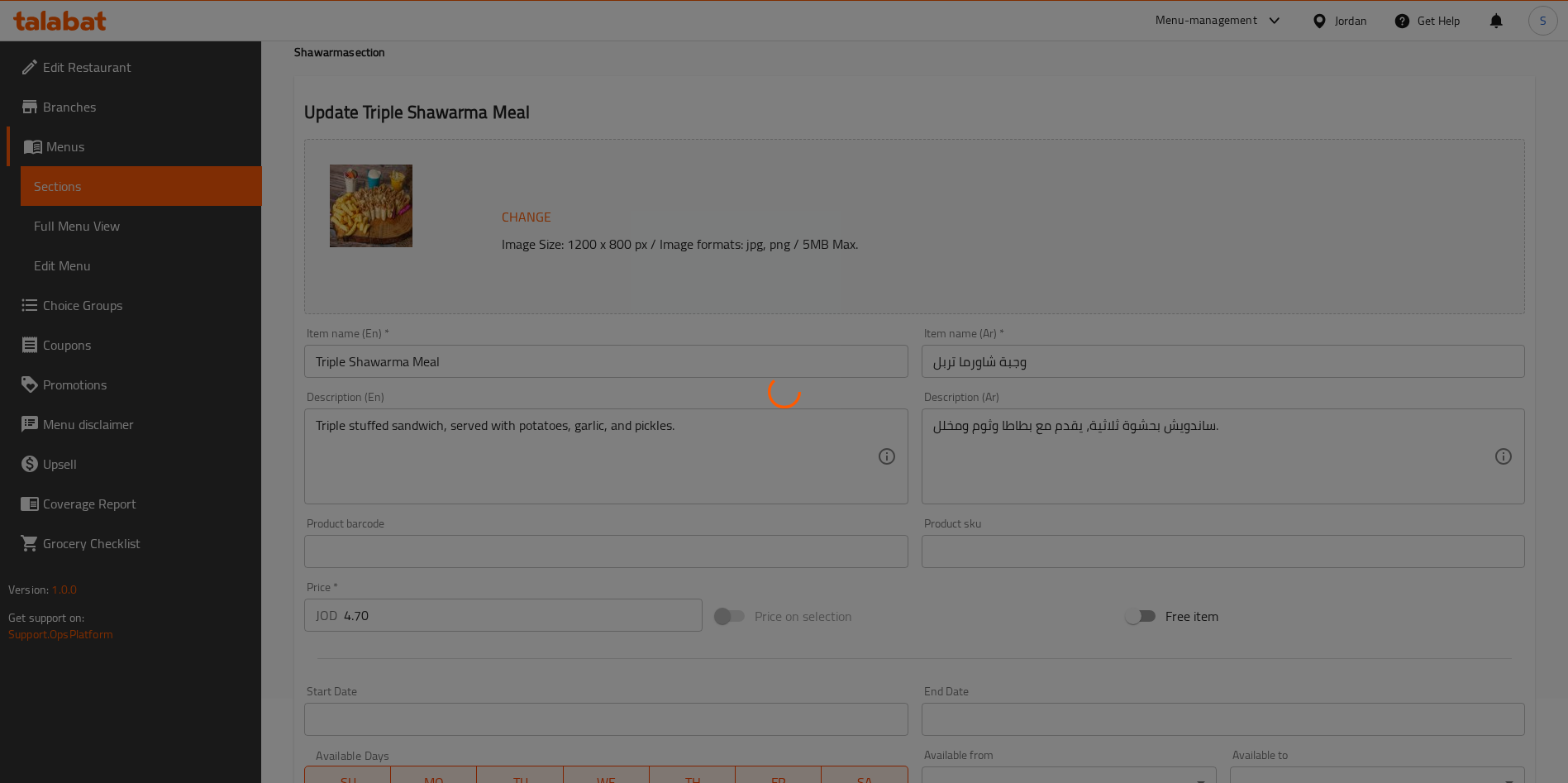
scroll to position [0, 0]
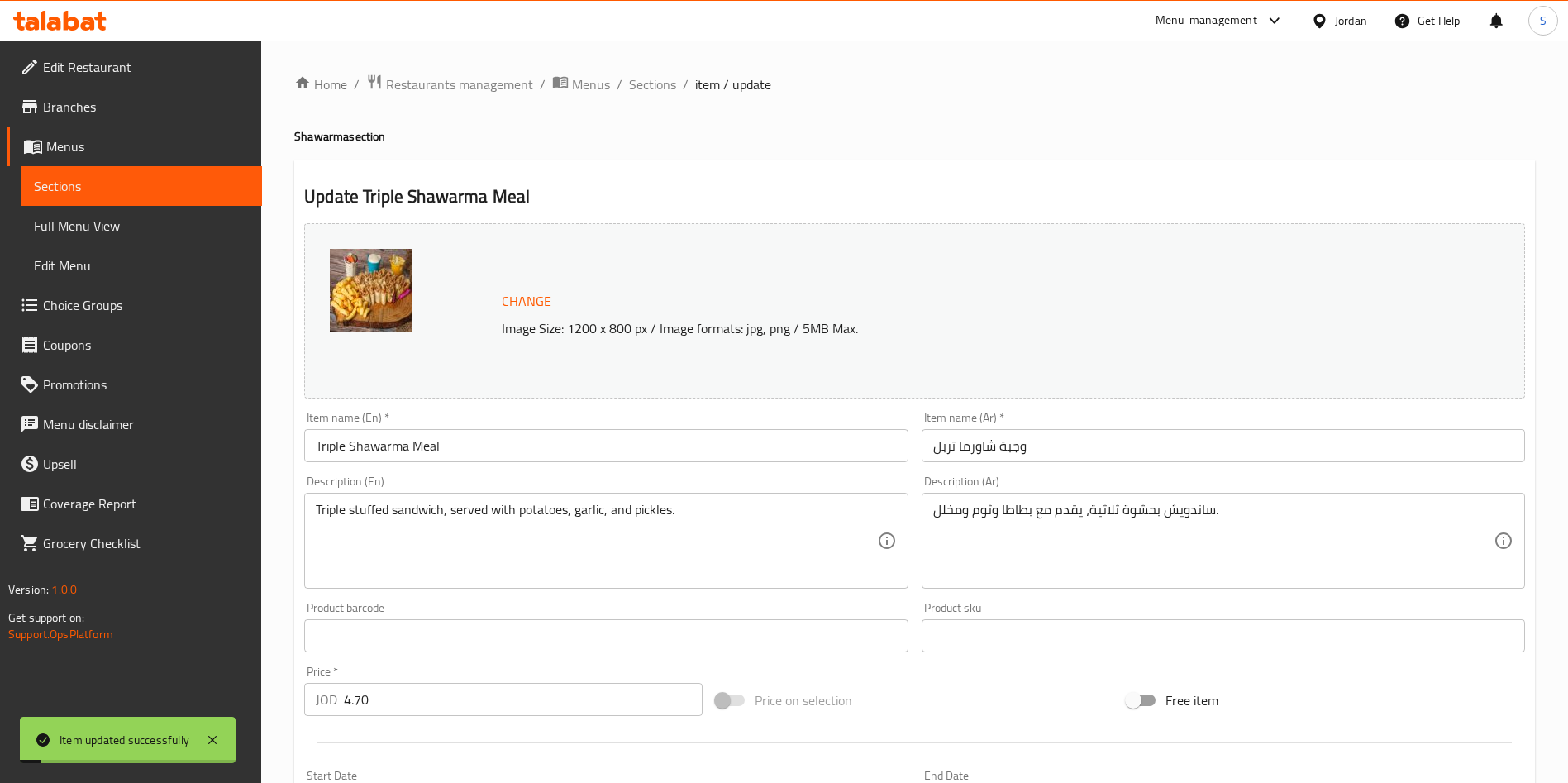
click at [84, 100] on span "Branches" at bounding box center [145, 107] width 205 height 20
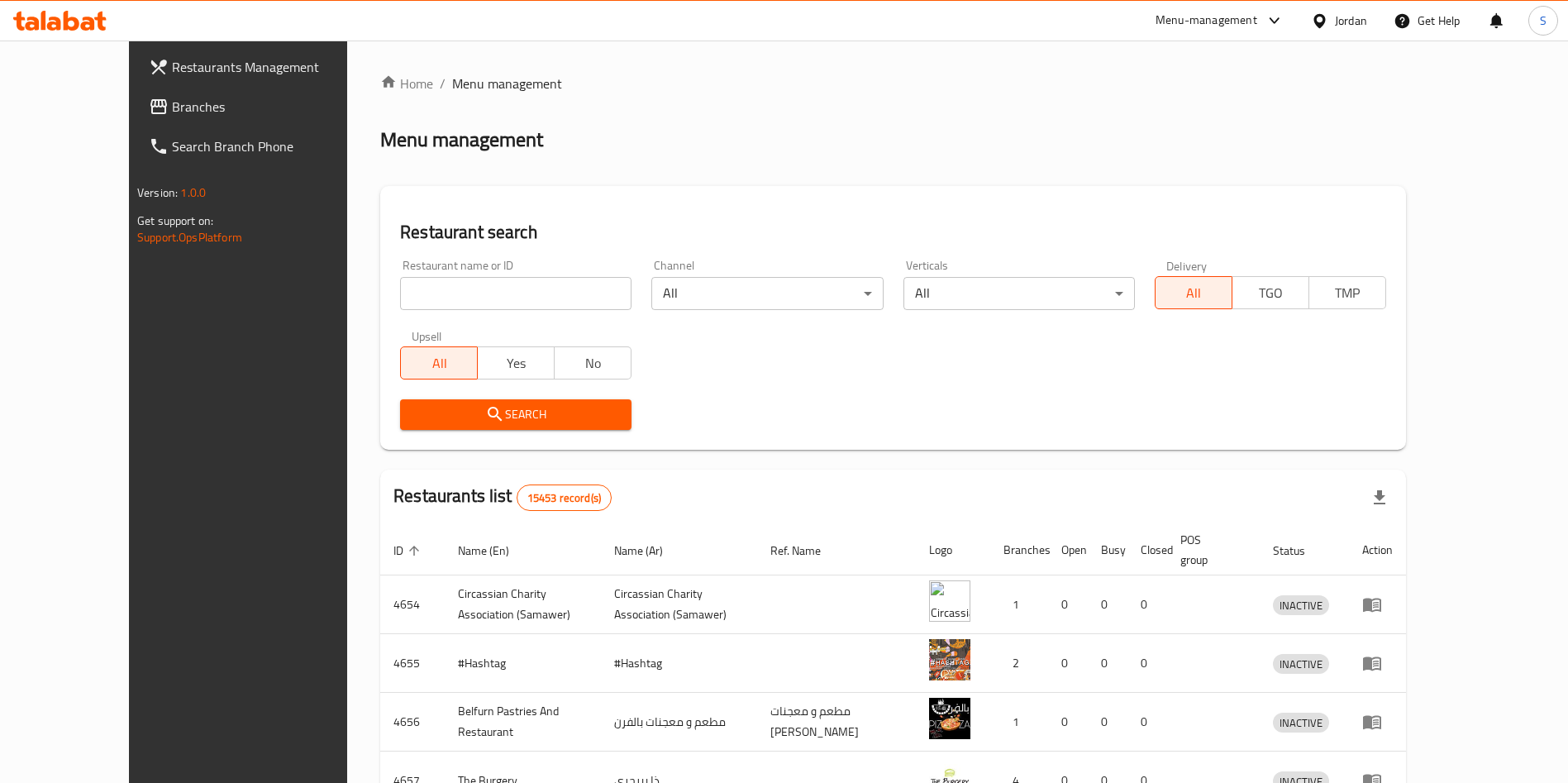
click at [400, 278] on input "search" at bounding box center [516, 293] width 231 height 33
type input "[PERSON_NAME]"
click at [482, 416] on span "Search" at bounding box center [516, 415] width 205 height 20
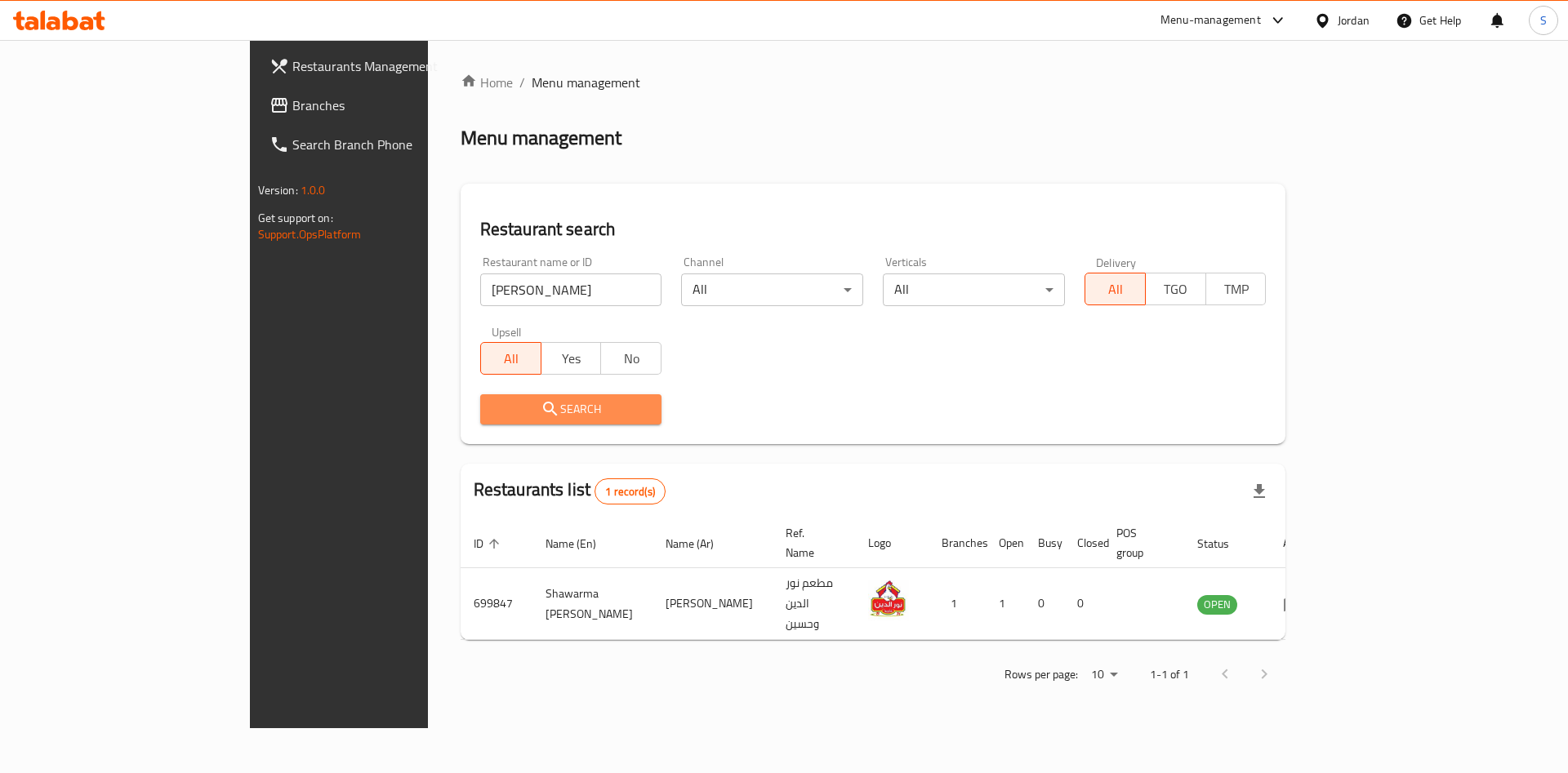
click at [493, 411] on span "Search" at bounding box center [571, 409] width 156 height 20
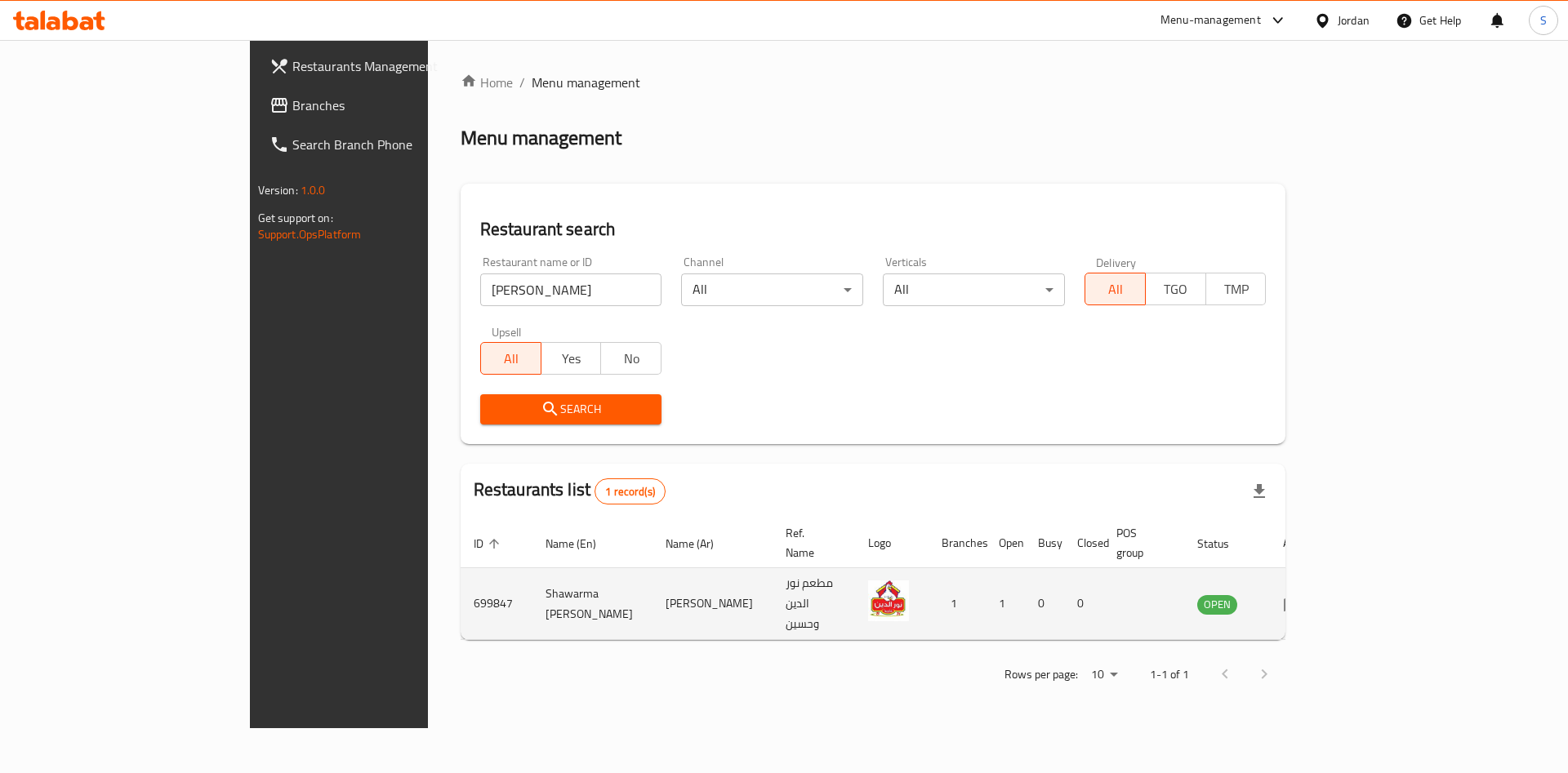
click at [1313, 595] on link "enhanced table" at bounding box center [1297, 604] width 30 height 19
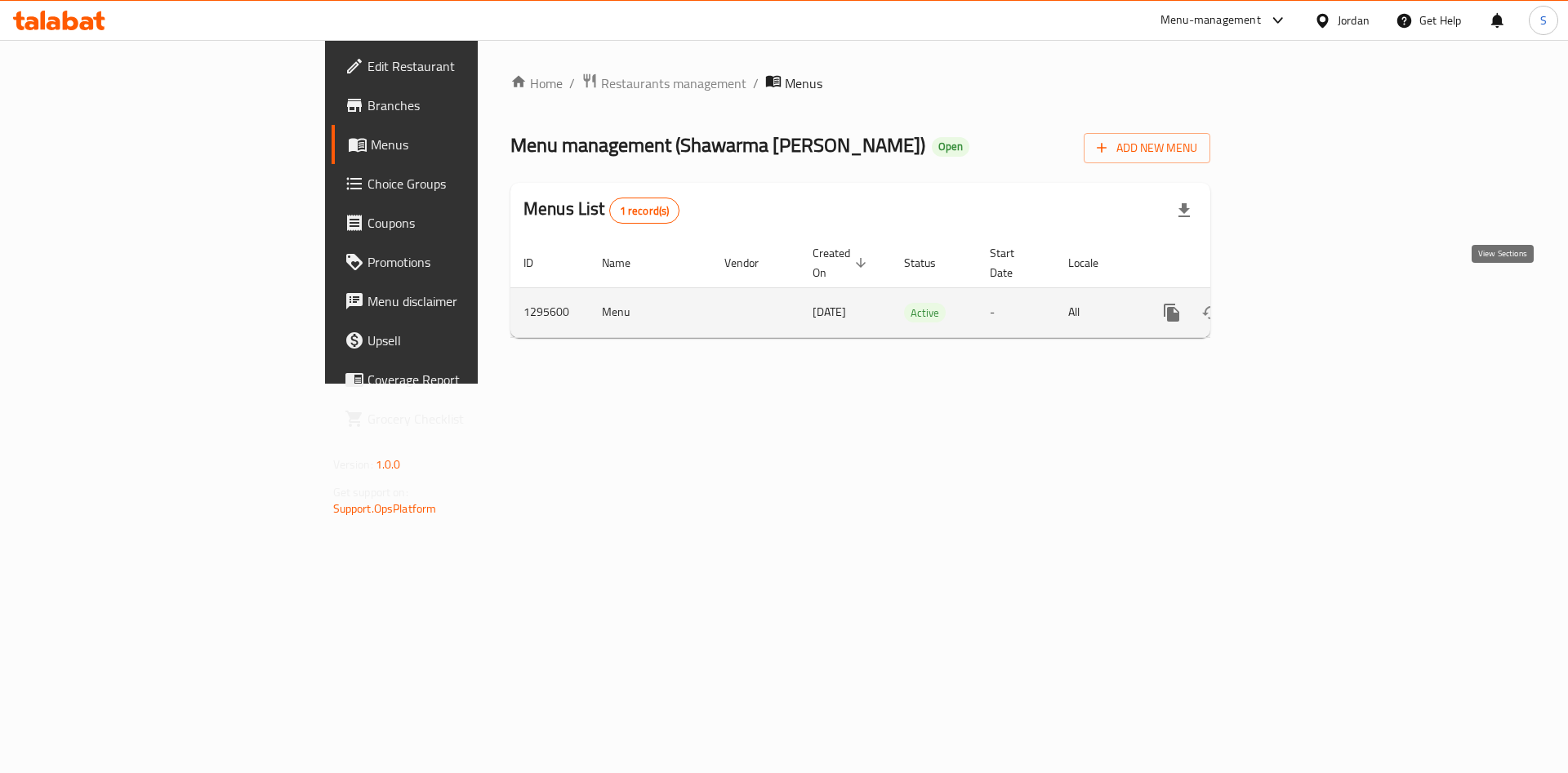
click at [1299, 303] on icon "enhanced table" at bounding box center [1290, 313] width 19 height 19
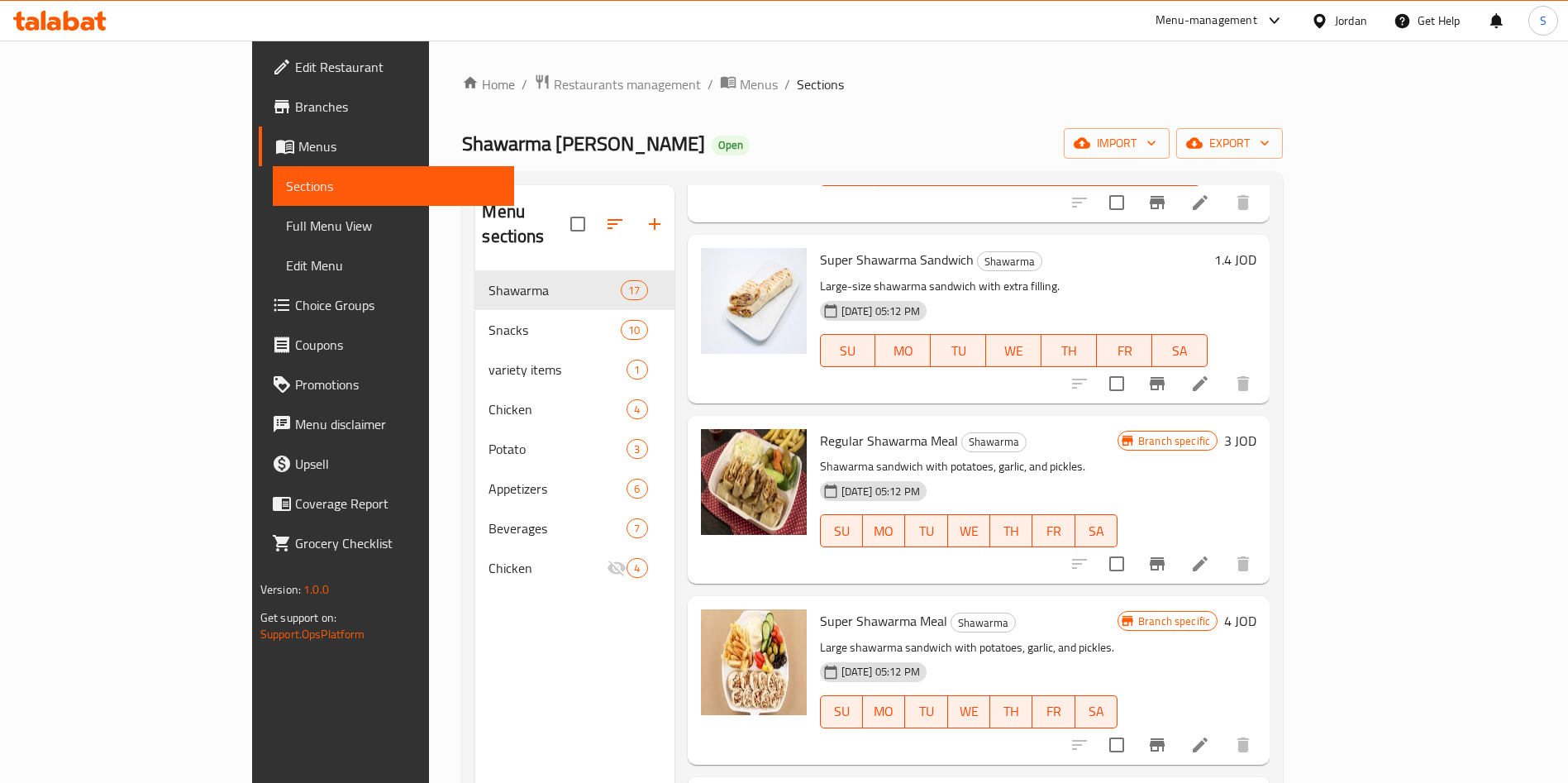
scroll to position [248, 0]
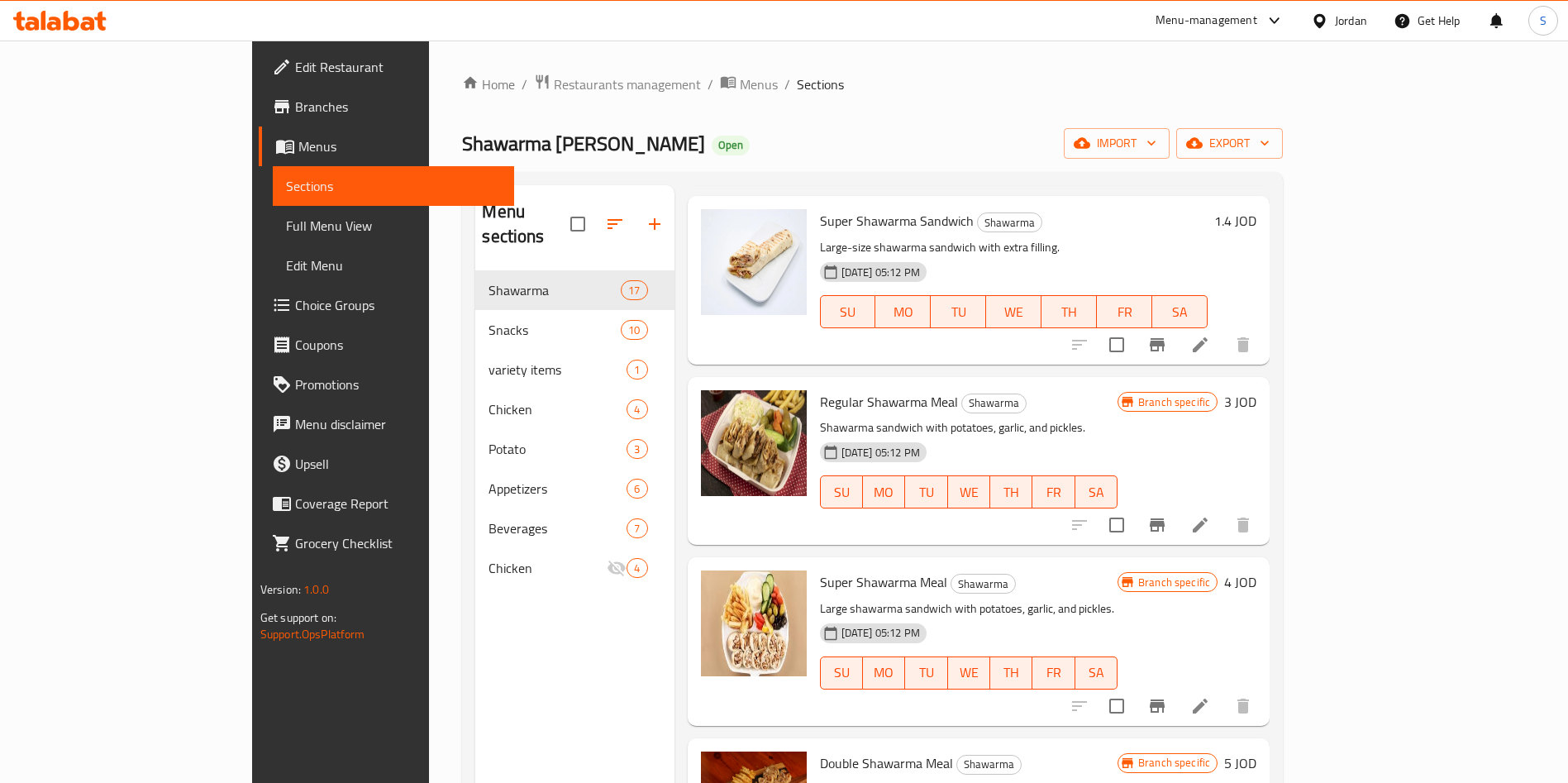
click at [1165, 519] on icon "Branch-specific-item" at bounding box center [1157, 525] width 15 height 13
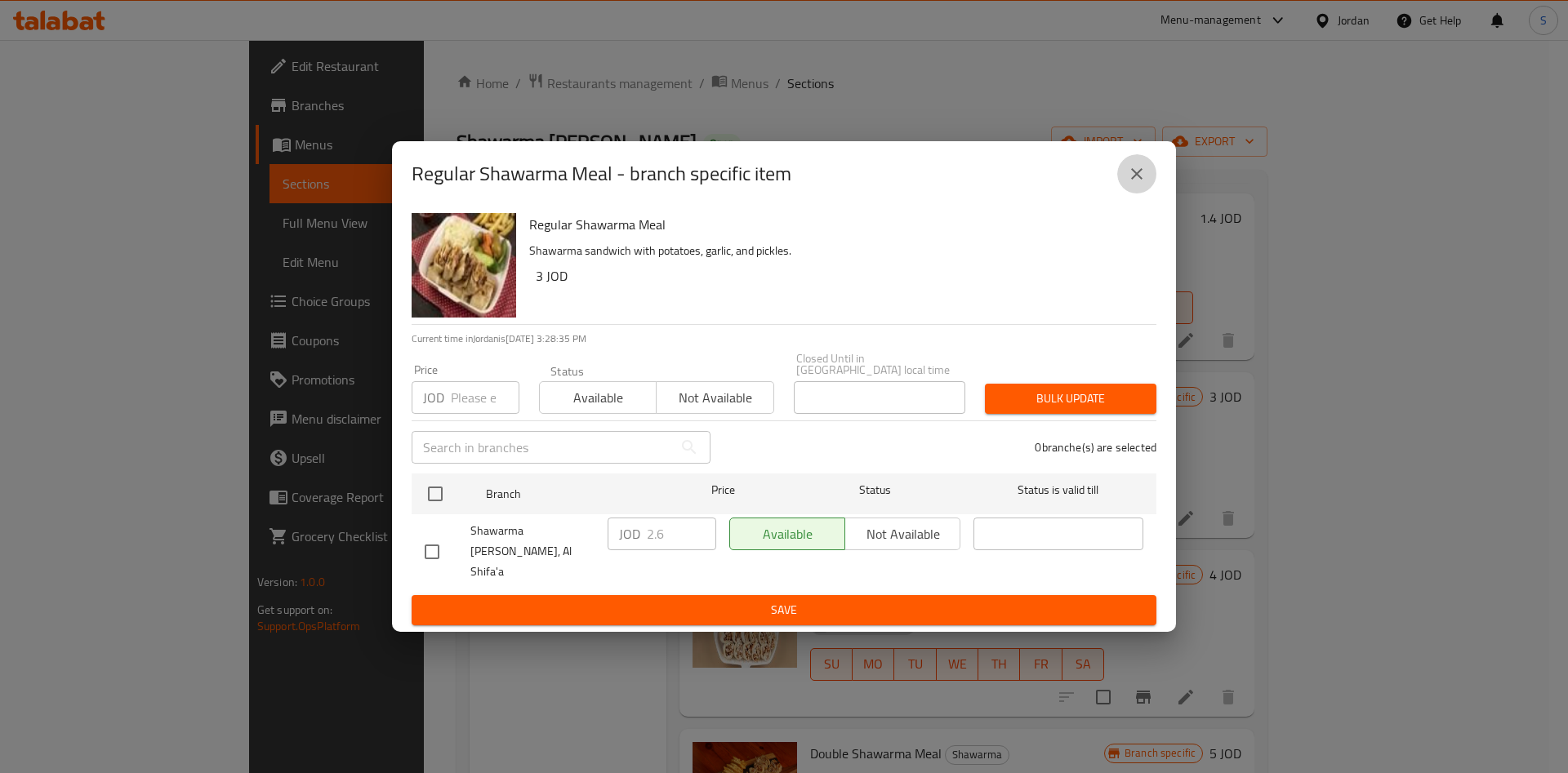
click at [1146, 190] on button "close" at bounding box center [1137, 174] width 40 height 40
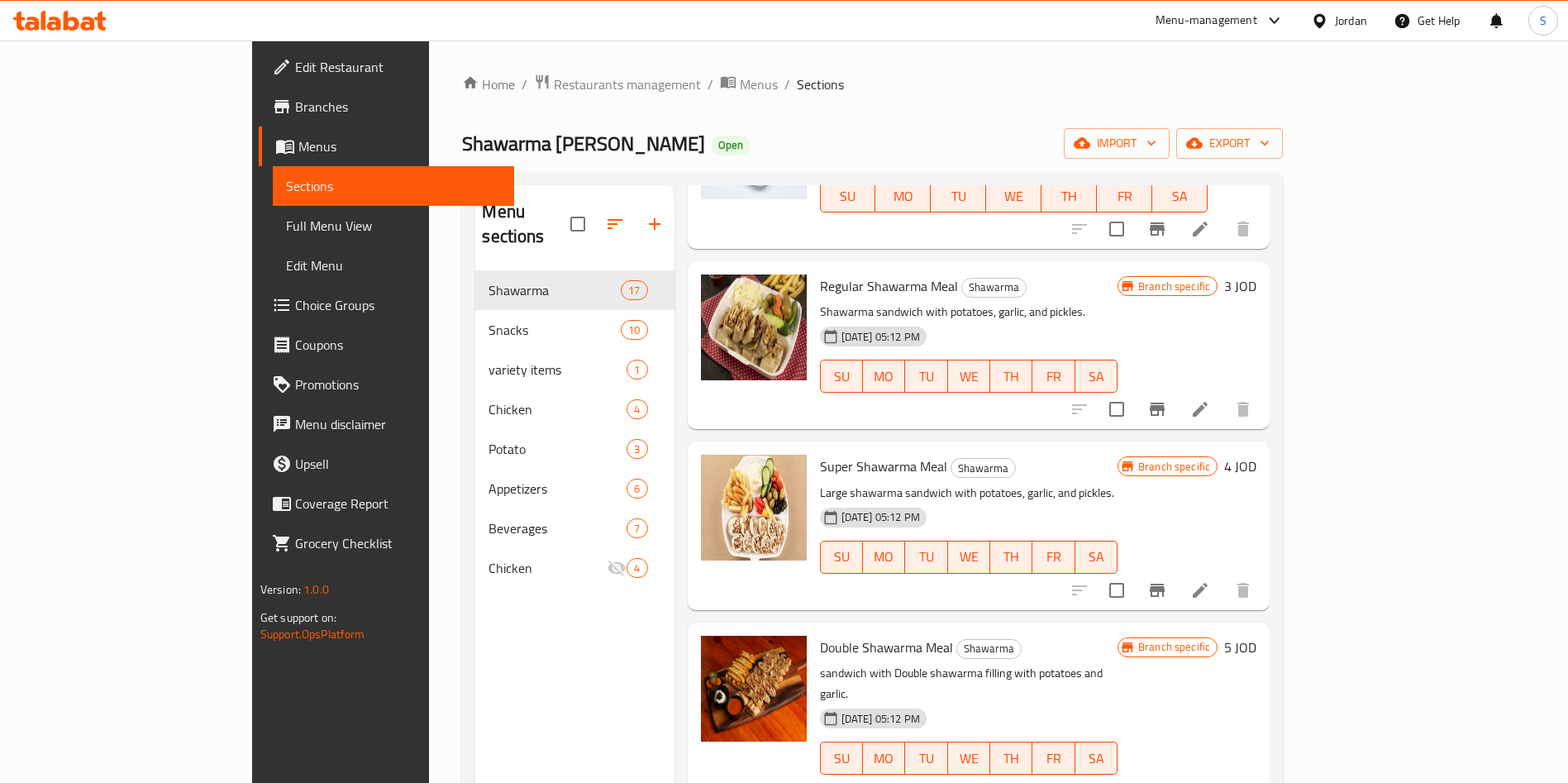
scroll to position [372, 0]
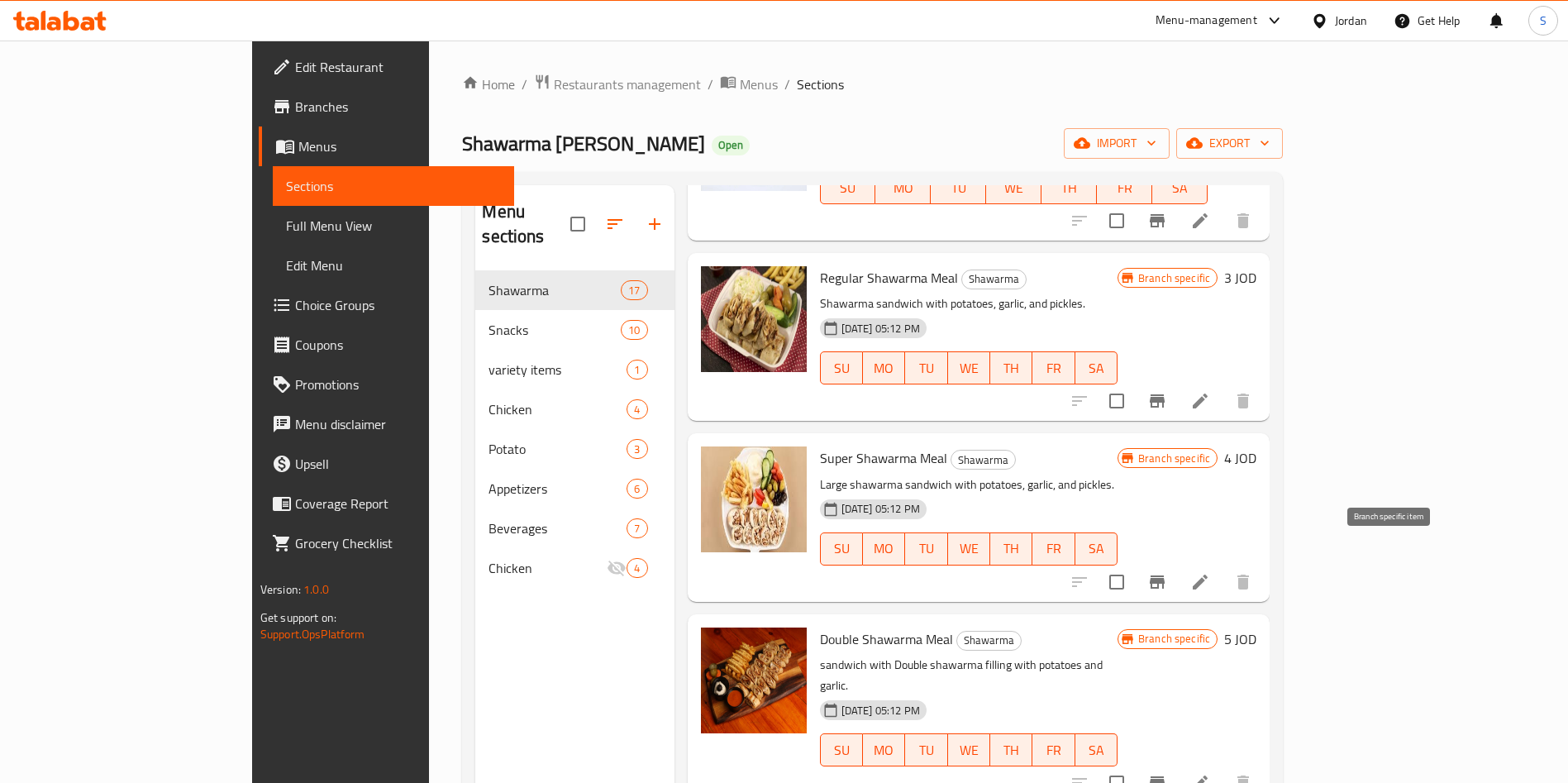
click at [1178, 562] on button "Branch-specific-item" at bounding box center [1157, 582] width 40 height 40
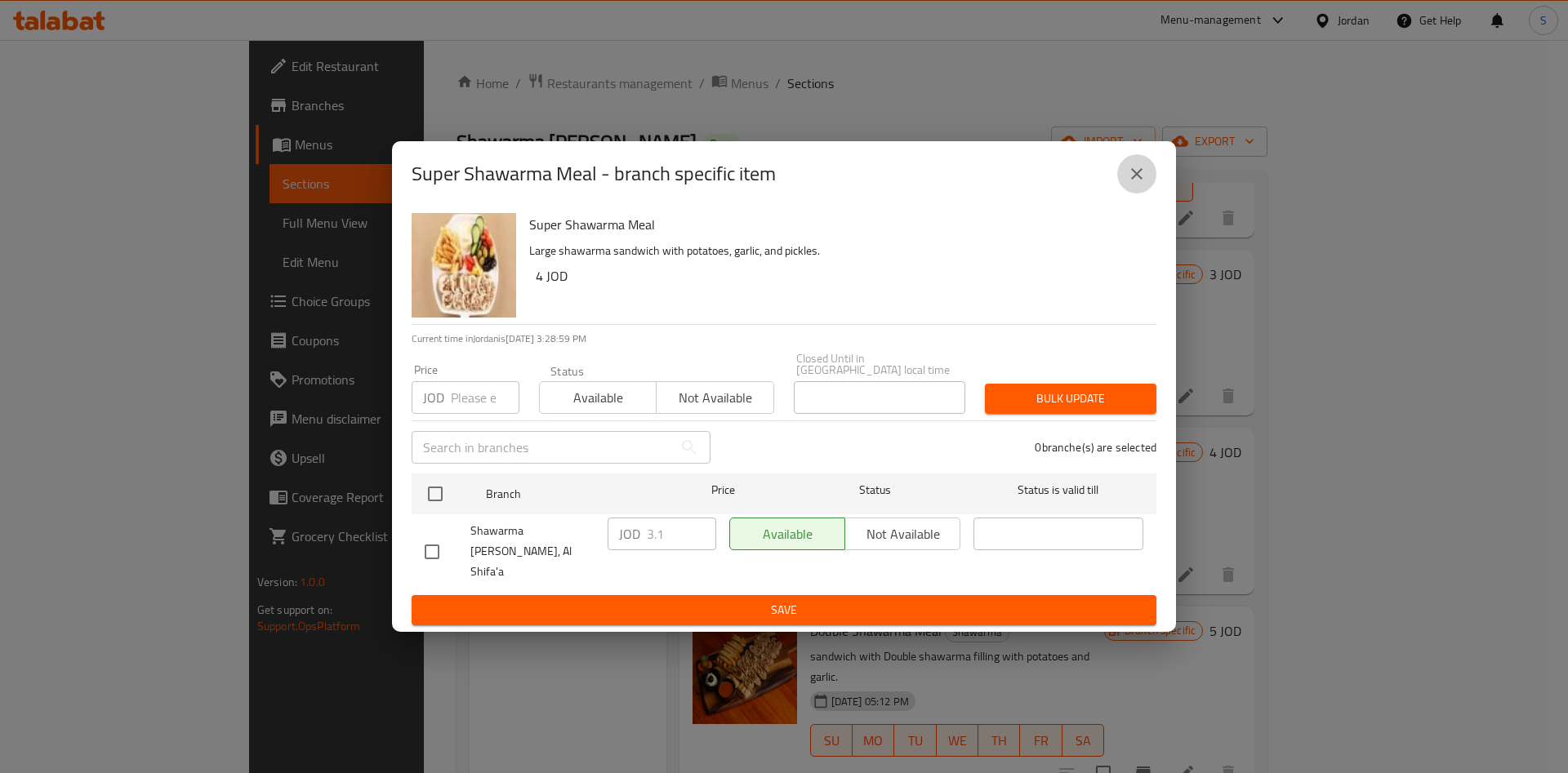
click at [1131, 183] on icon "close" at bounding box center [1137, 174] width 19 height 19
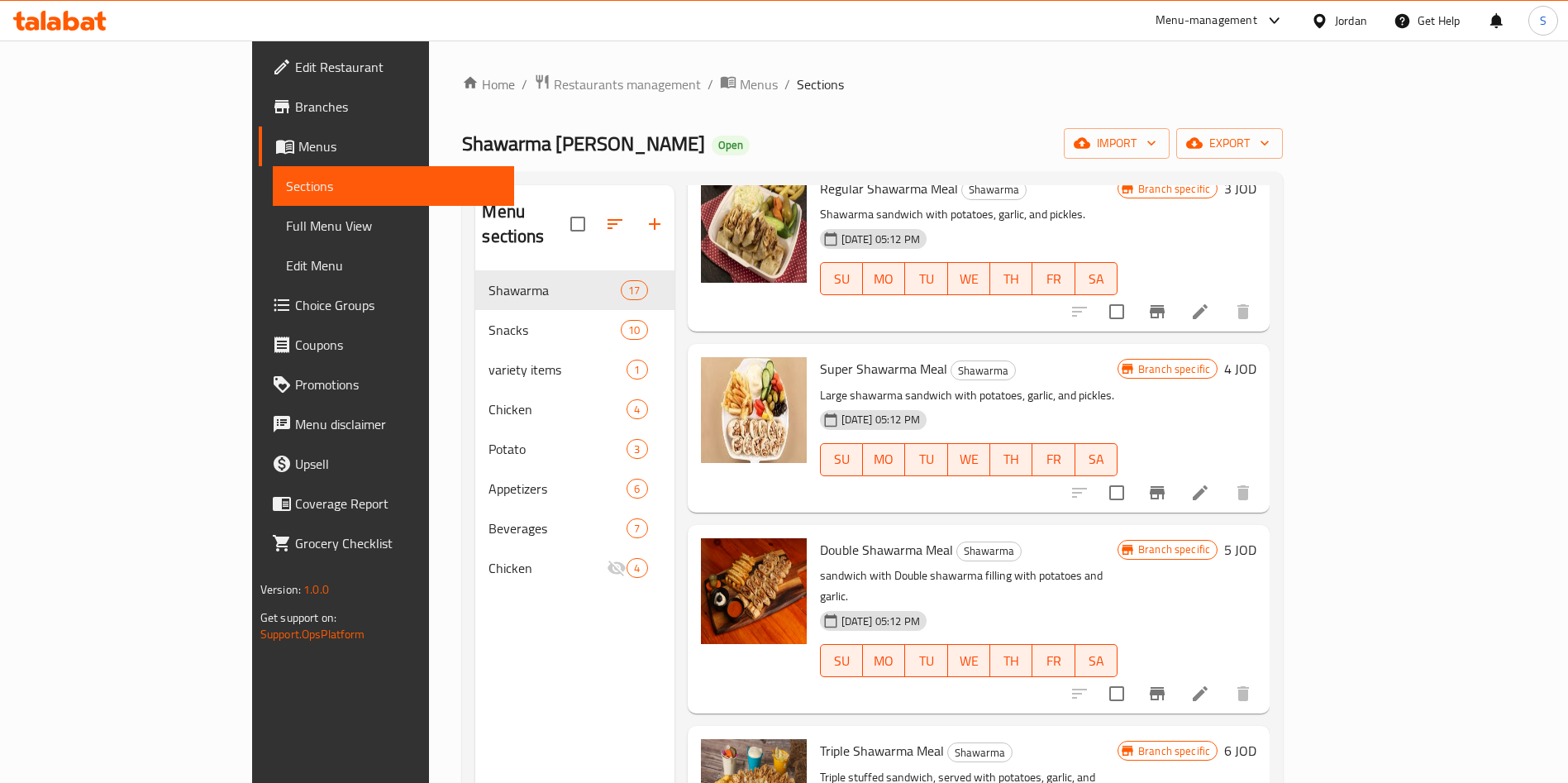
scroll to position [620, 0]
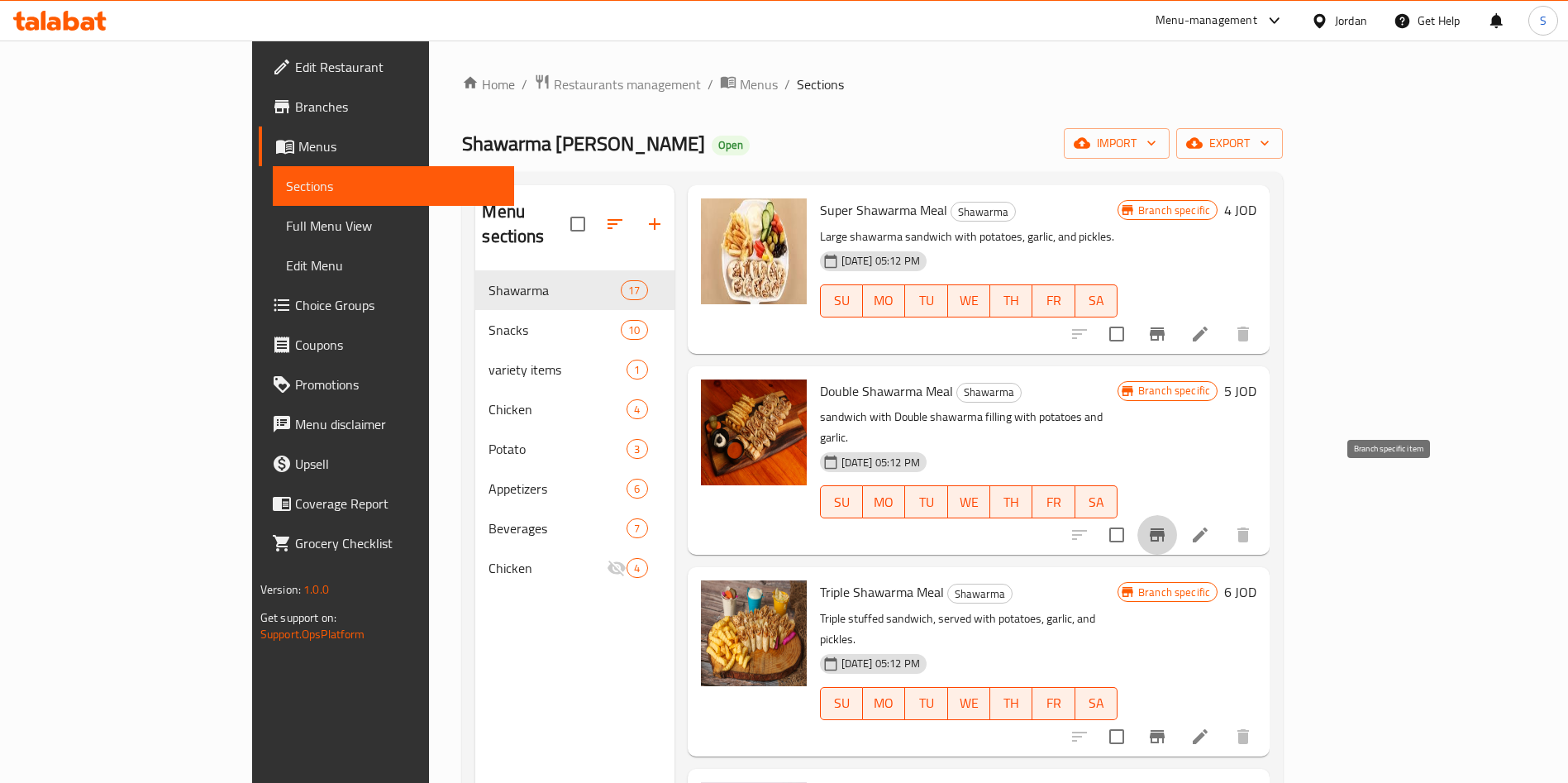
click at [1165, 529] on icon "Branch-specific-item" at bounding box center [1157, 535] width 15 height 13
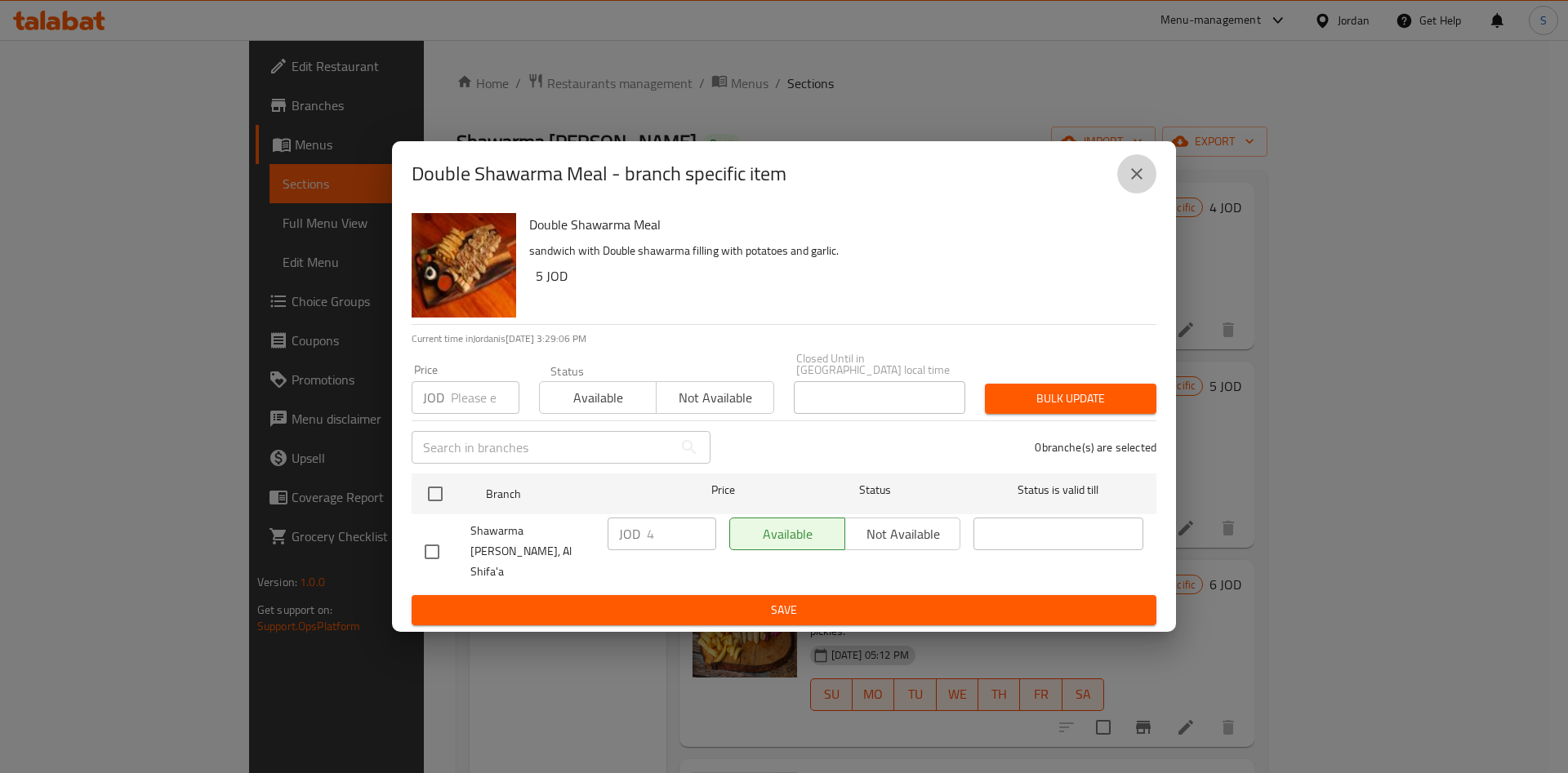
click at [1141, 184] on icon "close" at bounding box center [1137, 174] width 19 height 19
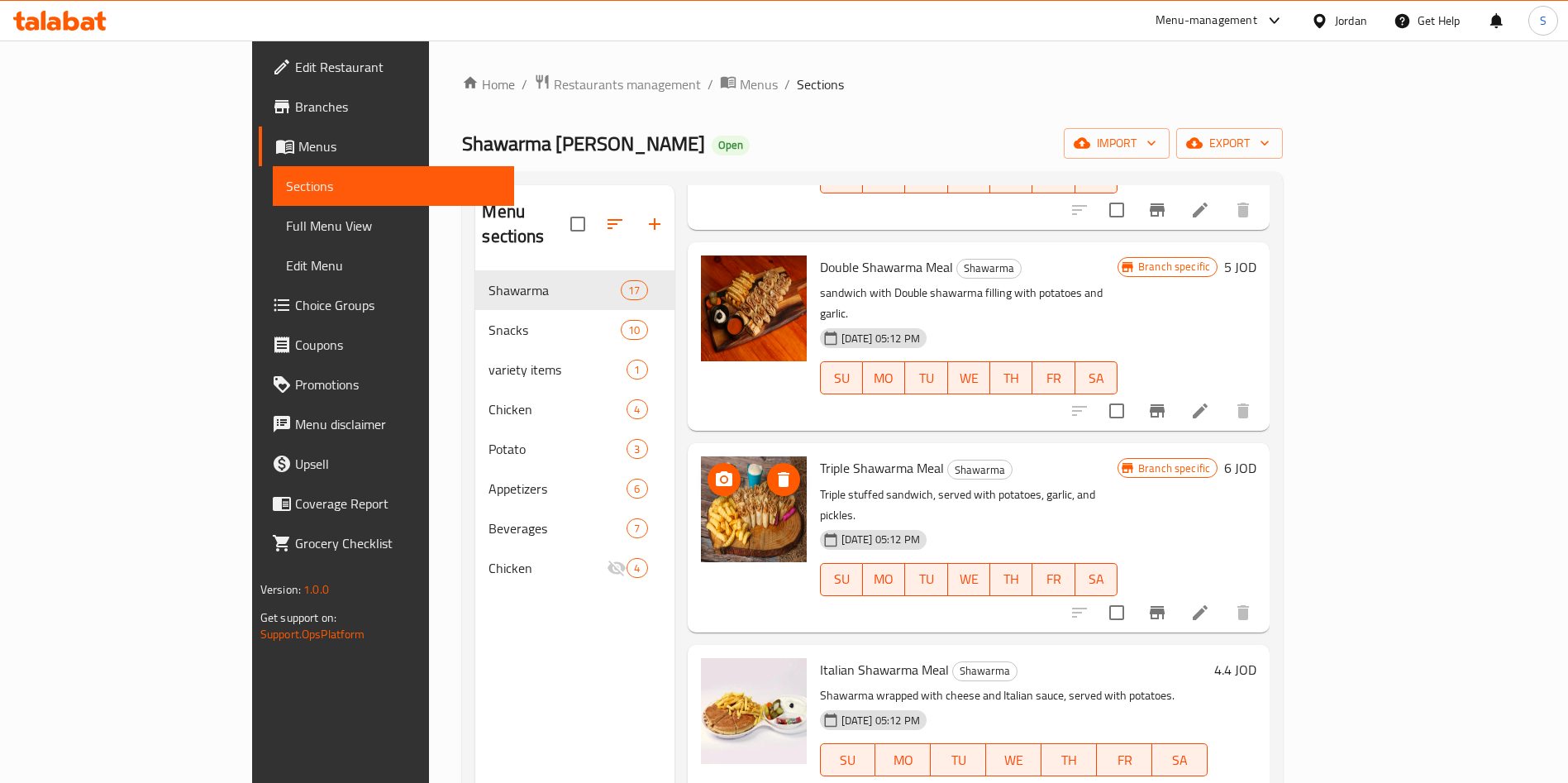
scroll to position [868, 0]
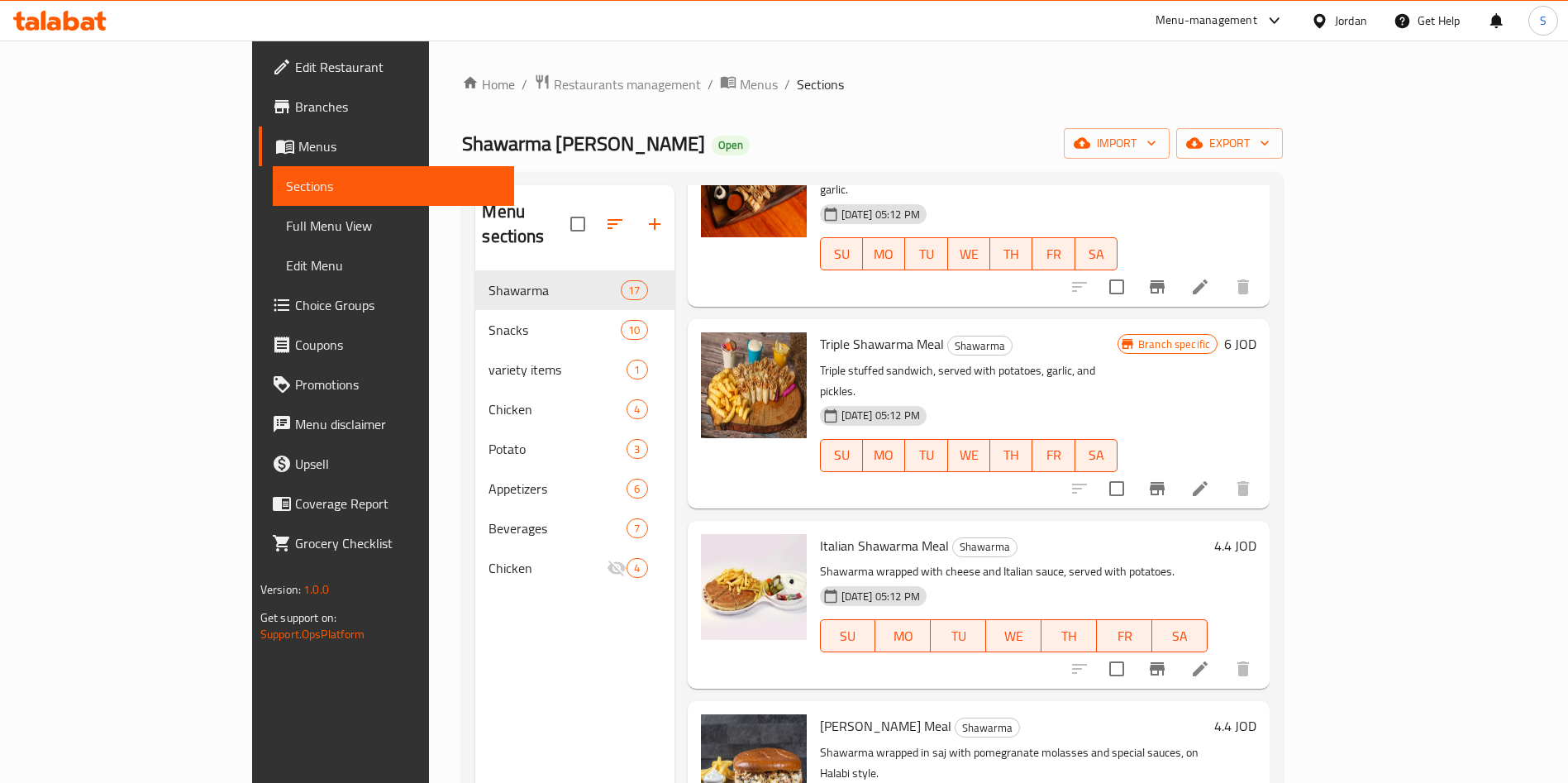
drag, startPoint x: 1413, startPoint y: 428, endPoint x: 1387, endPoint y: 428, distance: 26.0
click at [1263, 469] on div at bounding box center [1162, 488] width 204 height 40
click at [1165, 482] on icon "Branch-specific-item" at bounding box center [1157, 488] width 15 height 13
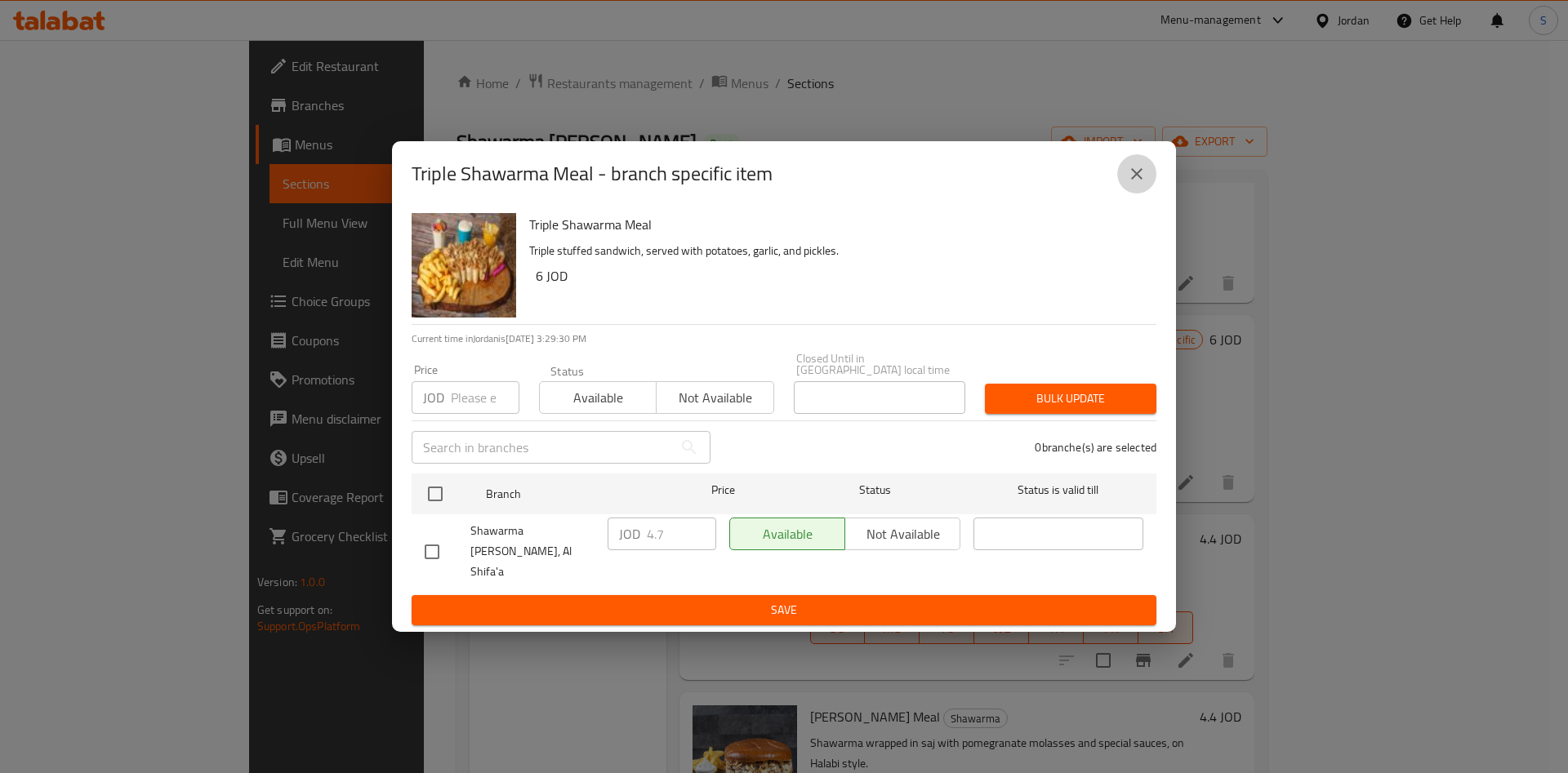
click at [1142, 184] on icon "close" at bounding box center [1137, 174] width 19 height 19
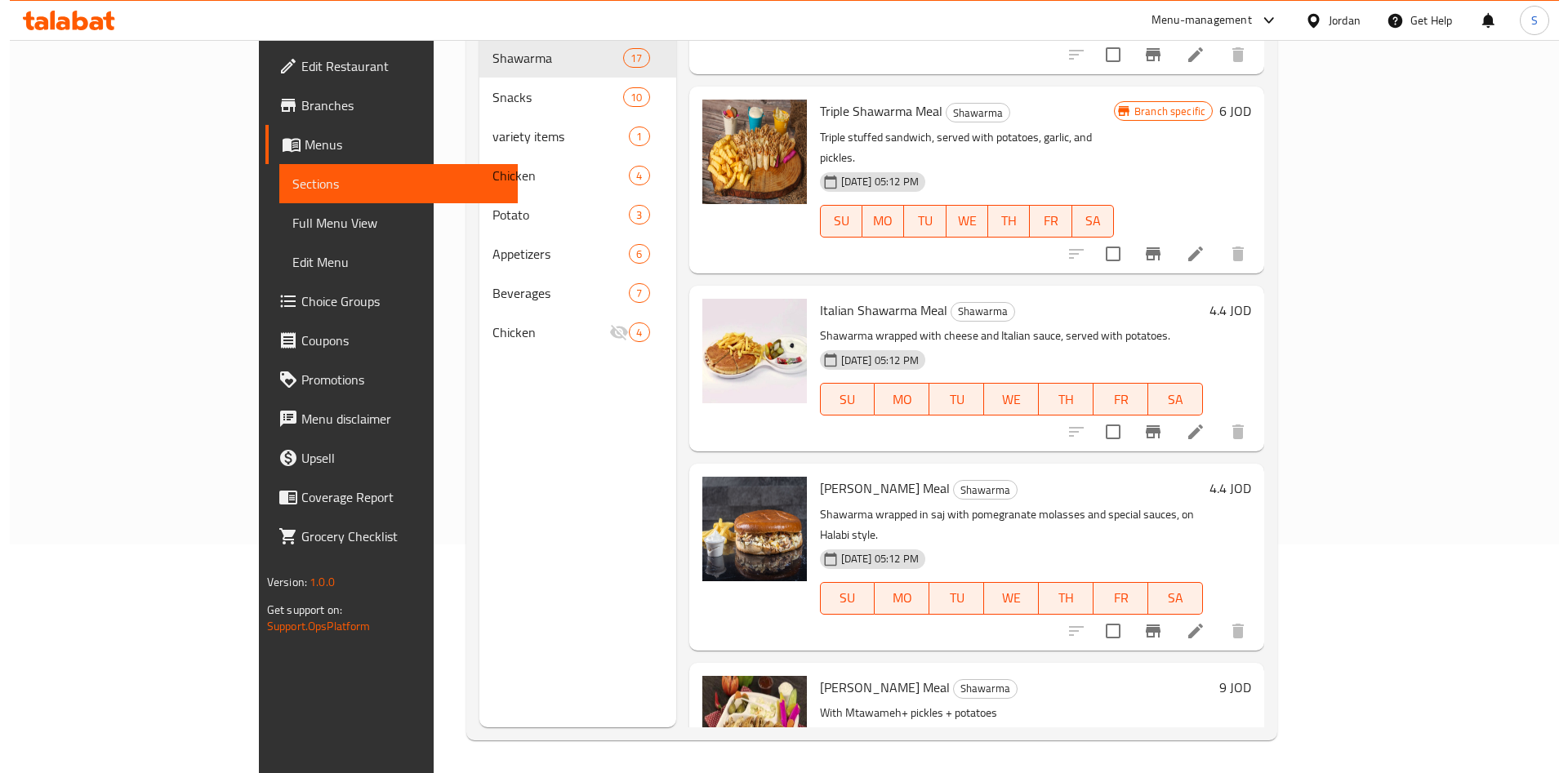
scroll to position [0, 0]
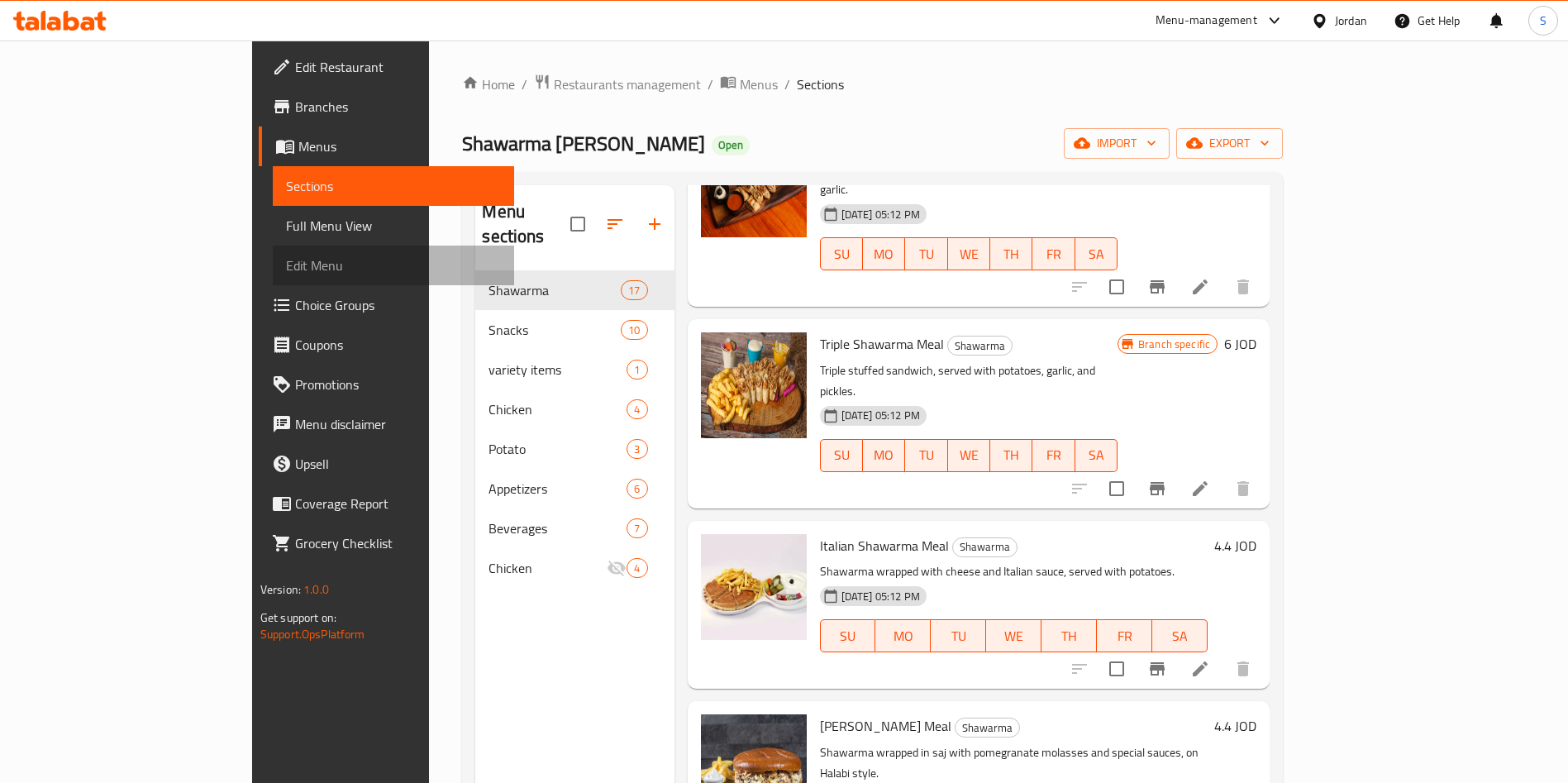
click at [273, 247] on link "Edit Menu" at bounding box center [393, 265] width 241 height 40
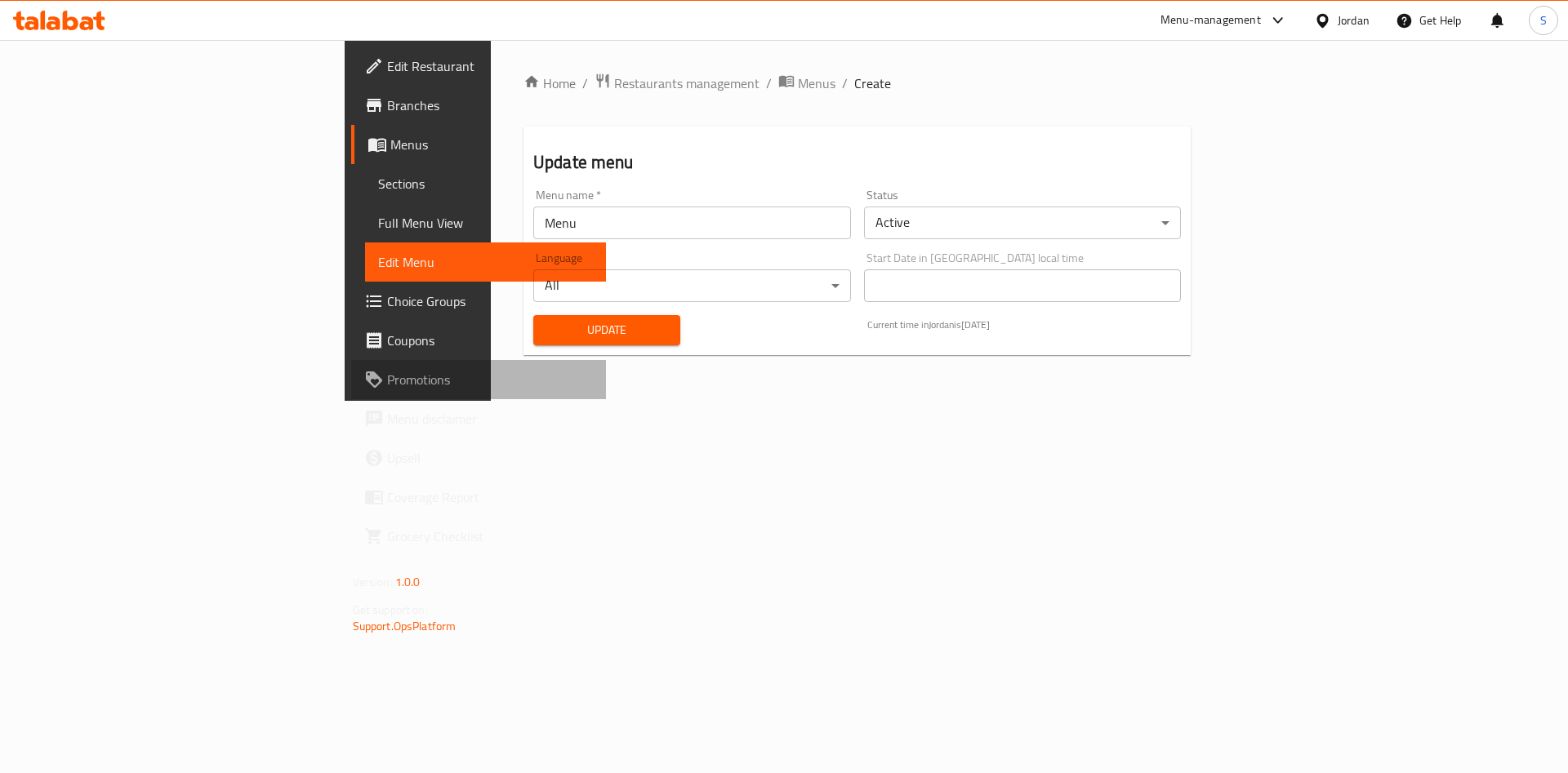
click at [351, 361] on link "Promotions" at bounding box center [479, 379] width 256 height 40
